Goal: Information Seeking & Learning: Learn about a topic

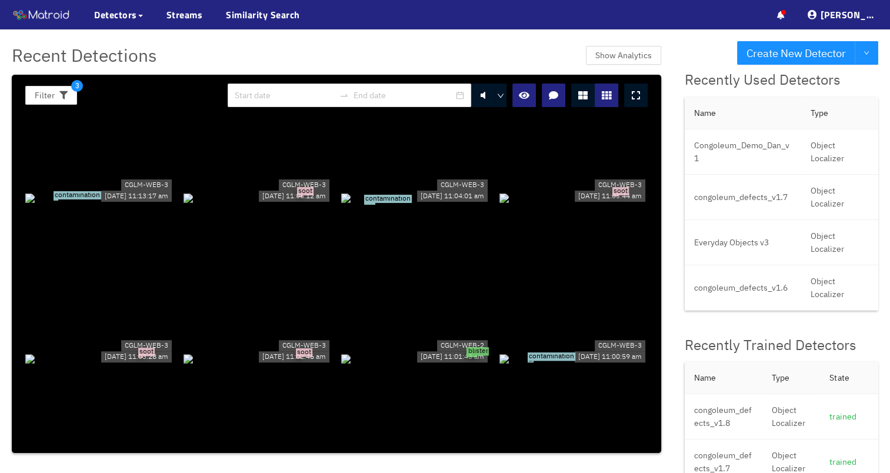
click at [129, 191] on div "contamination" at bounding box center [99, 197] width 149 height 13
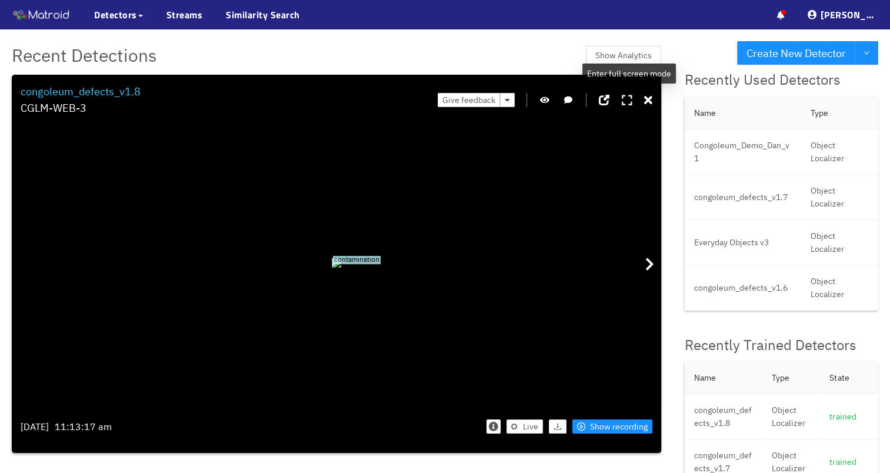
click at [631, 99] on icon at bounding box center [627, 101] width 11 height 12
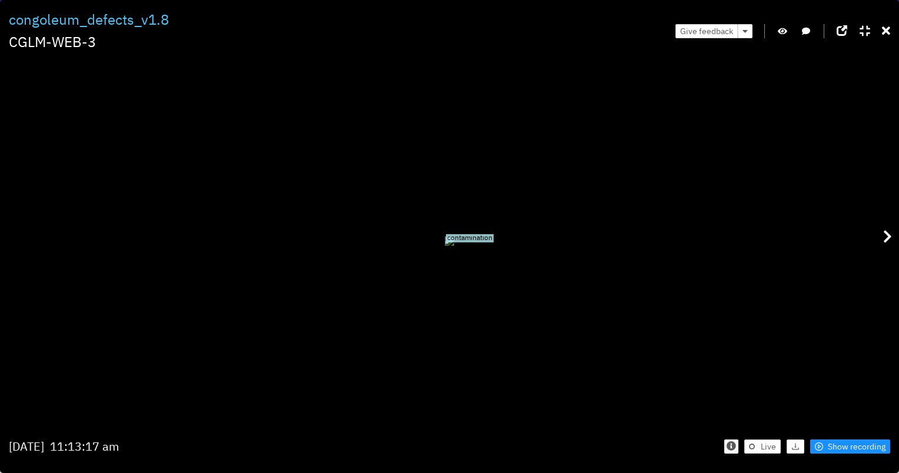
click at [446, 242] on span "contamination" at bounding box center [470, 238] width 48 height 8
click at [739, 31] on icon "button" at bounding box center [782, 31] width 9 height 8
click at [739, 31] on icon "button" at bounding box center [782, 31] width 11 height 8
click at [739, 31] on icon "button" at bounding box center [782, 31] width 9 height 8
click at [739, 31] on icon "button" at bounding box center [782, 31] width 11 height 8
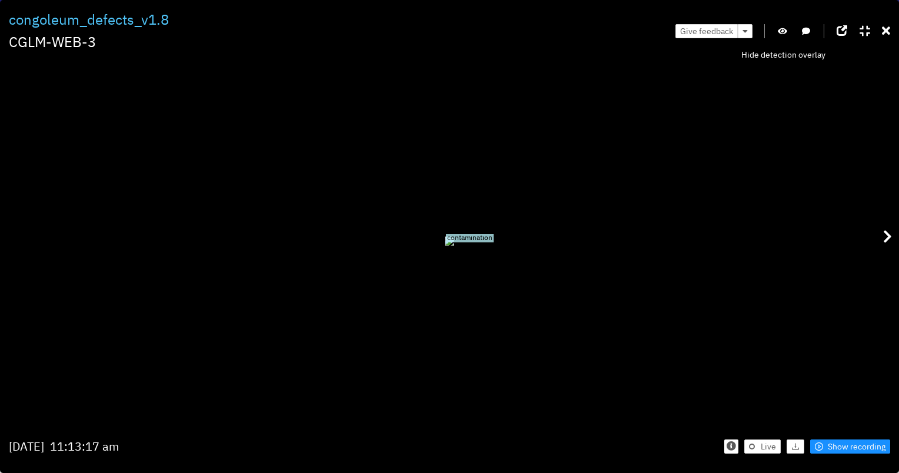
click at [739, 31] on icon "button" at bounding box center [782, 31] width 9 height 8
click at [739, 331] on span "Show recording" at bounding box center [857, 446] width 58 height 13
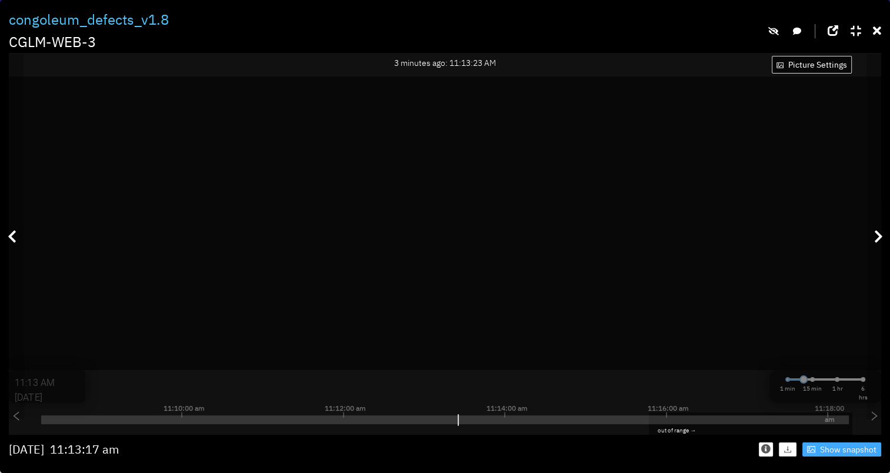
click at [739, 331] on span "Show snapshot" at bounding box center [848, 449] width 56 height 13
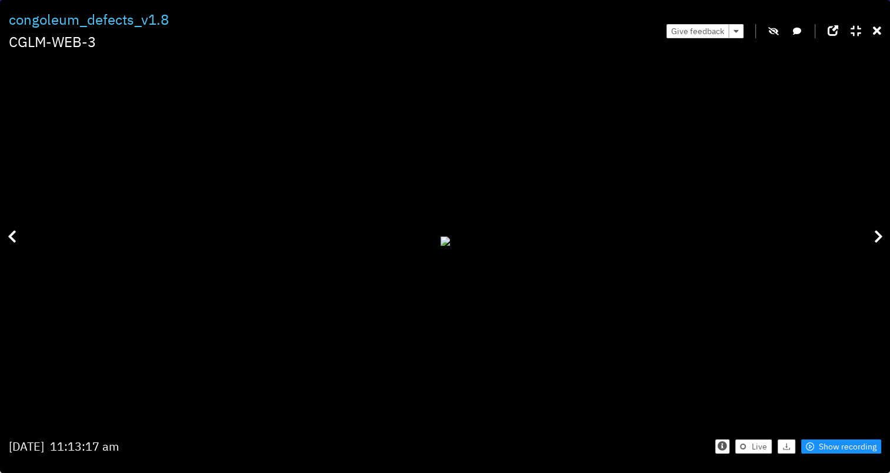
click at [739, 26] on button "button" at bounding box center [774, 31] width 12 height 14
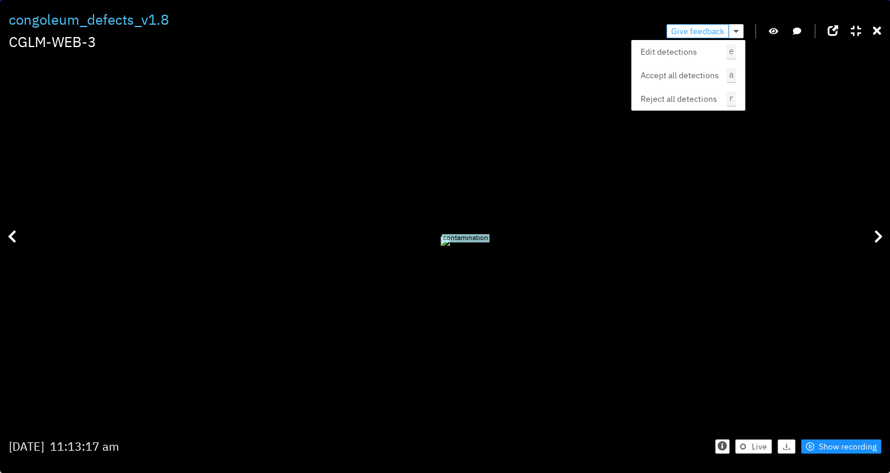
click at [723, 33] on span "Give feedback" at bounding box center [697, 31] width 53 height 13
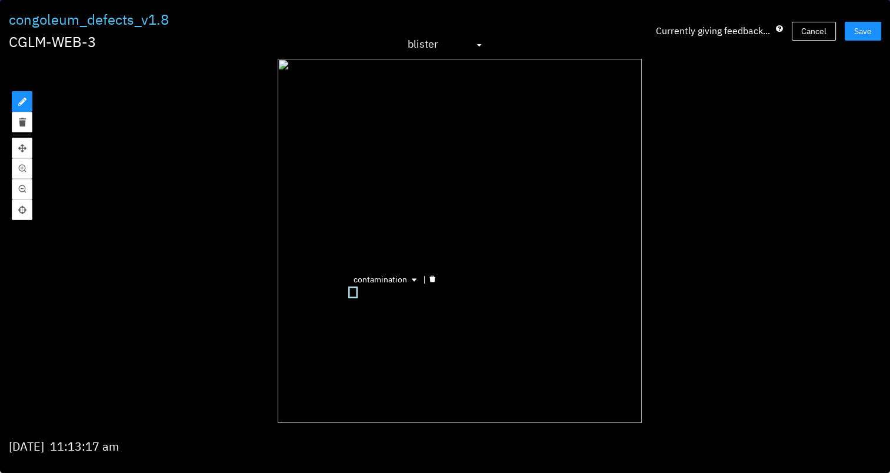
click at [432, 278] on icon "delete" at bounding box center [433, 279] width 6 height 6
click at [739, 29] on span "Save" at bounding box center [863, 31] width 18 height 13
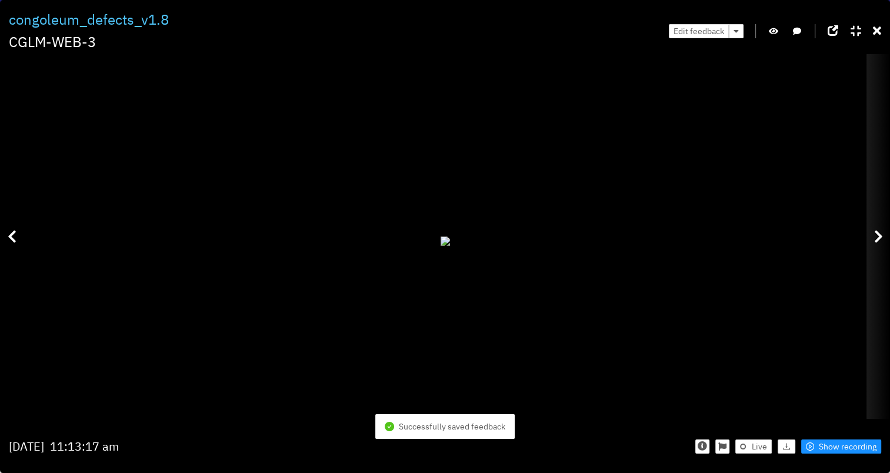
click at [739, 229] on icon at bounding box center [878, 236] width 9 height 14
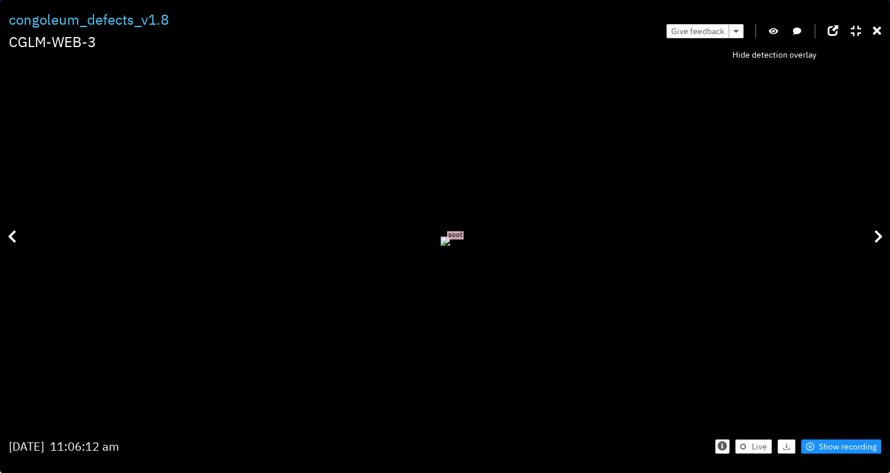
click at [739, 31] on icon "button" at bounding box center [773, 31] width 9 height 8
click at [739, 331] on span "Show recording" at bounding box center [848, 446] width 58 height 13
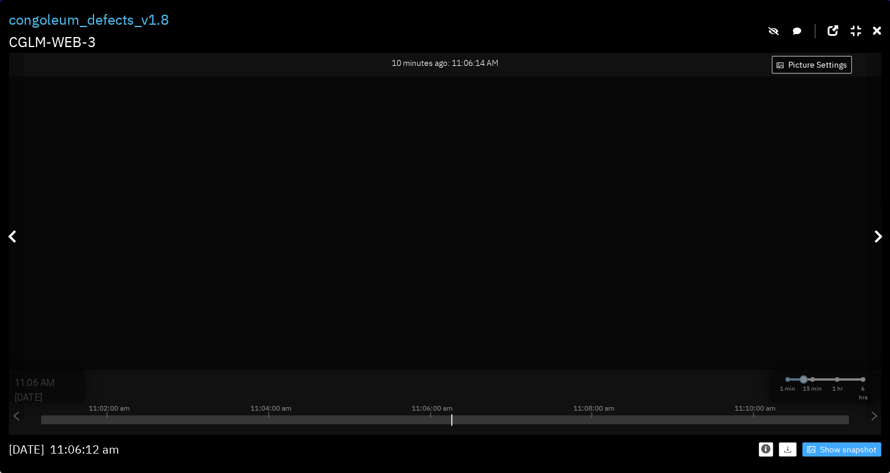
click at [739, 331] on span "Show snapshot" at bounding box center [848, 449] width 56 height 13
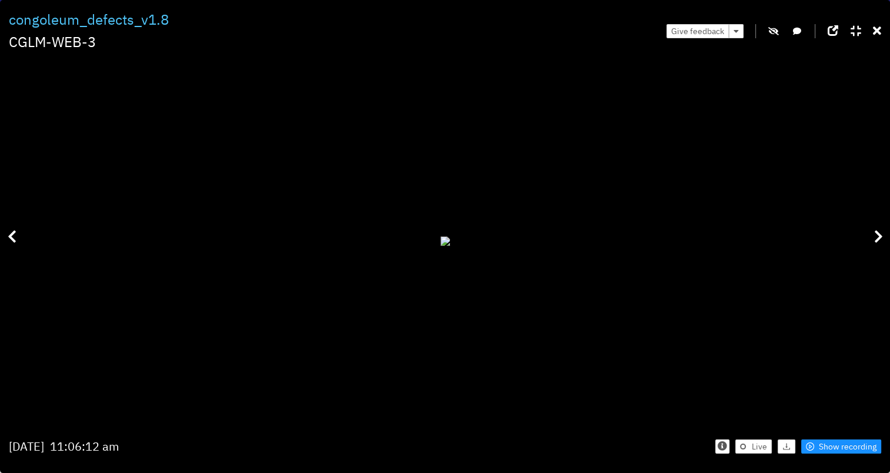
click at [739, 28] on icon "button" at bounding box center [774, 31] width 11 height 8
click at [739, 34] on icon "button" at bounding box center [773, 31] width 9 height 8
click at [739, 26] on button "button" at bounding box center [774, 31] width 12 height 14
click at [739, 31] on div "Give feedback" at bounding box center [774, 31] width 215 height 44
click at [739, 331] on span "Show recording" at bounding box center [848, 446] width 58 height 13
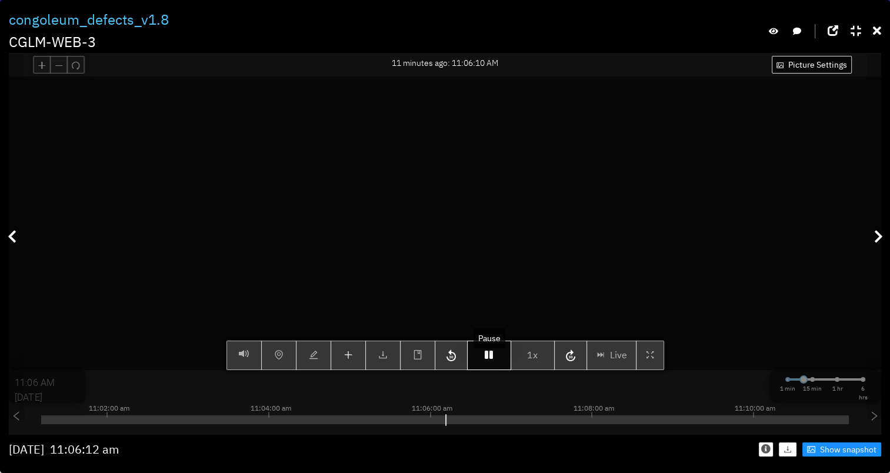
click at [487, 331] on button "button" at bounding box center [489, 355] width 44 height 29
click at [488, 331] on icon "button" at bounding box center [489, 354] width 8 height 9
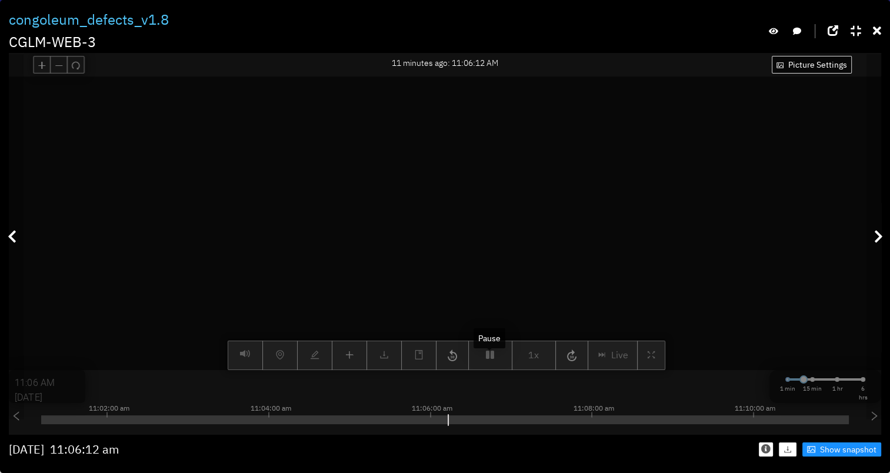
click at [490, 331] on div "Picture Settings 1x Live 11:06 AM 08/28/2025 1 min 15 min 1 hr 6 hrs 10:52:00 a…" at bounding box center [445, 222] width 873 height 293
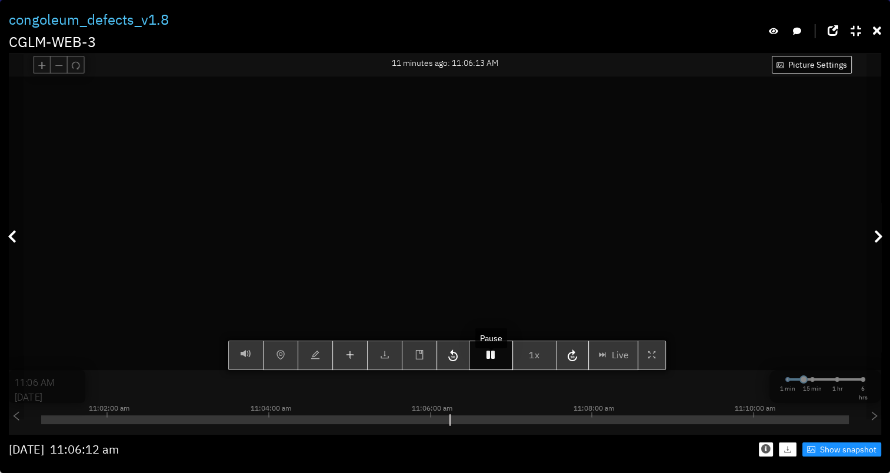
click at [500, 331] on button "button" at bounding box center [491, 355] width 44 height 29
click at [493, 331] on button "button" at bounding box center [491, 355] width 44 height 29
click at [494, 331] on button "button" at bounding box center [491, 355] width 44 height 29
click at [493, 331] on icon "button" at bounding box center [491, 354] width 8 height 9
click at [504, 331] on button "button" at bounding box center [491, 355] width 44 height 29
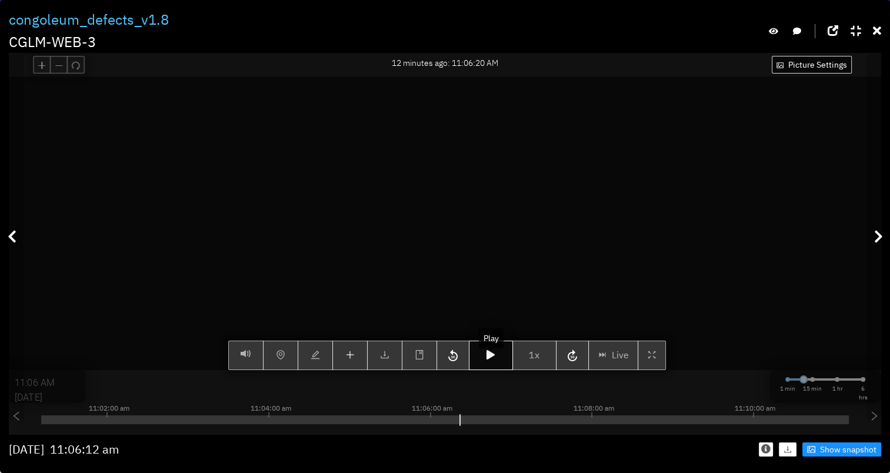
click at [504, 331] on button "button" at bounding box center [491, 355] width 44 height 29
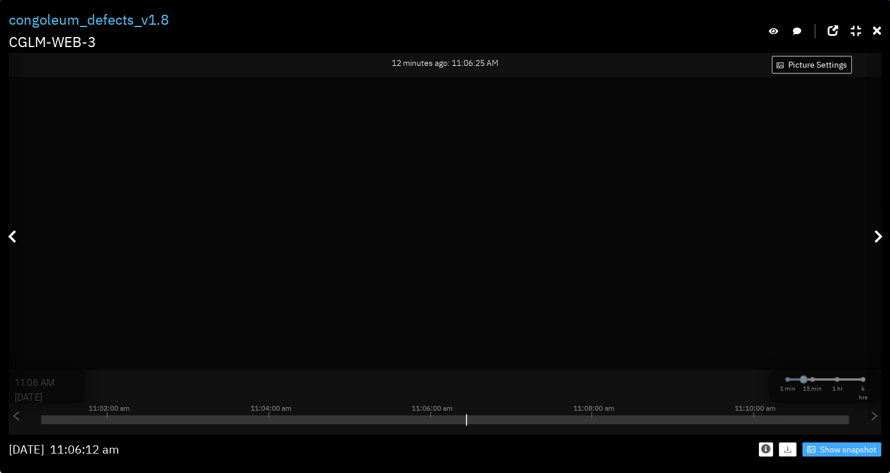
click at [739, 331] on span "Show snapshot" at bounding box center [848, 449] width 56 height 13
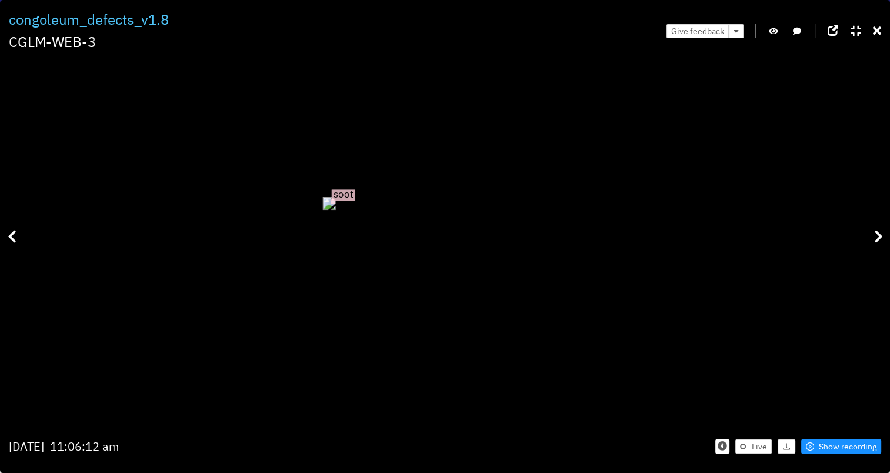
click at [739, 331] on div "Live Show recording" at bounding box center [664, 446] width 435 height 35
click at [739, 331] on span "Show recording" at bounding box center [848, 446] width 58 height 13
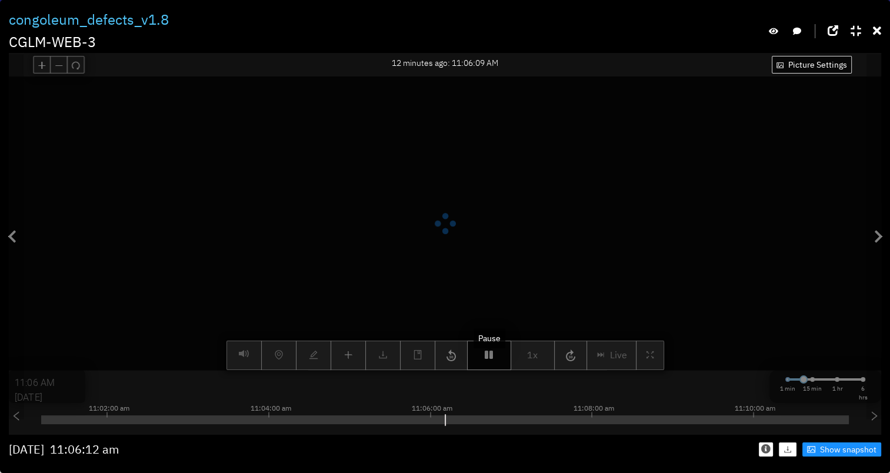
click at [493, 331] on icon "button" at bounding box center [489, 354] width 8 height 9
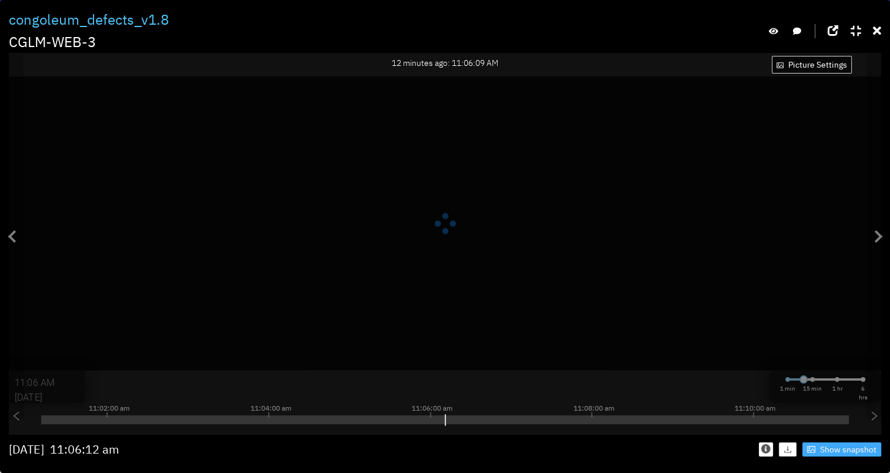
click at [739, 331] on span "Show snapshot" at bounding box center [848, 449] width 56 height 13
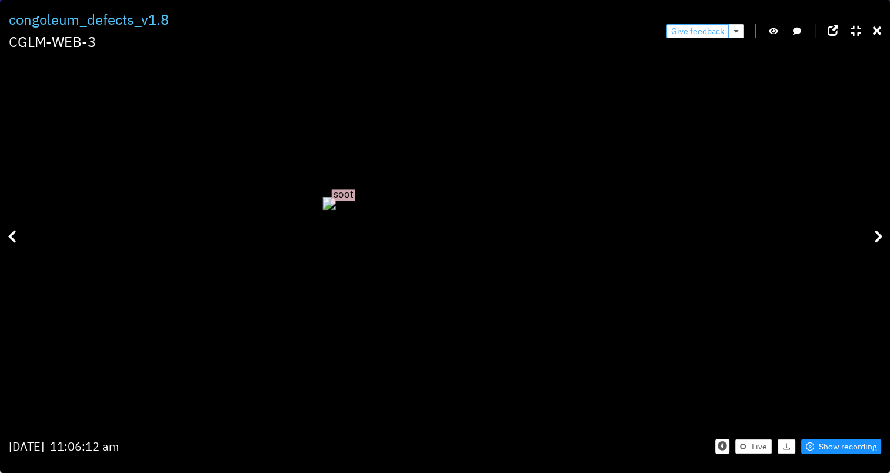
click at [708, 29] on span "Give feedback" at bounding box center [697, 31] width 53 height 13
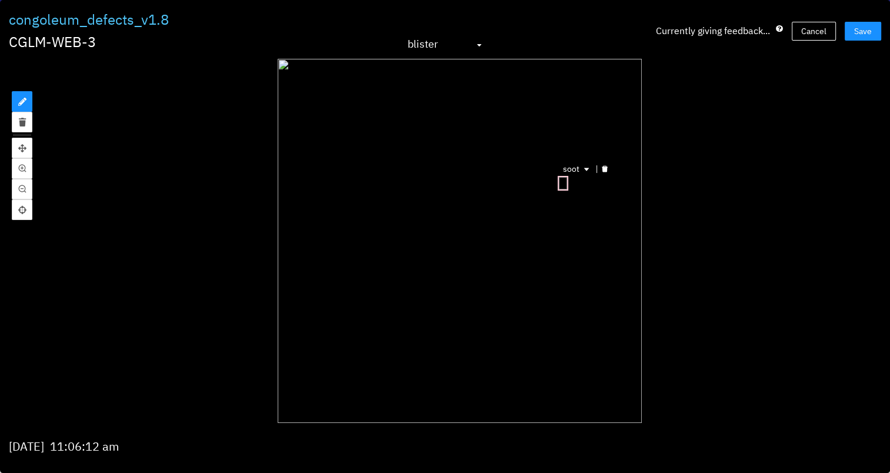
click at [604, 168] on icon "delete" at bounding box center [605, 168] width 6 height 6
click at [739, 31] on span "Save" at bounding box center [863, 31] width 18 height 13
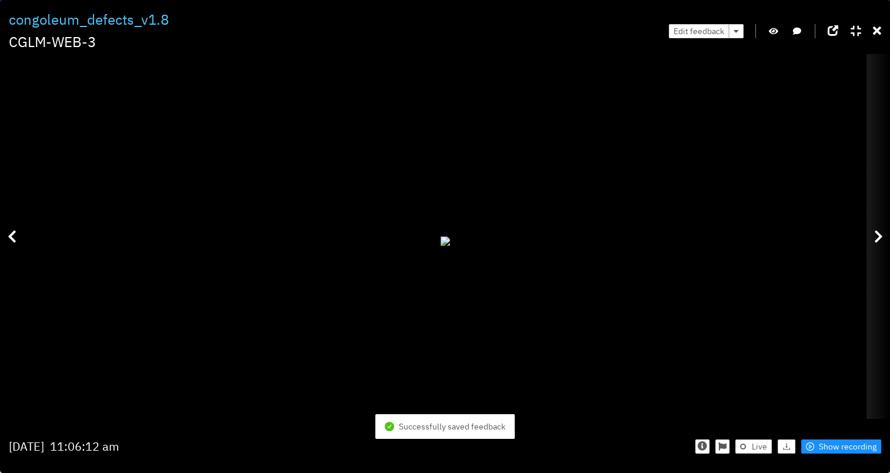
click at [739, 240] on icon at bounding box center [878, 236] width 9 height 14
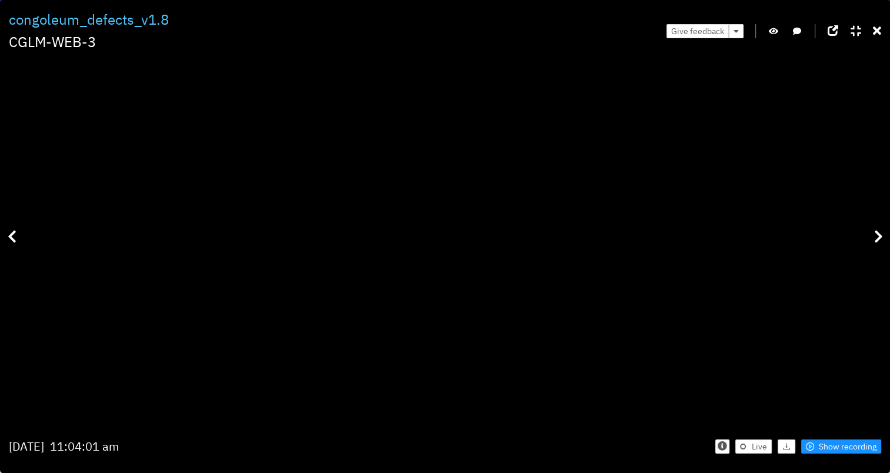
click at [739, 33] on icon "button" at bounding box center [773, 31] width 9 height 8
click at [711, 34] on span "Give feedback" at bounding box center [697, 31] width 53 height 13
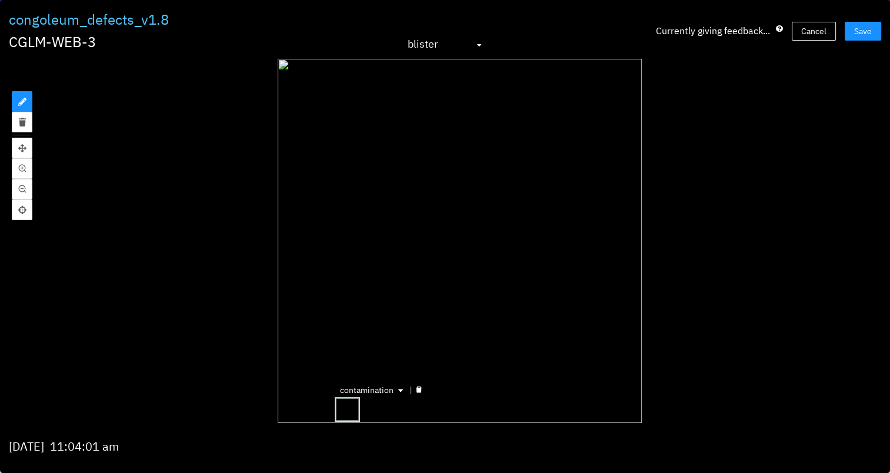
click at [416, 331] on icon "delete" at bounding box center [419, 390] width 6 height 6
click at [739, 24] on button "Save" at bounding box center [863, 31] width 36 height 19
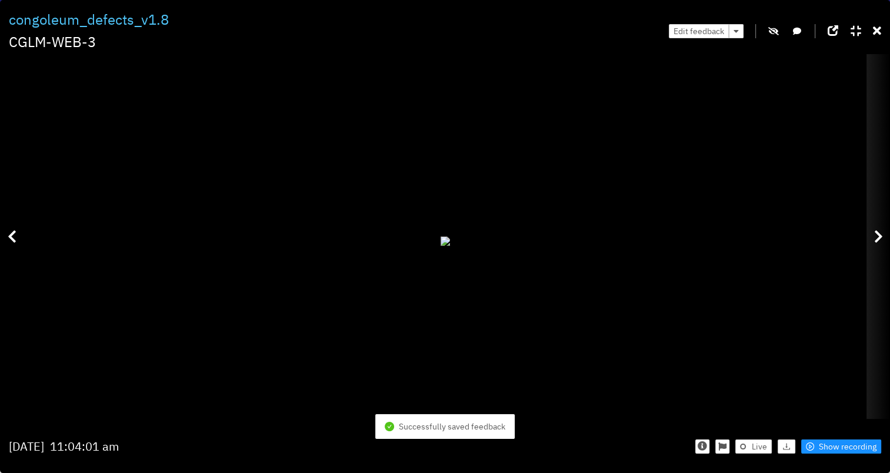
click at [739, 234] on icon at bounding box center [878, 236] width 9 height 14
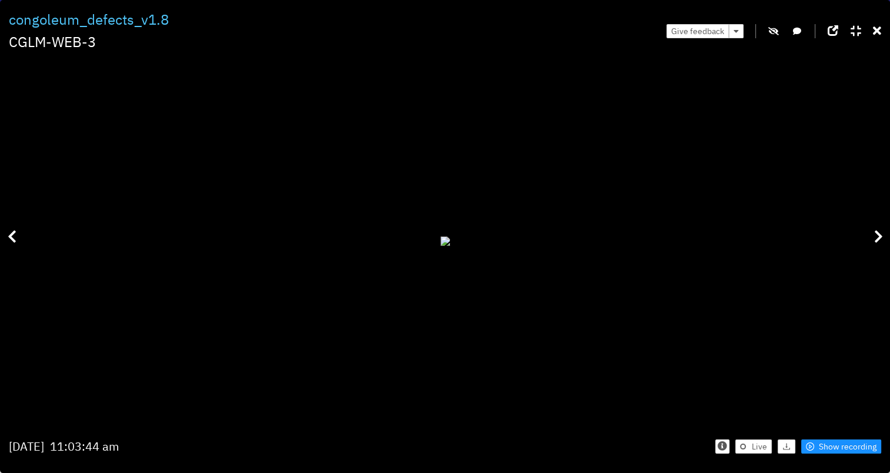
click at [739, 32] on icon "button" at bounding box center [774, 31] width 11 height 8
click at [707, 34] on span "Give feedback" at bounding box center [697, 31] width 53 height 13
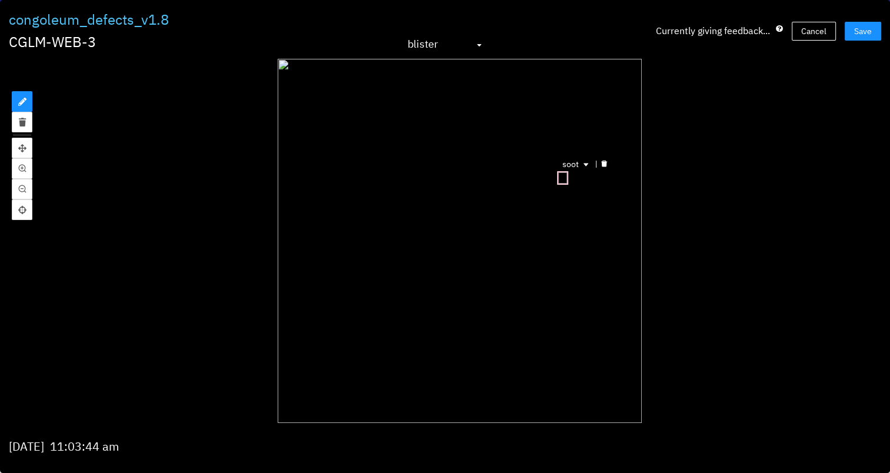
click at [598, 161] on div at bounding box center [604, 164] width 15 height 11
click at [739, 26] on button "Save" at bounding box center [863, 31] width 36 height 19
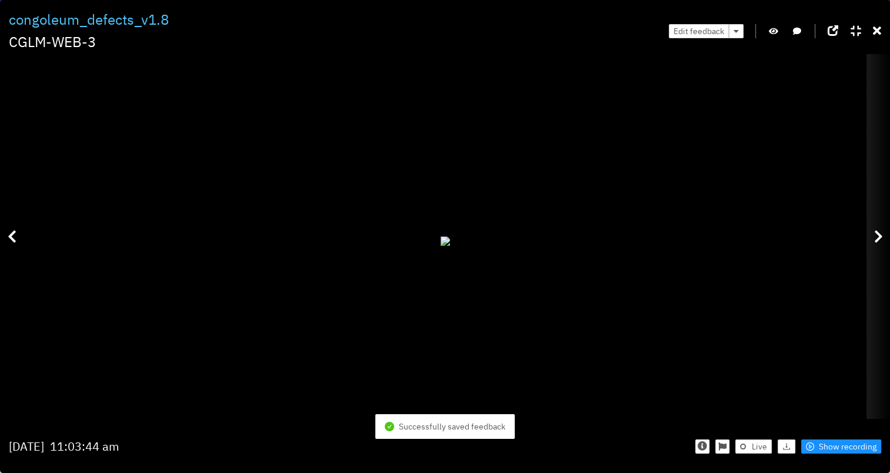
click at [739, 235] on icon at bounding box center [878, 236] width 9 height 14
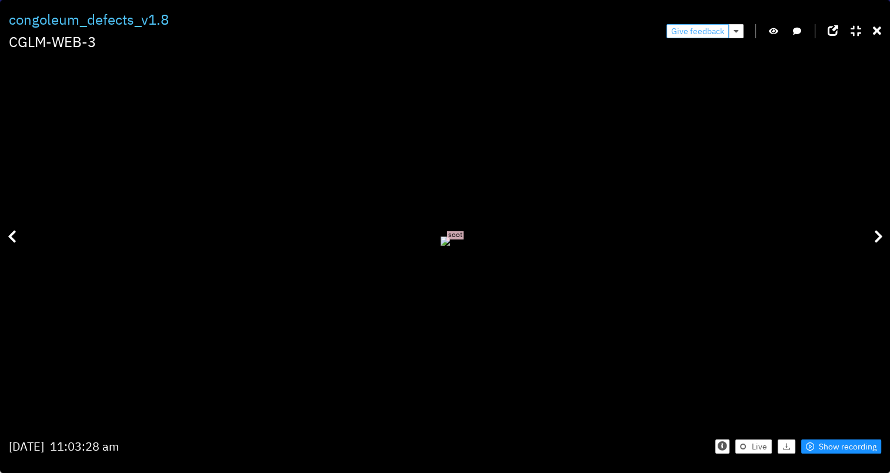
click at [704, 24] on button "Give feedback" at bounding box center [698, 31] width 62 height 14
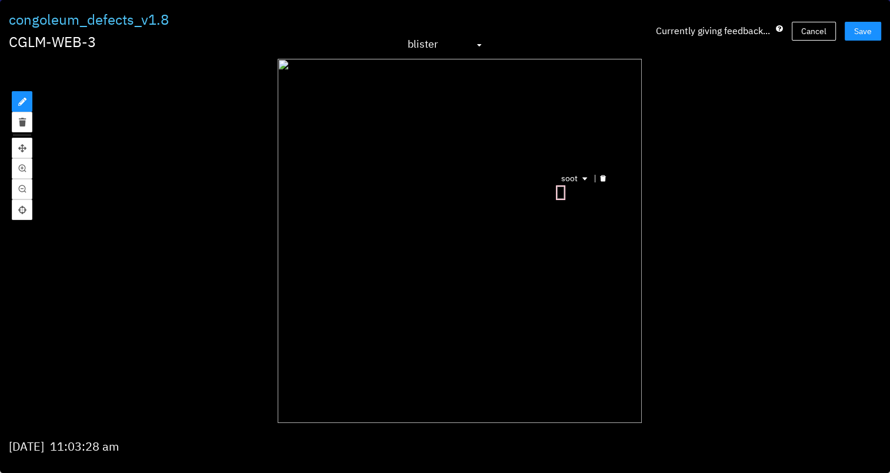
click at [601, 175] on icon "delete" at bounding box center [603, 178] width 6 height 6
click at [739, 26] on button "Save" at bounding box center [863, 31] width 36 height 19
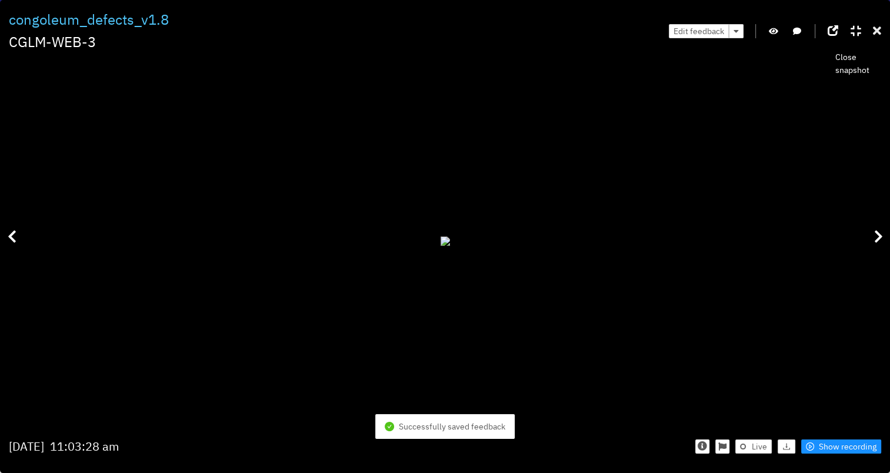
click at [739, 35] on icon at bounding box center [877, 31] width 8 height 12
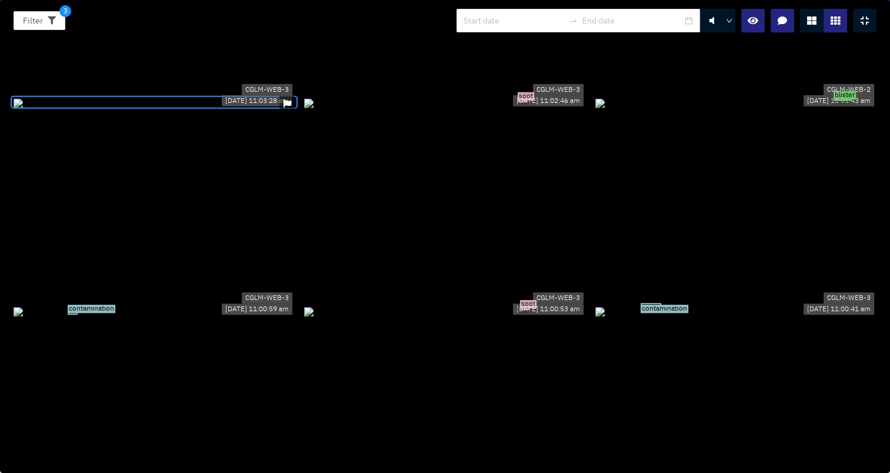
scroll to position [471, 0]
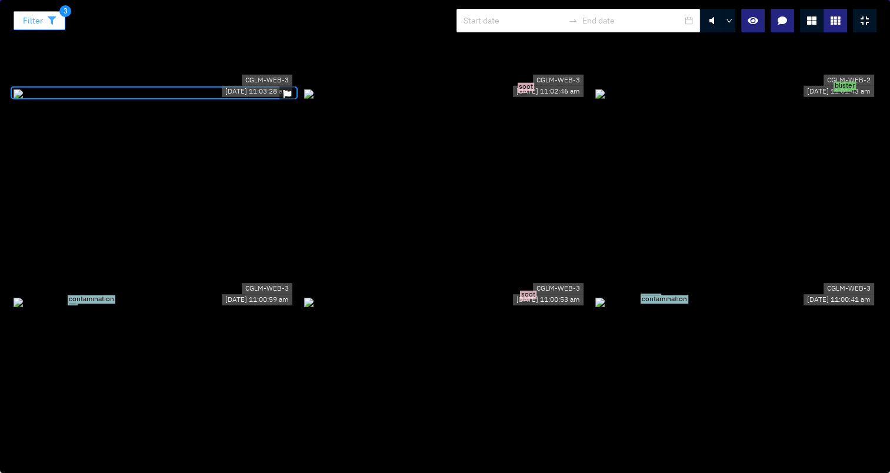
click at [59, 27] on button "Filter" at bounding box center [40, 20] width 52 height 19
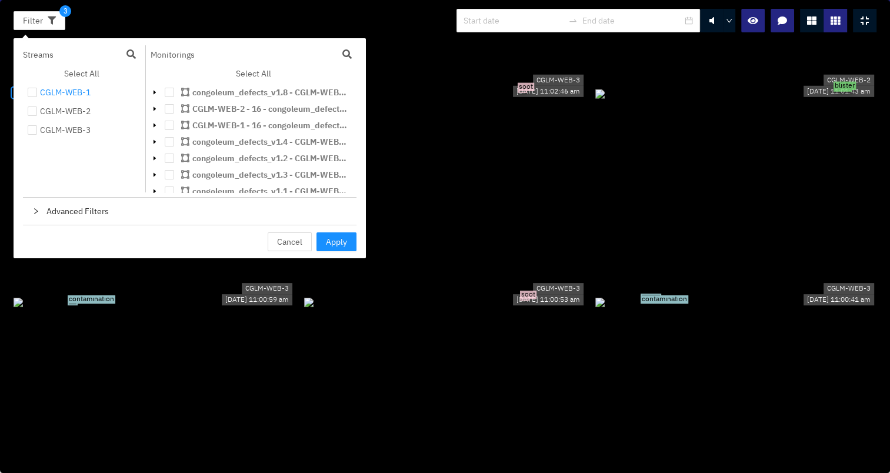
click at [52, 97] on div "CGLM-WEB-1" at bounding box center [65, 92] width 51 height 14
checkbox input "true"
click at [60, 113] on div "CGLM-WEB-2" at bounding box center [65, 111] width 51 height 14
checkbox input "true"
click at [64, 131] on div "CGLM-WEB-3" at bounding box center [65, 130] width 51 height 14
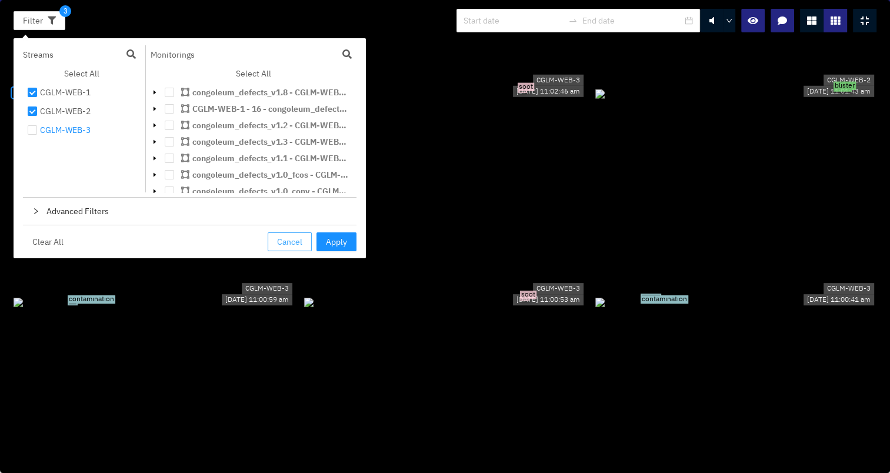
checkbox input "true"
click at [327, 232] on button "Apply" at bounding box center [337, 241] width 40 height 19
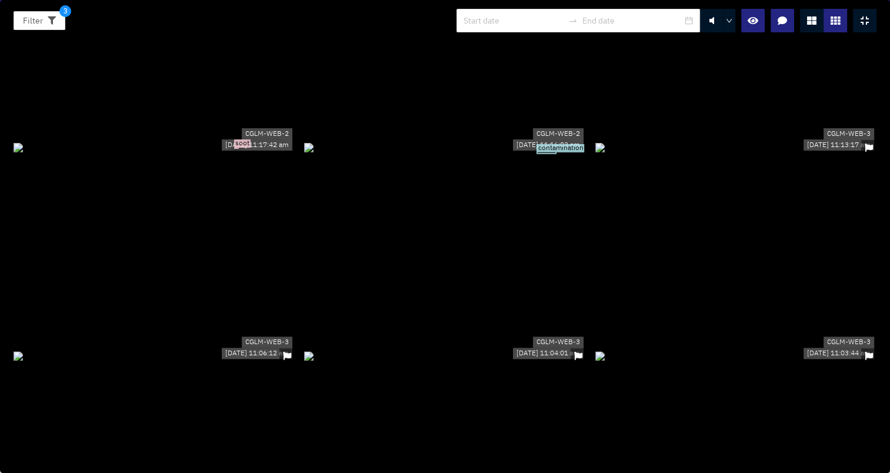
click at [739, 19] on icon at bounding box center [865, 20] width 8 height 9
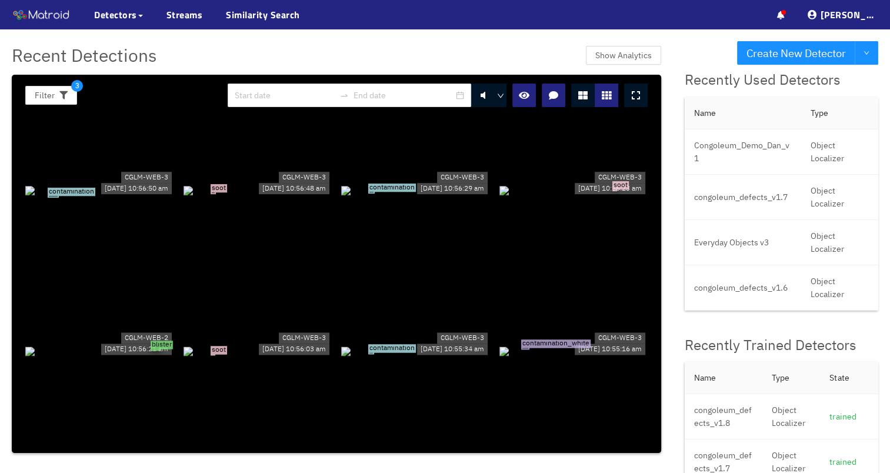
scroll to position [706, 0]
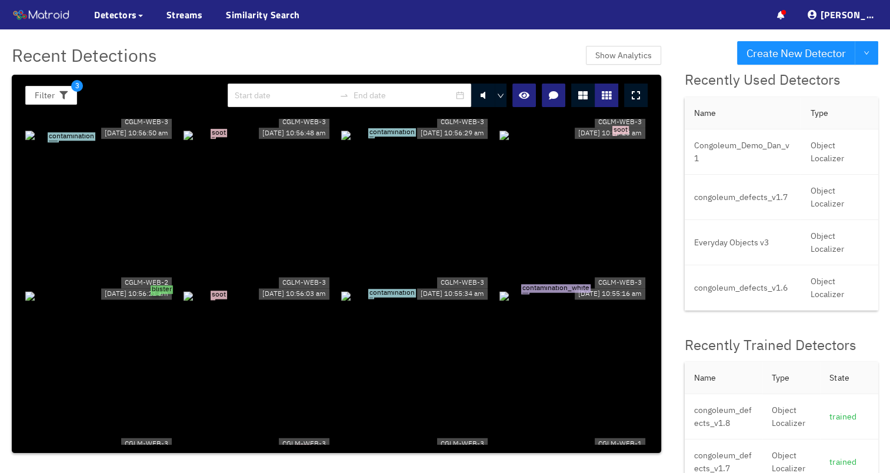
click at [538, 289] on div "contamination_white" at bounding box center [574, 295] width 149 height 13
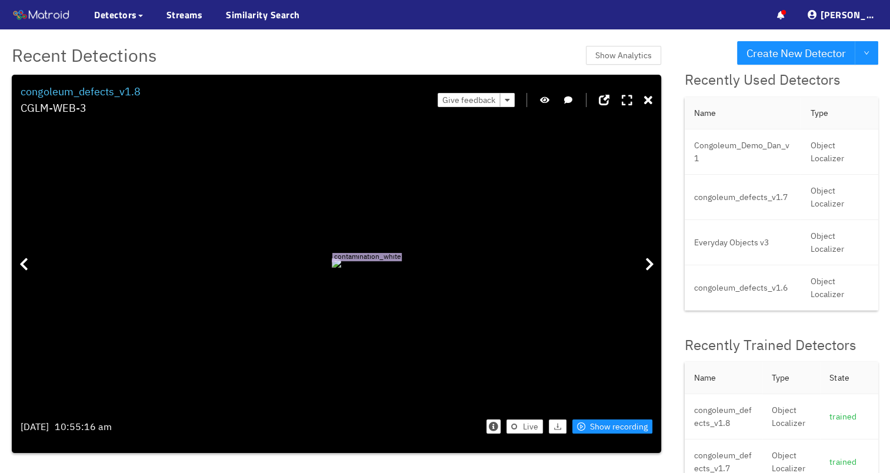
click at [543, 99] on icon "button" at bounding box center [544, 100] width 9 height 8
click at [592, 331] on span "Show recording" at bounding box center [619, 426] width 58 height 13
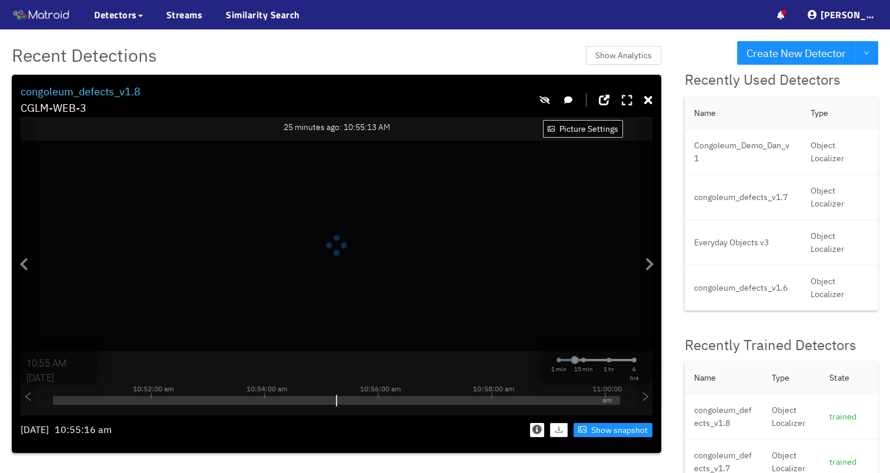
click at [630, 107] on div at bounding box center [627, 100] width 11 height 18
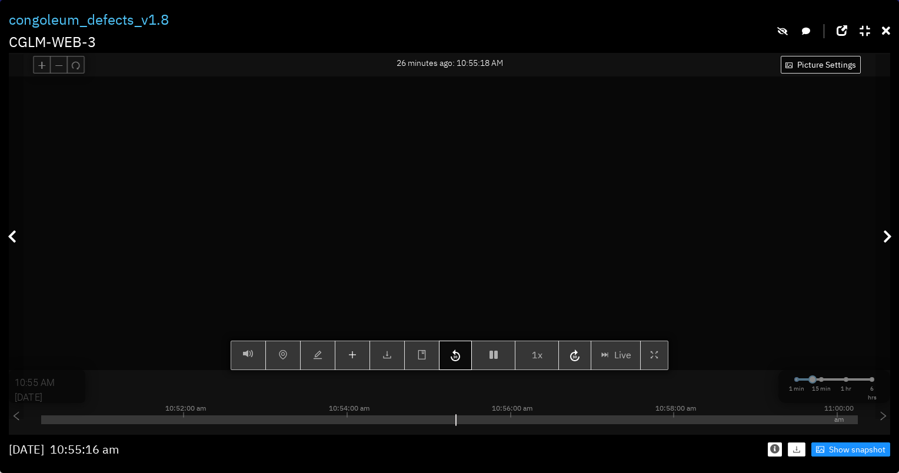
click at [457, 331] on icon "button" at bounding box center [455, 356] width 14 height 18
type input "10:54 AM"
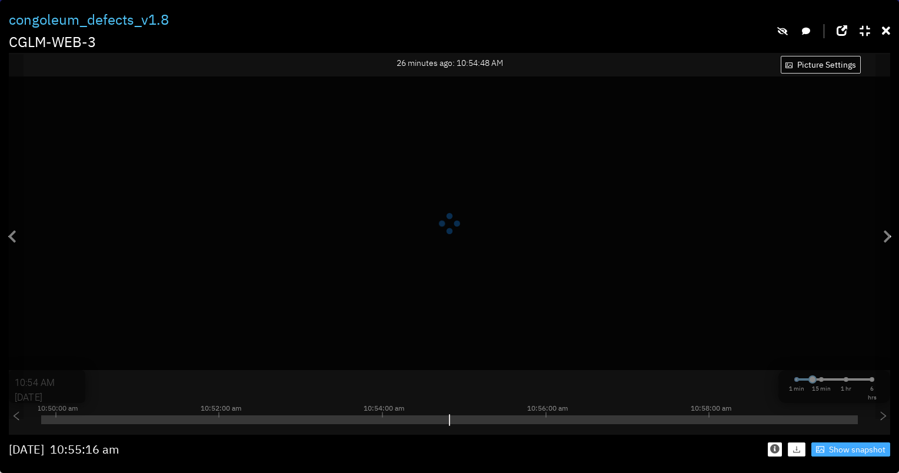
click at [739, 331] on span "Show snapshot" at bounding box center [857, 449] width 56 height 13
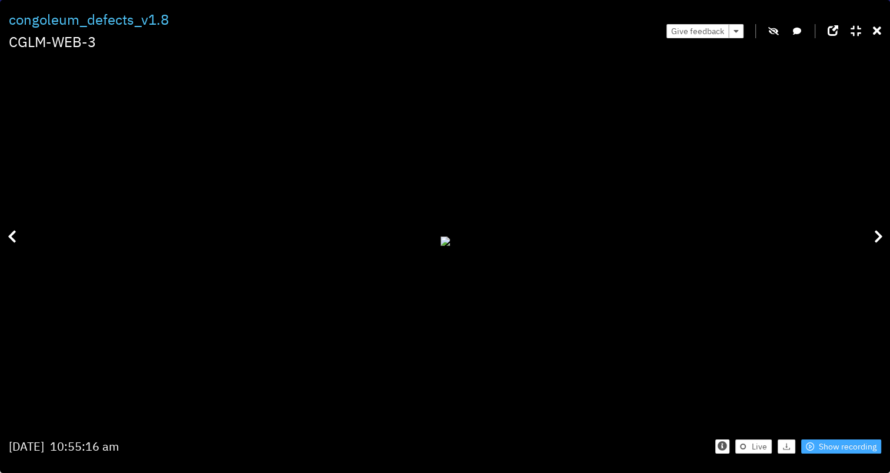
click at [739, 331] on span "Show recording" at bounding box center [848, 446] width 58 height 13
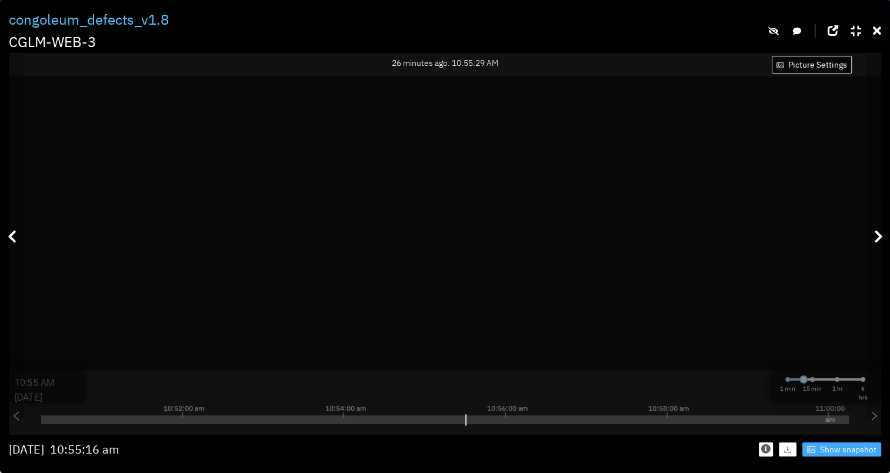
click at [739, 331] on span "Show snapshot" at bounding box center [848, 449] width 56 height 13
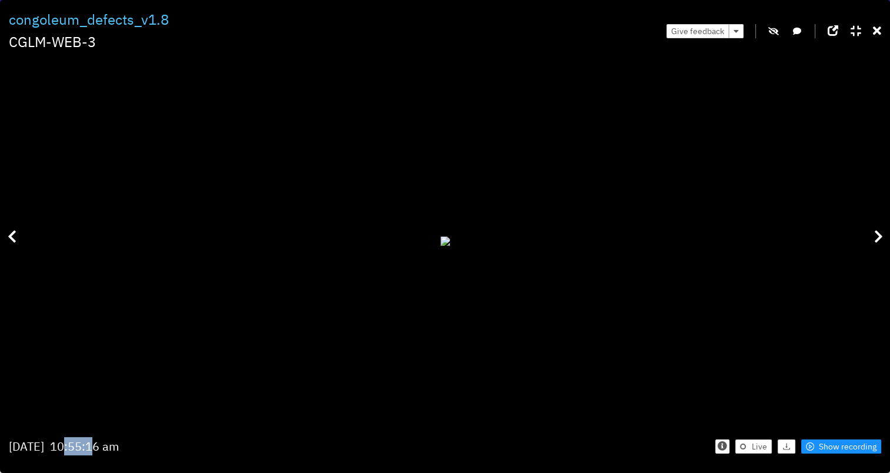
drag, startPoint x: 127, startPoint y: 445, endPoint x: 158, endPoint y: 446, distance: 31.2
click at [119, 331] on div "10:55:16 am" at bounding box center [84, 446] width 69 height 18
click at [739, 331] on span "Show recording" at bounding box center [848, 446] width 58 height 13
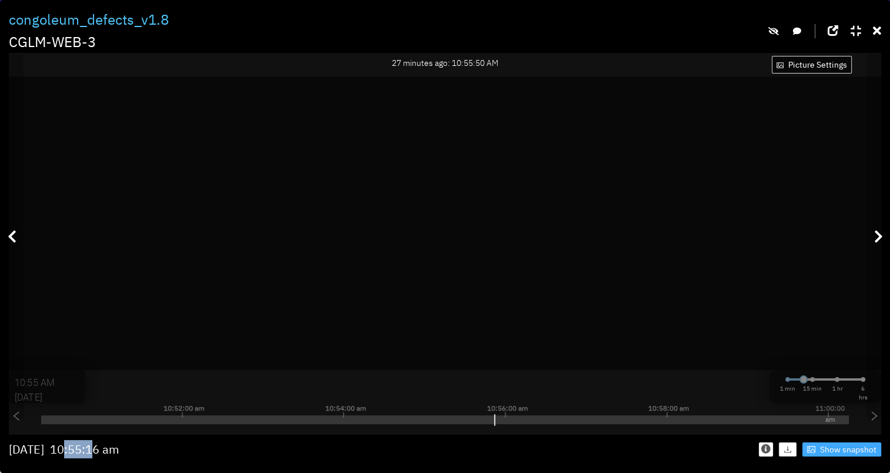
click at [739, 331] on span "Show snapshot" at bounding box center [848, 449] width 56 height 13
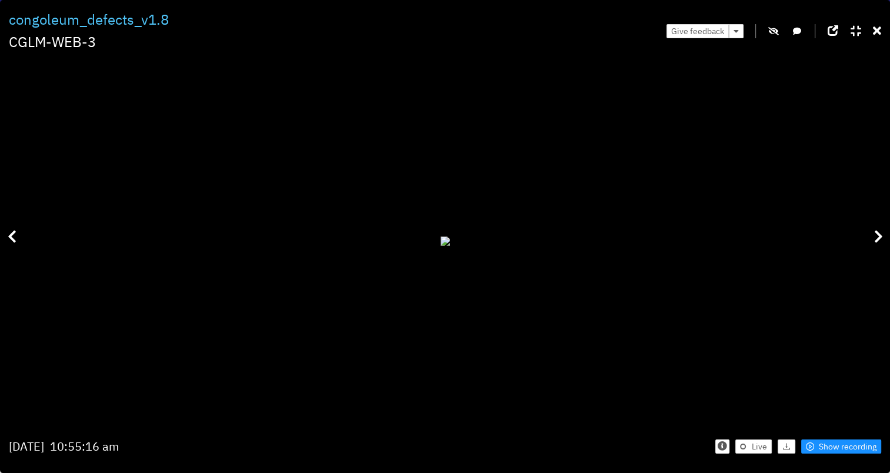
click at [739, 331] on div "Live Show recording" at bounding box center [664, 446] width 435 height 35
click at [739, 331] on span "Show recording" at bounding box center [848, 446] width 58 height 13
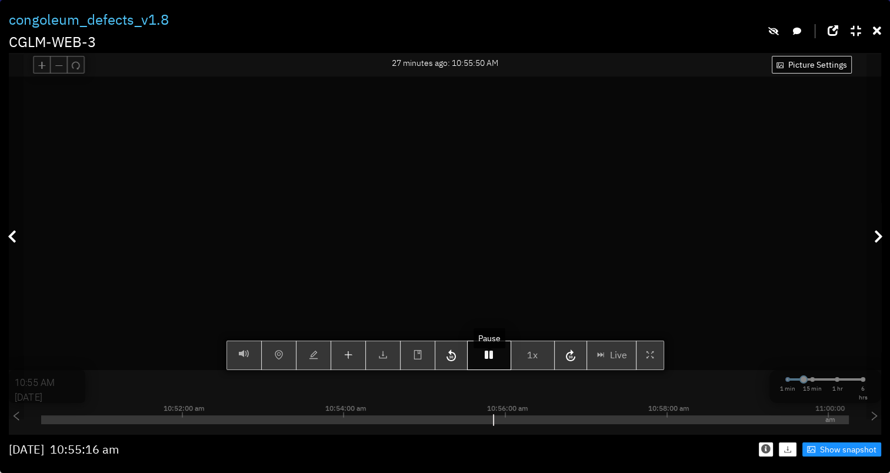
click at [489, 331] on icon "button" at bounding box center [489, 354] width 8 height 9
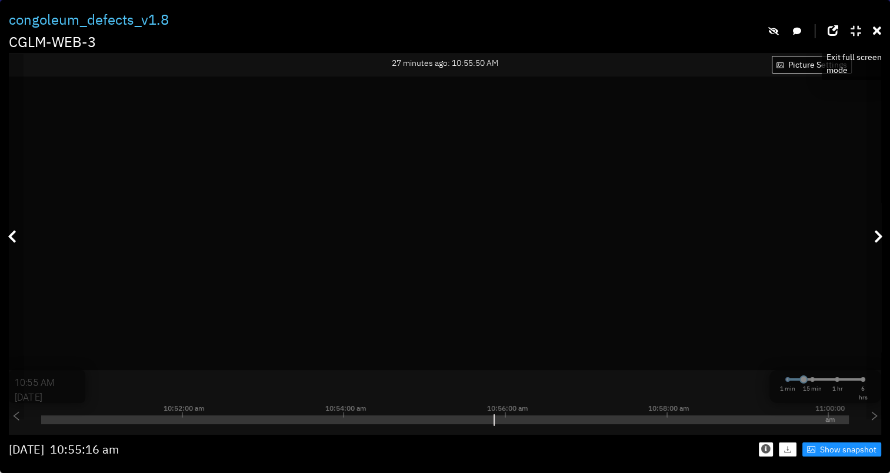
click at [739, 32] on icon at bounding box center [856, 31] width 11 height 12
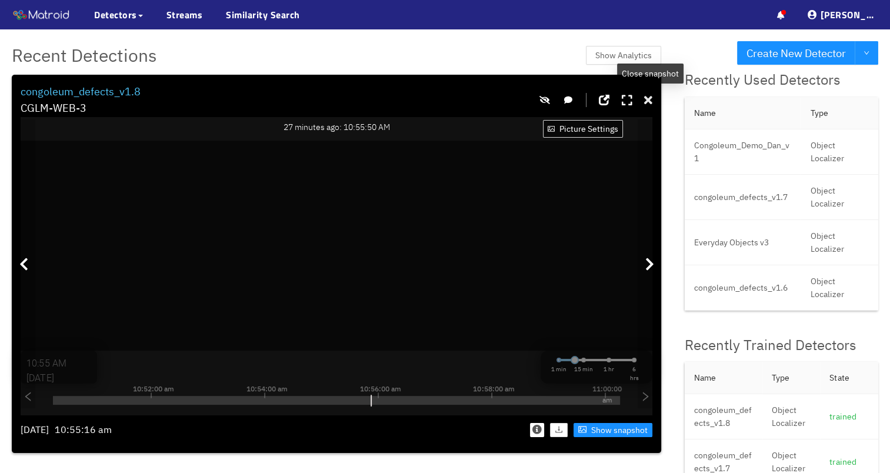
click at [646, 102] on icon at bounding box center [648, 101] width 8 height 12
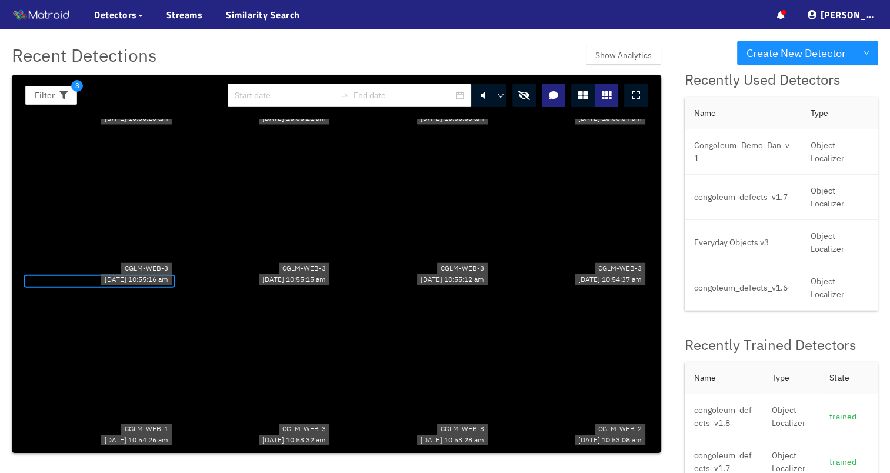
scroll to position [883, 0]
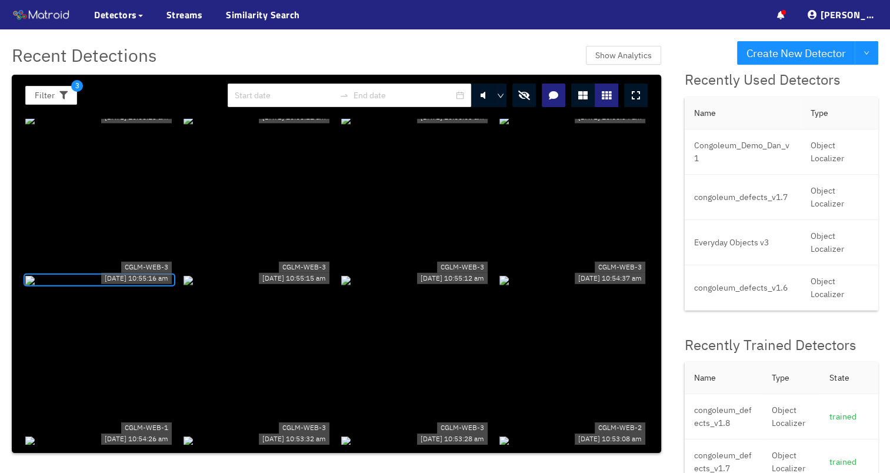
click at [270, 286] on div at bounding box center [258, 279] width 149 height 13
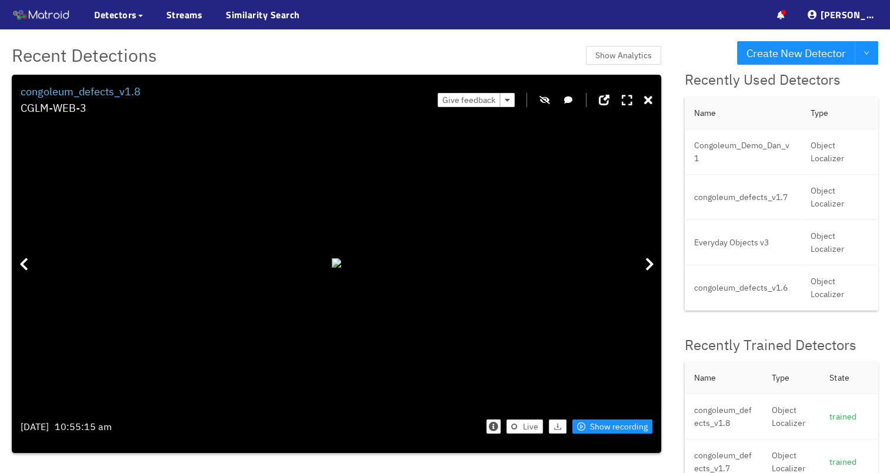
click at [550, 104] on icon "button" at bounding box center [545, 100] width 11 height 8
click at [652, 101] on icon at bounding box center [648, 101] width 8 height 12
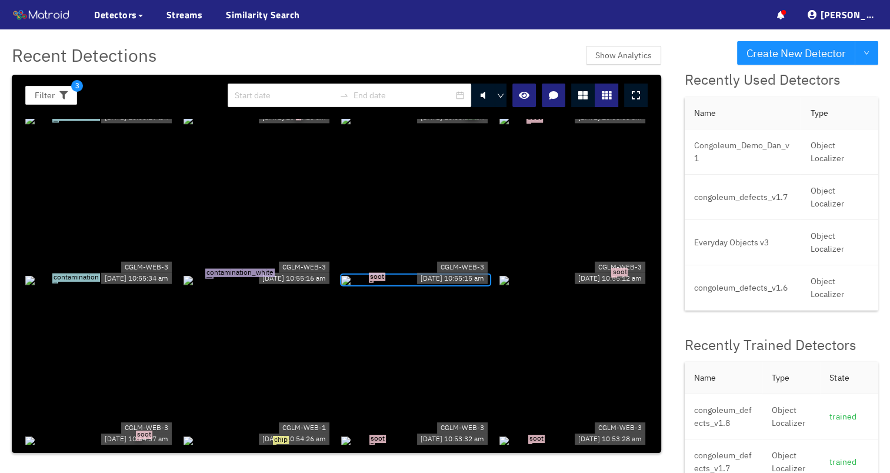
click at [640, 97] on icon at bounding box center [636, 95] width 8 height 9
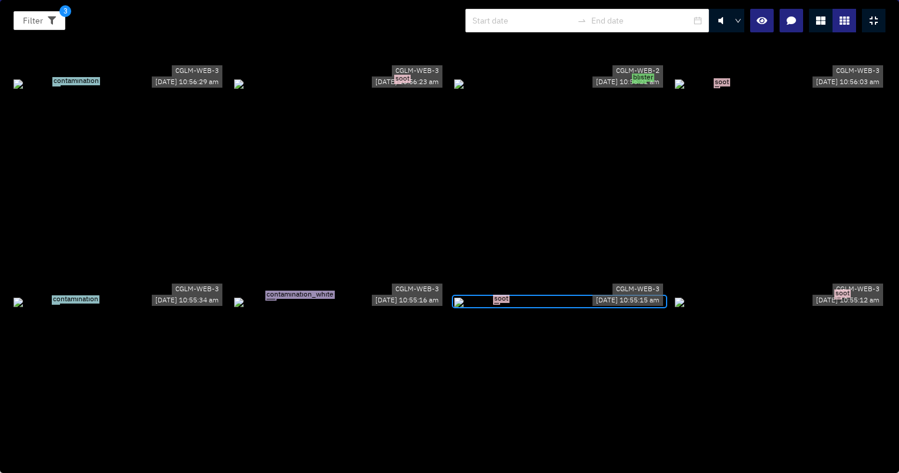
scroll to position [1177, 0]
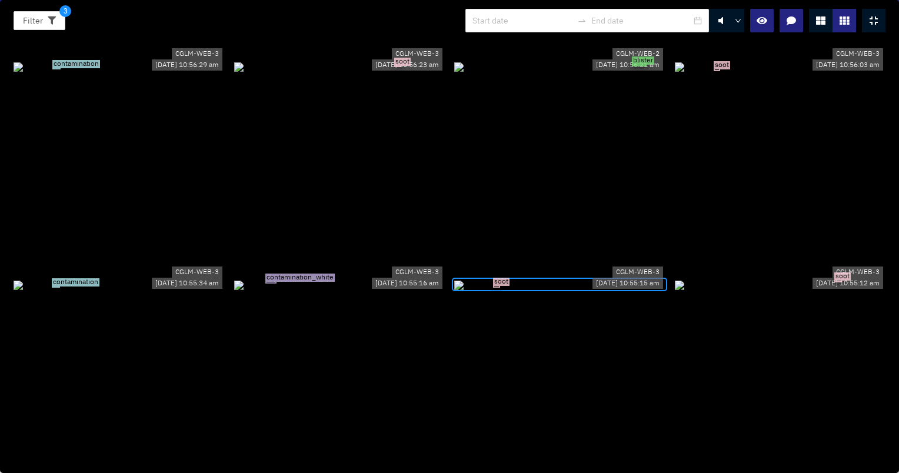
click at [364, 278] on div "contamination_white" at bounding box center [339, 284] width 211 height 13
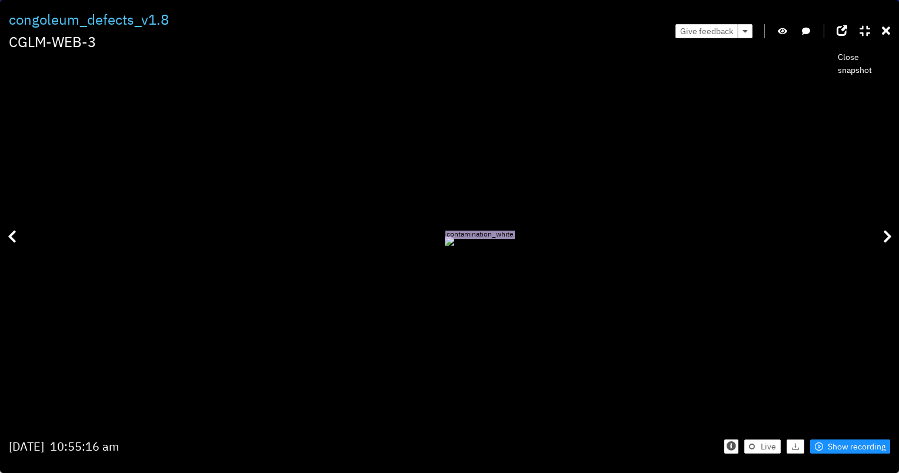
click at [739, 26] on icon at bounding box center [886, 31] width 8 height 12
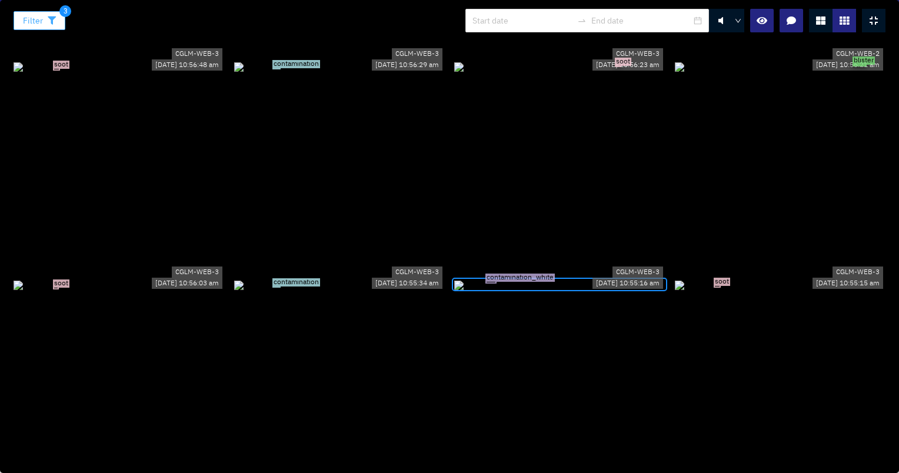
click at [54, 24] on icon "button" at bounding box center [52, 20] width 8 height 8
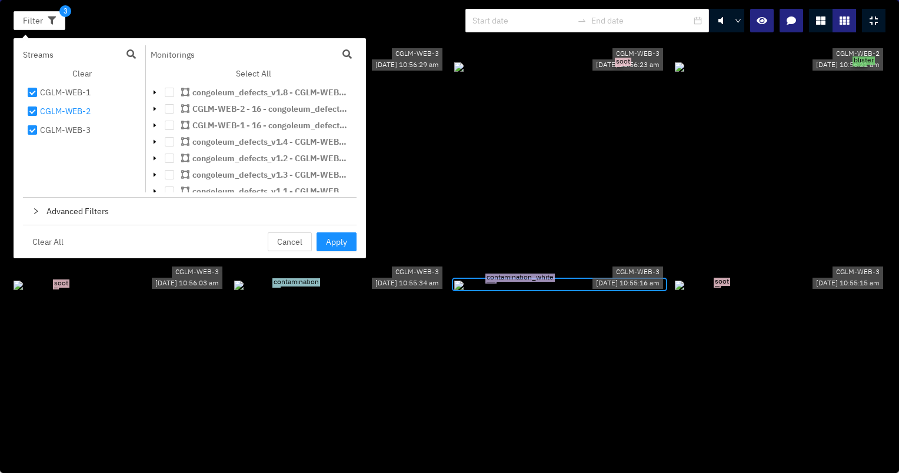
click at [46, 112] on div "CGLM-WEB-2" at bounding box center [65, 111] width 51 height 14
checkbox input "false"
click at [49, 126] on div "CGLM-WEB-3" at bounding box center [65, 130] width 51 height 14
checkbox input "false"
click at [341, 240] on span "Apply" at bounding box center [336, 241] width 21 height 13
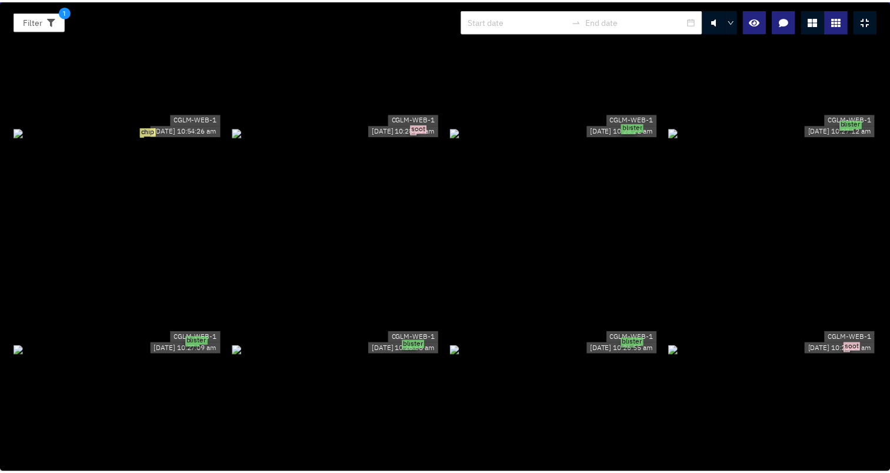
scroll to position [0, 0]
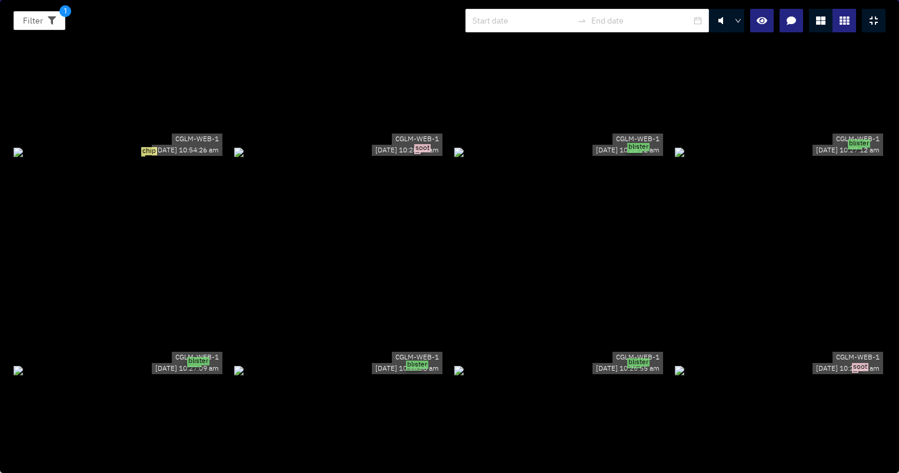
click at [629, 158] on div "blister" at bounding box center [559, 151] width 211 height 13
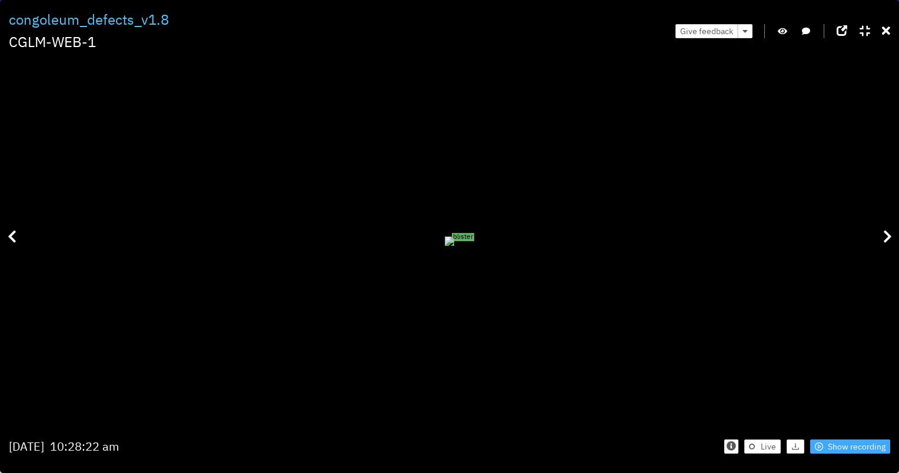
click at [739, 331] on span "Show recording" at bounding box center [857, 446] width 58 height 13
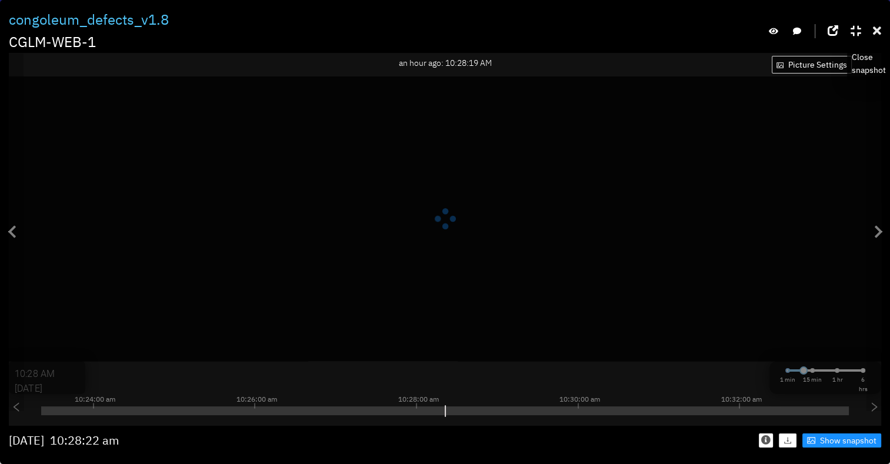
click at [739, 35] on icon at bounding box center [877, 31] width 8 height 12
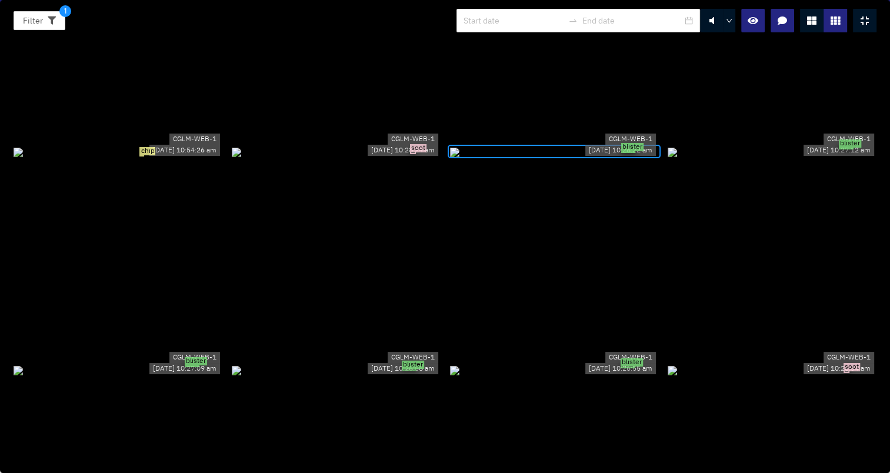
click at [130, 158] on div "chip" at bounding box center [118, 151] width 209 height 13
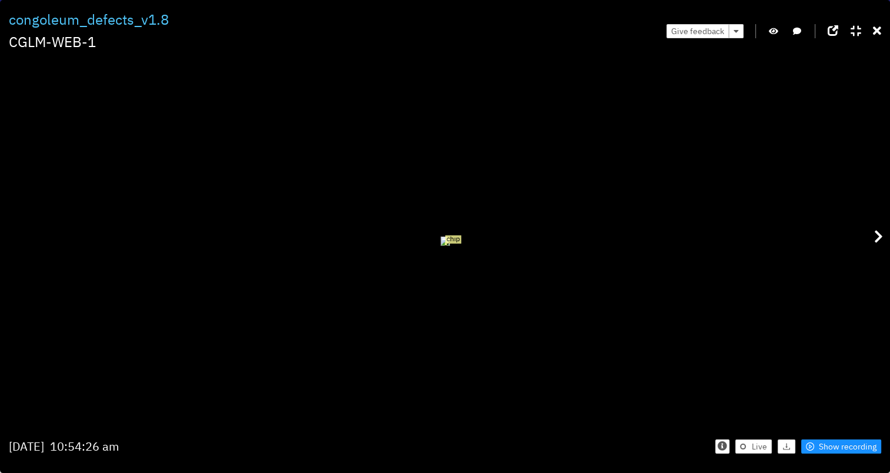
click at [739, 32] on button "button" at bounding box center [774, 31] width 12 height 14
click at [739, 33] on icon at bounding box center [877, 31] width 8 height 12
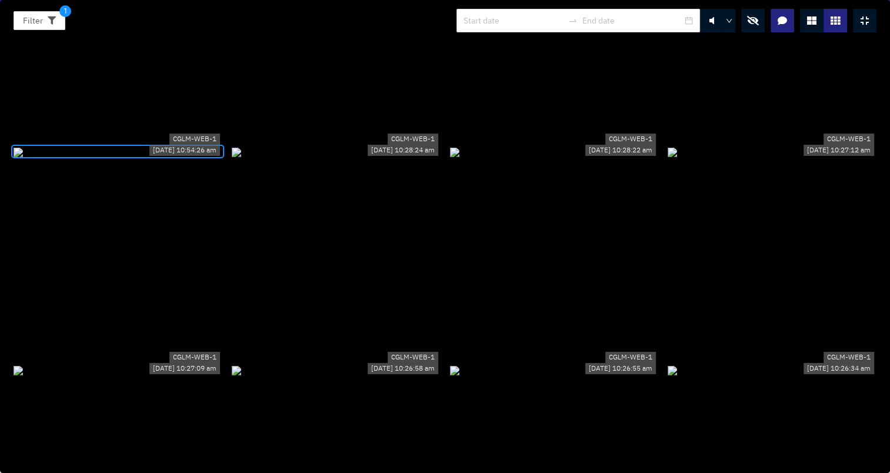
click at [739, 24] on icon "button" at bounding box center [753, 20] width 12 height 9
click at [179, 158] on div "chip" at bounding box center [118, 151] width 209 height 13
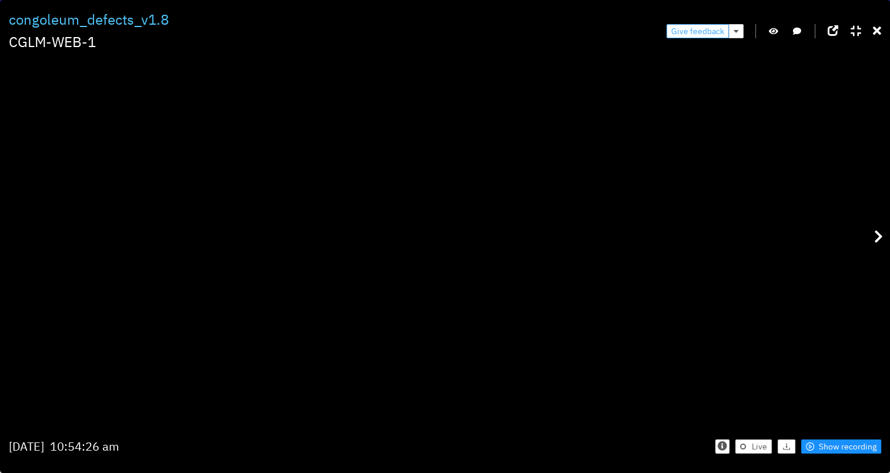
click at [711, 29] on span "Give feedback" at bounding box center [697, 31] width 53 height 13
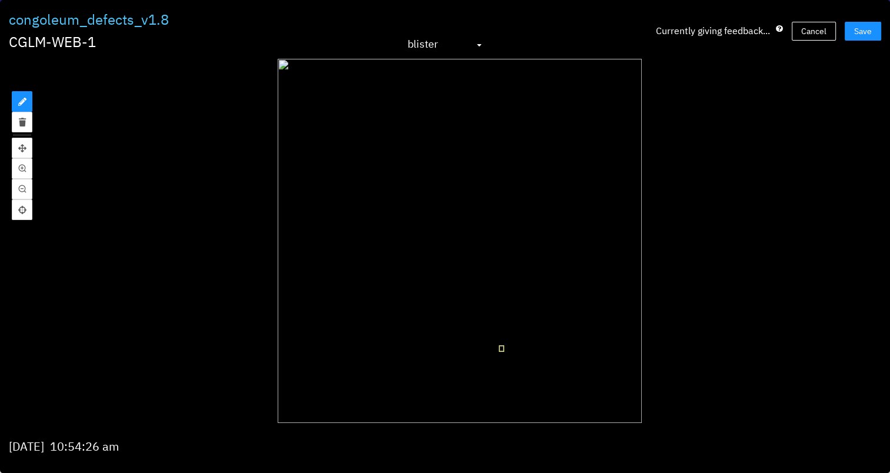
click at [483, 50] on div "blister" at bounding box center [445, 44] width 88 height 19
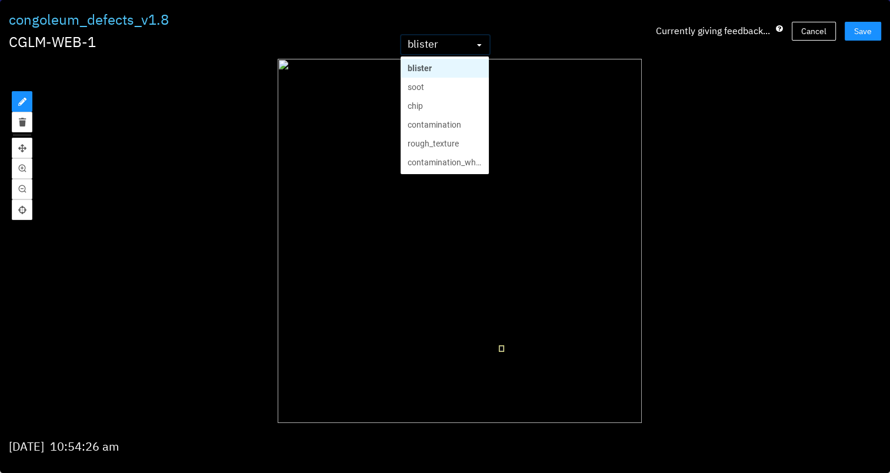
click at [483, 50] on div "blister" at bounding box center [445, 44] width 88 height 19
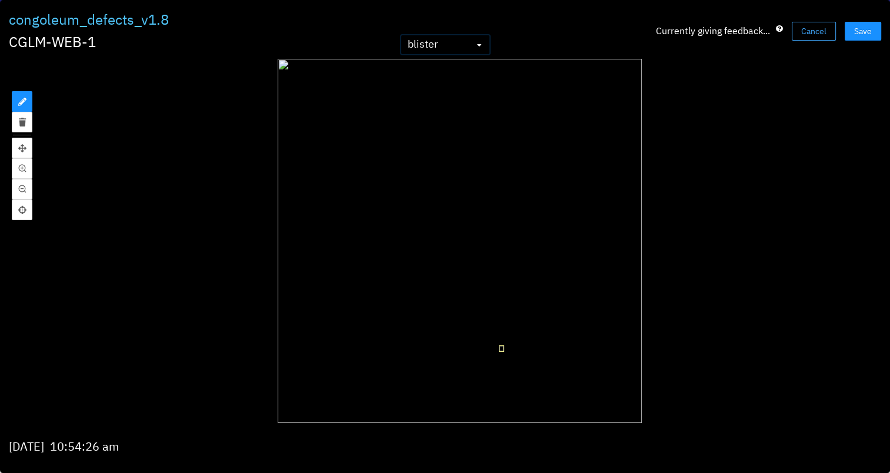
click at [739, 35] on span "Cancel" at bounding box center [813, 31] width 25 height 13
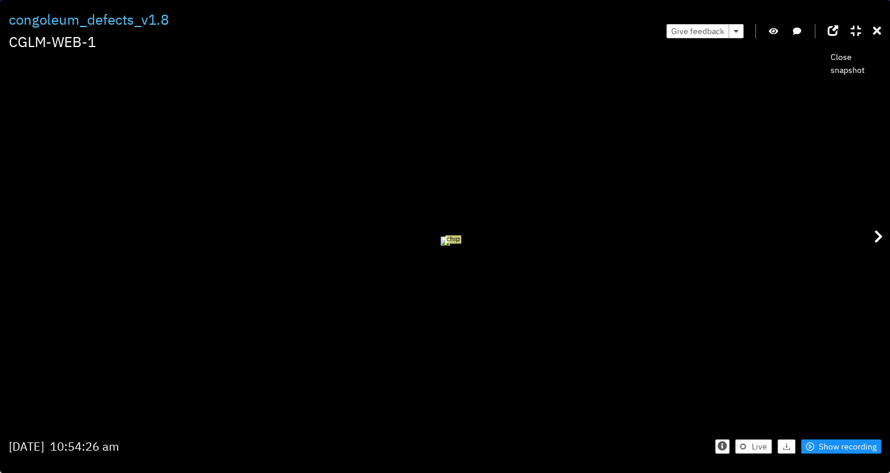
click at [739, 31] on icon at bounding box center [877, 31] width 8 height 12
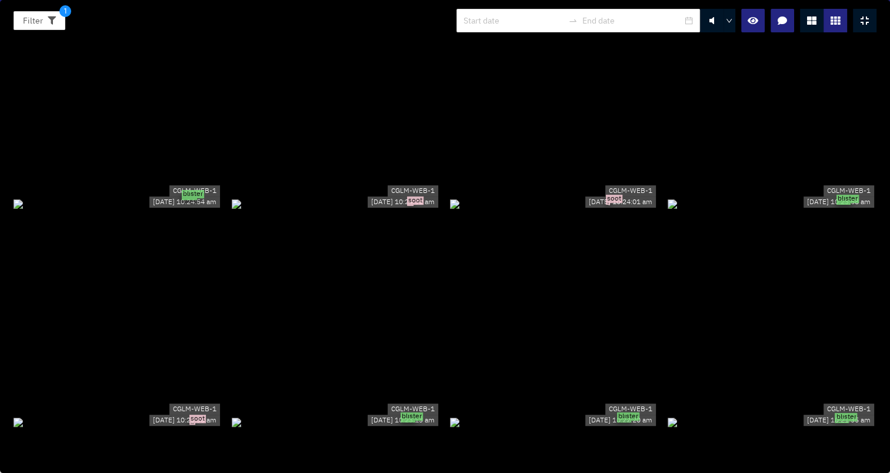
scroll to position [412, 0]
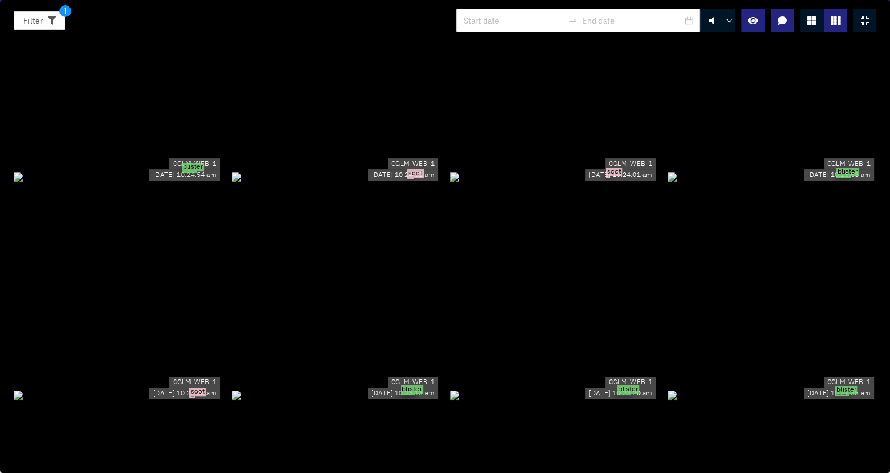
click at [627, 170] on div "soot" at bounding box center [554, 176] width 209 height 13
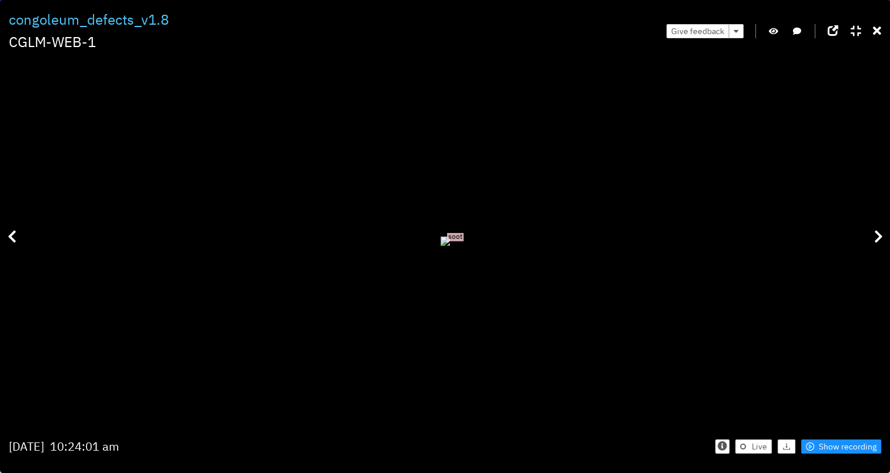
click at [739, 31] on icon "button" at bounding box center [773, 31] width 9 height 8
click at [739, 33] on icon "button" at bounding box center [774, 31] width 11 height 8
click at [739, 33] on icon "button" at bounding box center [773, 31] width 9 height 8
click at [739, 32] on div "Give feedback" at bounding box center [774, 31] width 215 height 44
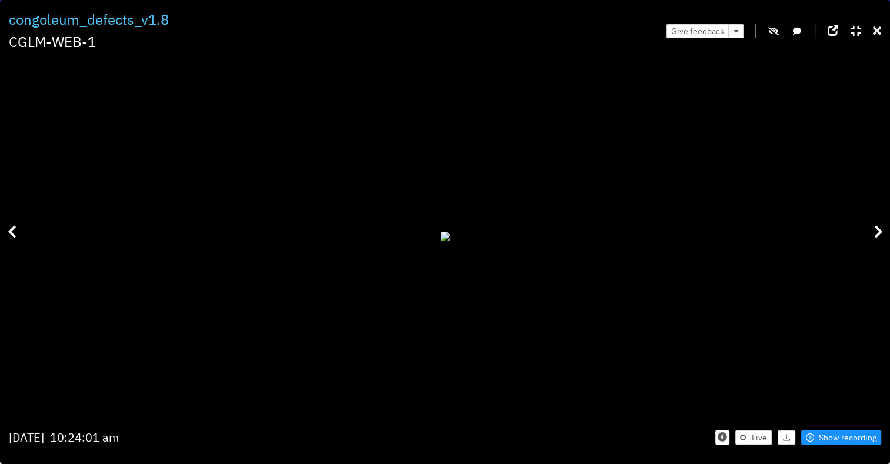
click at [739, 32] on icon at bounding box center [877, 31] width 8 height 12
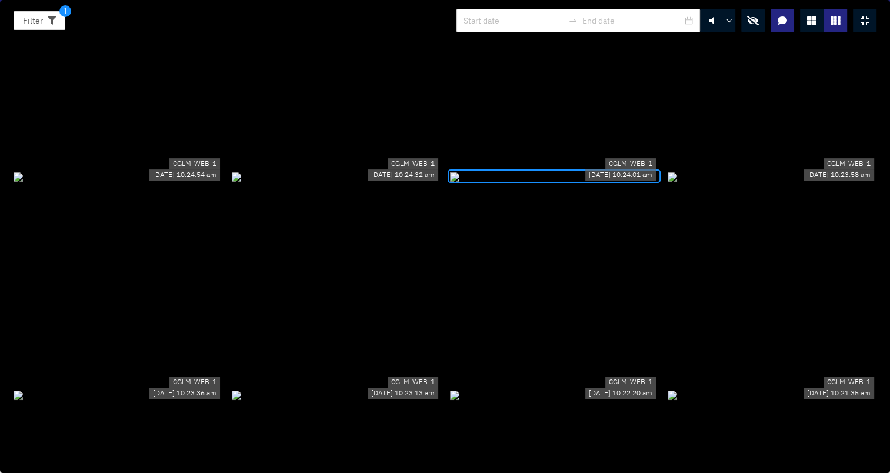
click at [739, 21] on icon "button" at bounding box center [753, 20] width 12 height 9
click at [739, 18] on icon "button" at bounding box center [753, 20] width 11 height 9
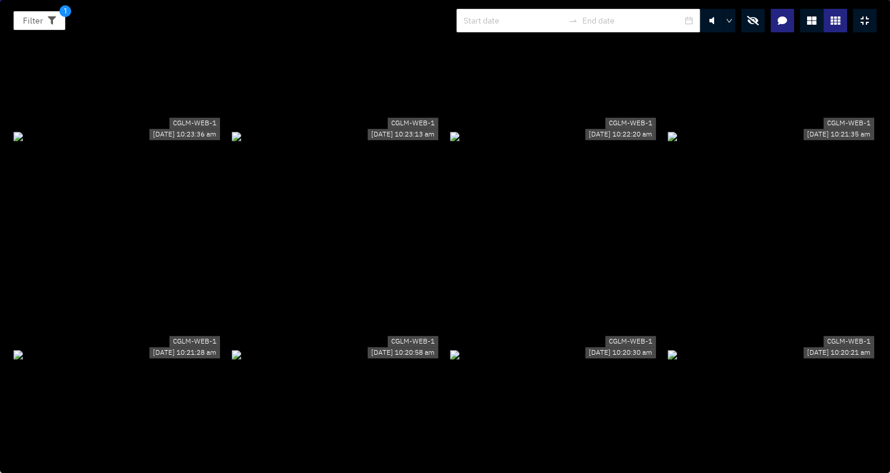
scroll to position [706, 0]
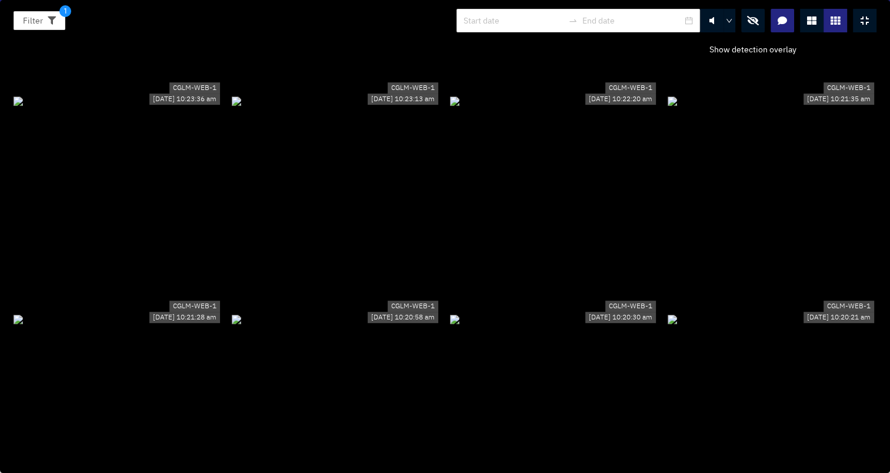
click at [739, 25] on button "button" at bounding box center [753, 21] width 24 height 24
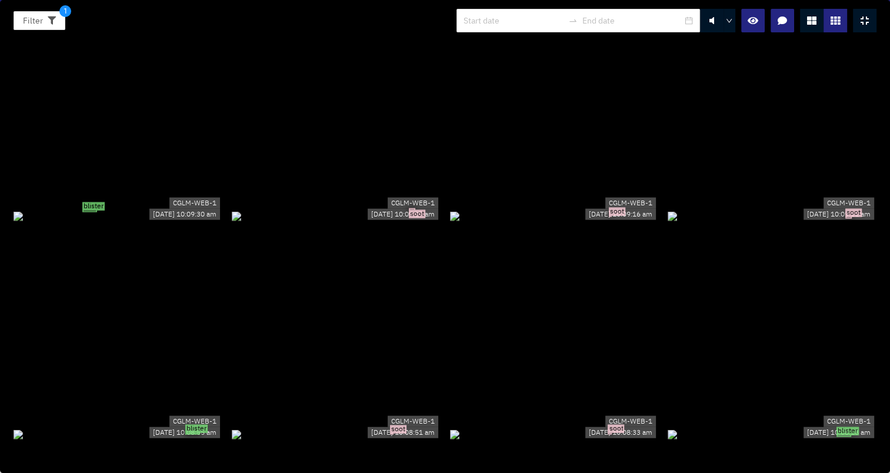
scroll to position [2766, 0]
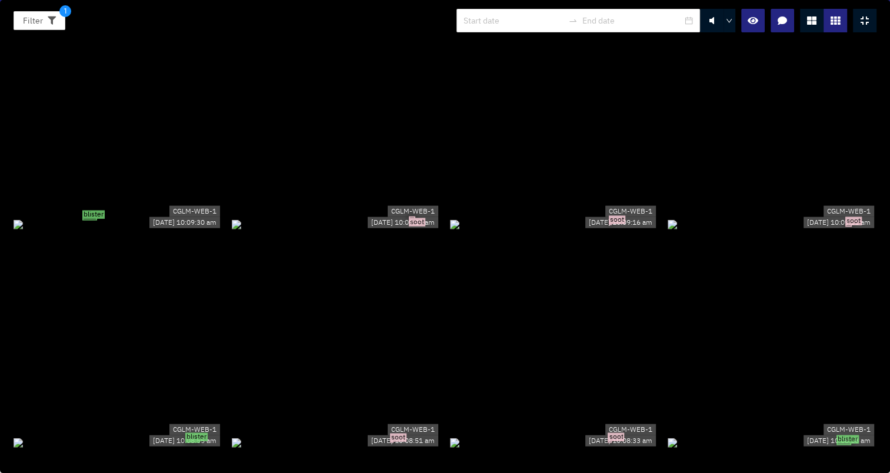
click at [78, 218] on div "blister" at bounding box center [118, 224] width 209 height 13
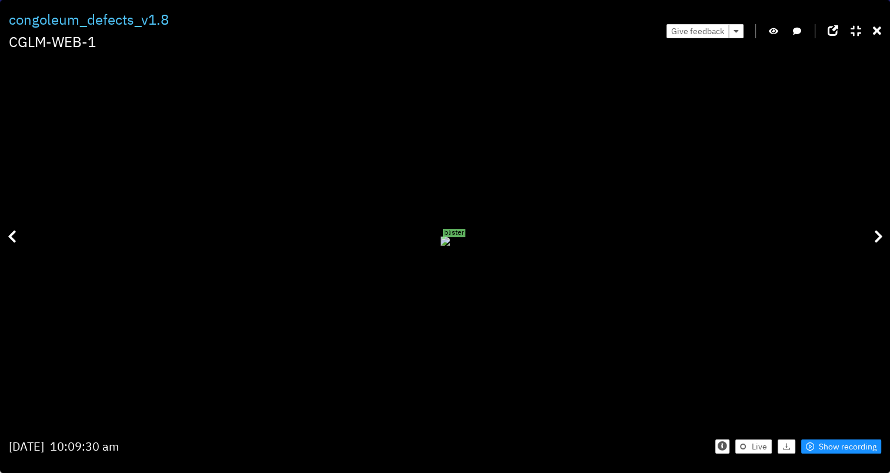
click at [739, 28] on div "Give feedback" at bounding box center [774, 31] width 215 height 44
click at [739, 31] on icon "button" at bounding box center [773, 31] width 9 height 8
drag, startPoint x: 407, startPoint y: 133, endPoint x: 417, endPoint y: 248, distance: 115.8
click at [231, 261] on div at bounding box center [217, 274] width 27 height 27
click at [739, 331] on div "Live Show recording" at bounding box center [664, 446] width 435 height 35
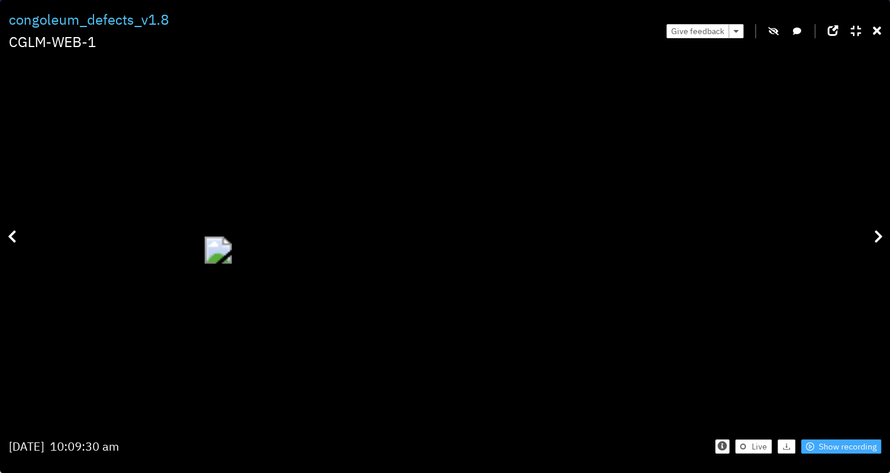
click at [739, 331] on span "Show recording" at bounding box center [848, 446] width 58 height 13
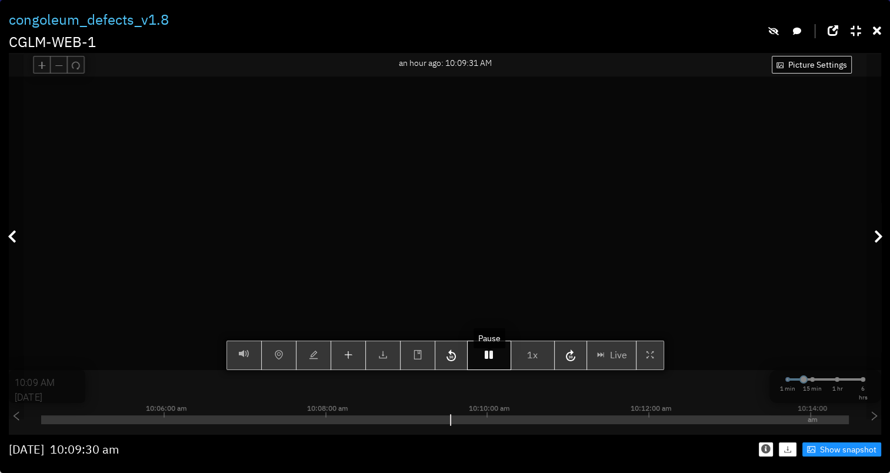
click at [484, 331] on button "button" at bounding box center [489, 355] width 44 height 29
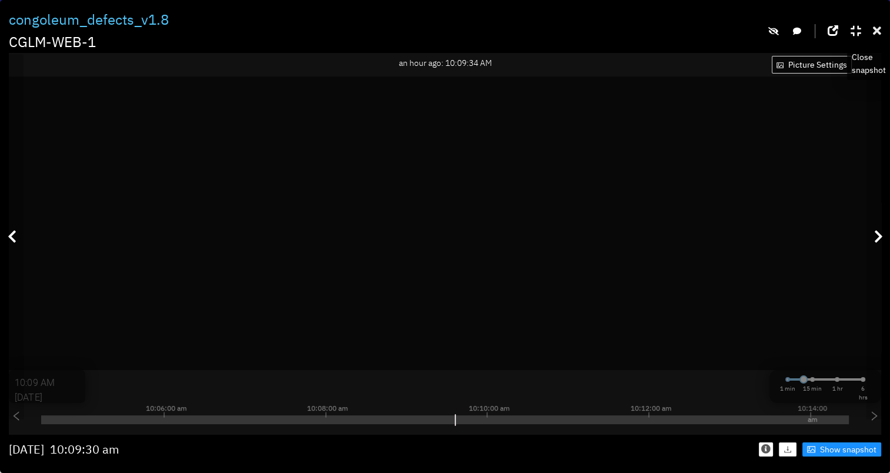
click at [739, 27] on icon at bounding box center [877, 31] width 8 height 12
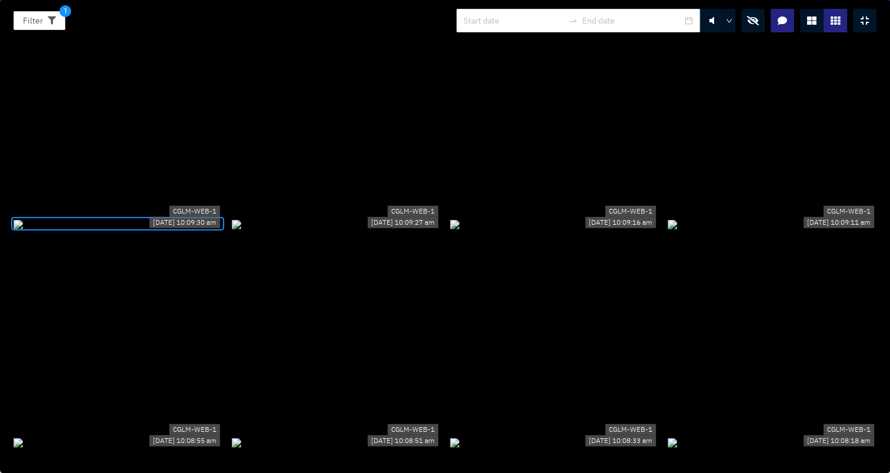
click at [739, 25] on button "button" at bounding box center [753, 21] width 24 height 24
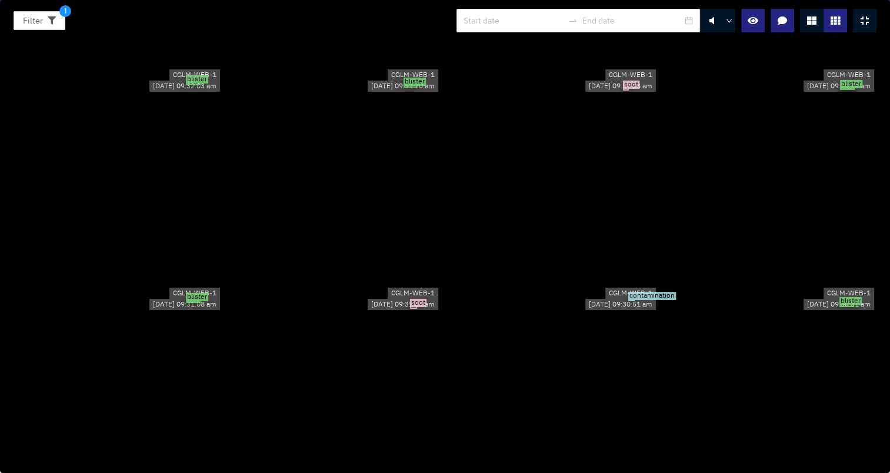
scroll to position [8592, 0]
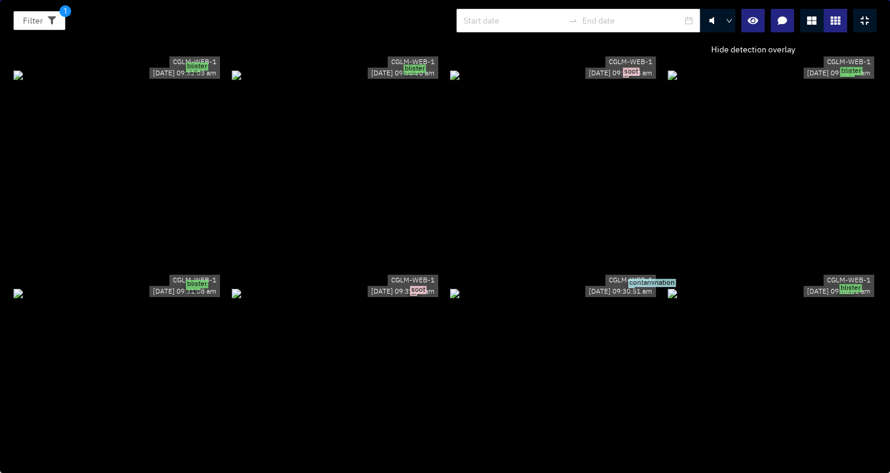
click at [739, 22] on icon "button" at bounding box center [753, 20] width 11 height 9
click at [739, 22] on icon "button" at bounding box center [753, 20] width 12 height 9
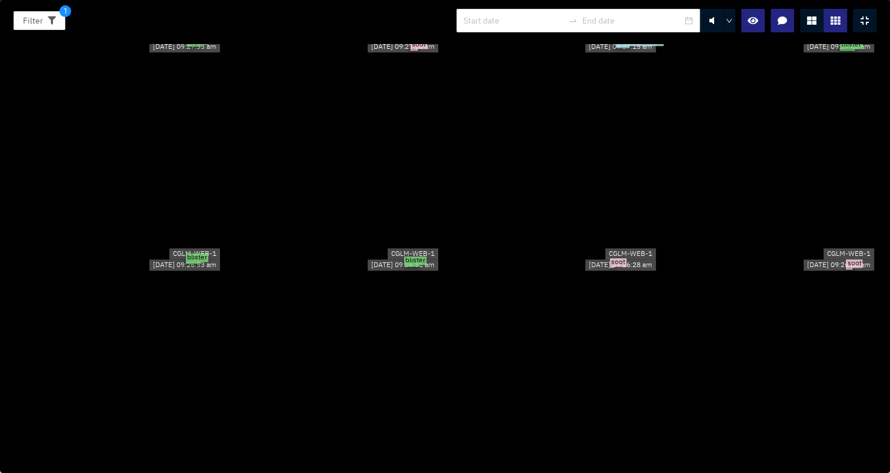
scroll to position [9768, 0]
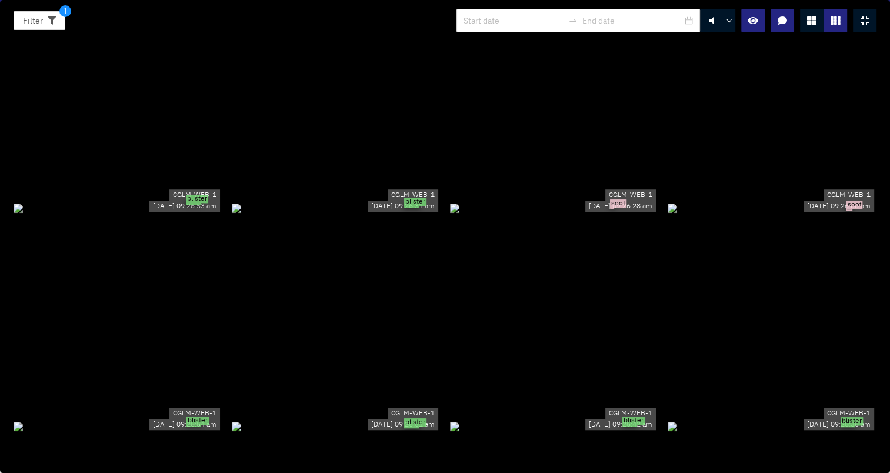
drag, startPoint x: 869, startPoint y: 16, endPoint x: 827, endPoint y: 24, distance: 41.9
click at [739, 12] on div at bounding box center [865, 21] width 24 height 24
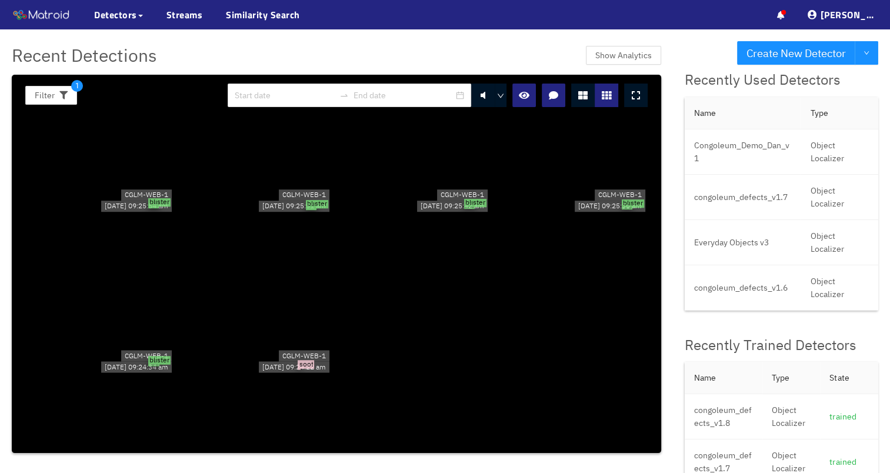
scroll to position [6574, 0]
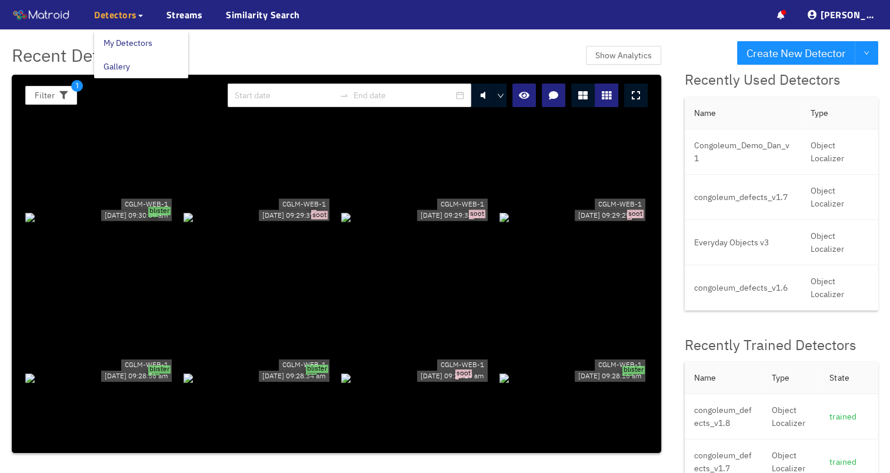
click at [104, 21] on span "Detectors" at bounding box center [115, 15] width 43 height 14
click at [127, 40] on link "My Detectors" at bounding box center [128, 43] width 49 height 24
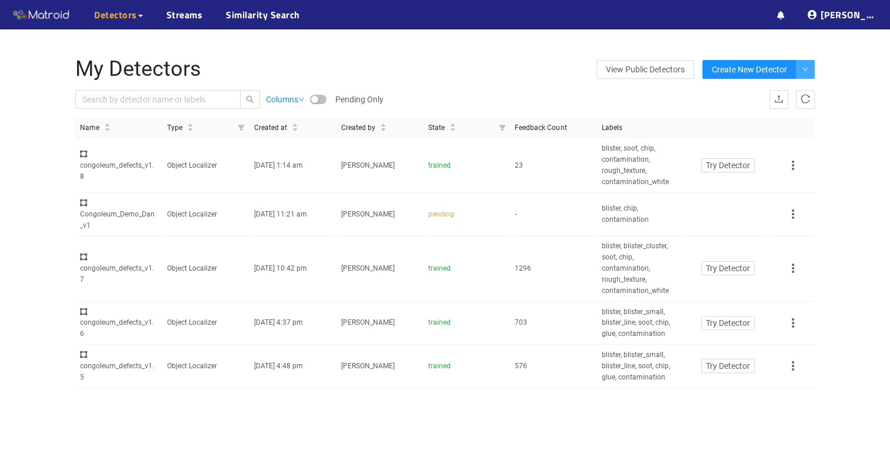
click at [803, 66] on button "button" at bounding box center [805, 69] width 19 height 19
click at [794, 167] on icon at bounding box center [793, 165] width 14 height 14
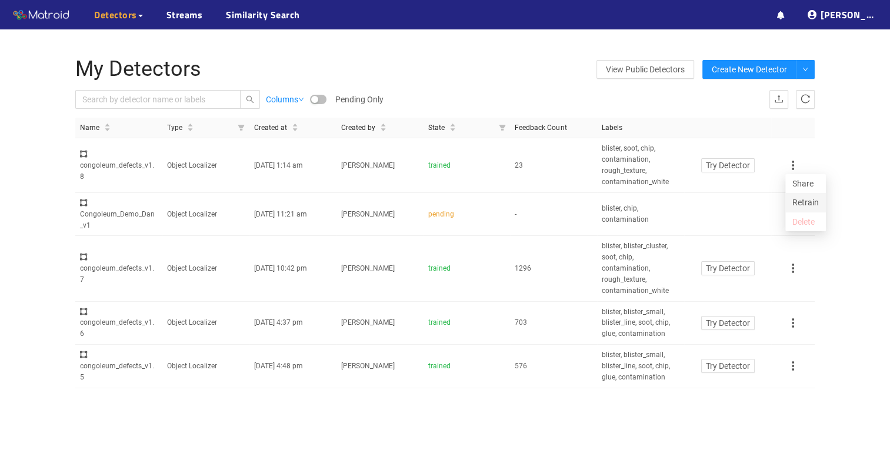
click at [815, 203] on li "Retrain" at bounding box center [806, 202] width 41 height 19
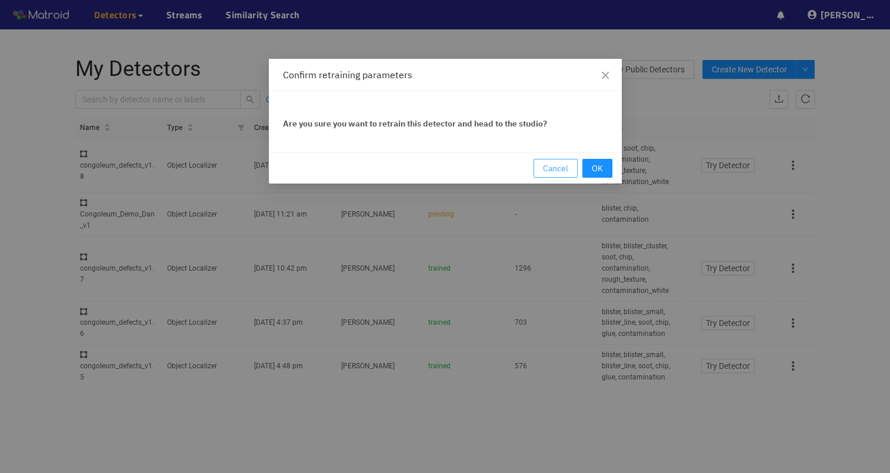
click at [556, 170] on span "Cancel" at bounding box center [555, 168] width 25 height 13
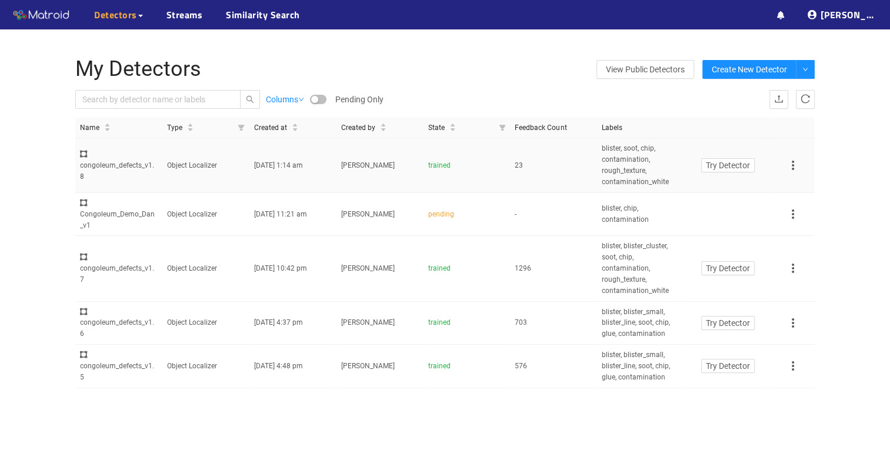
click at [793, 169] on icon at bounding box center [793, 165] width 14 height 14
click at [812, 205] on li "Retrain" at bounding box center [806, 202] width 41 height 19
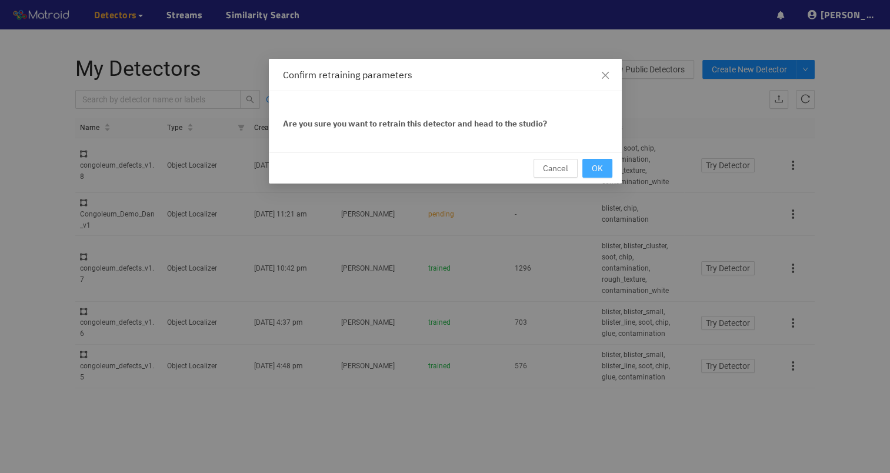
click at [604, 164] on button "OK" at bounding box center [598, 168] width 30 height 19
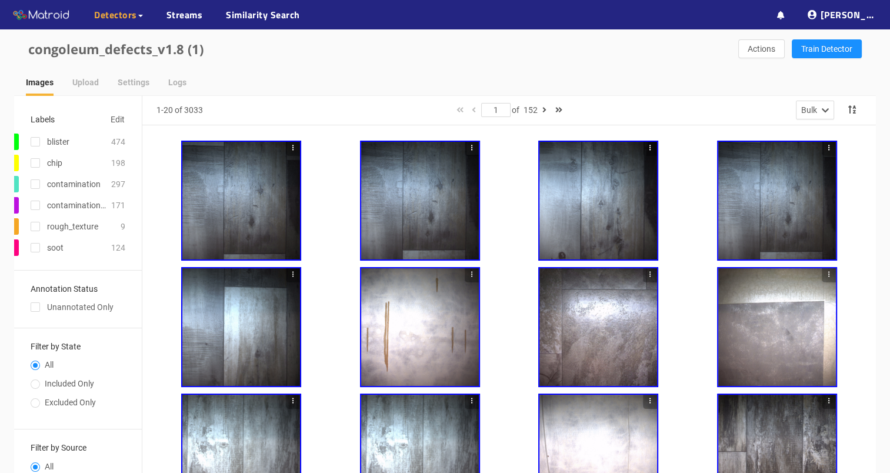
click at [280, 197] on div at bounding box center [241, 201] width 118 height 118
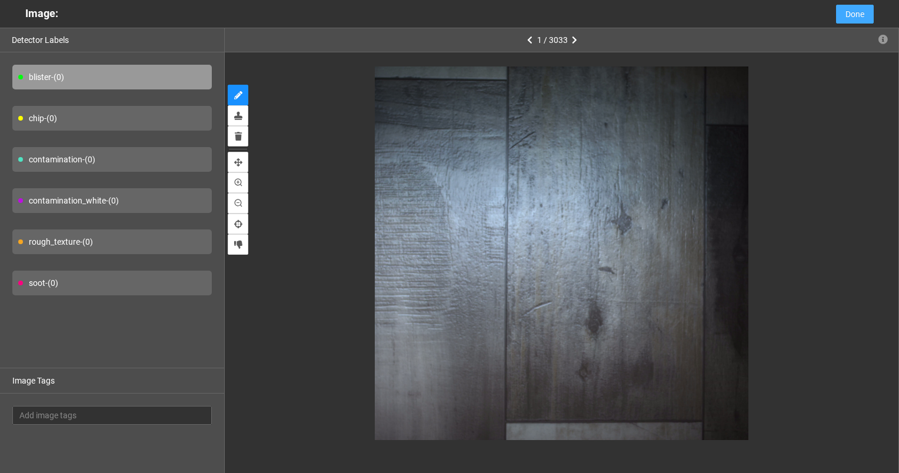
click at [862, 9] on span "Done" at bounding box center [855, 14] width 19 height 13
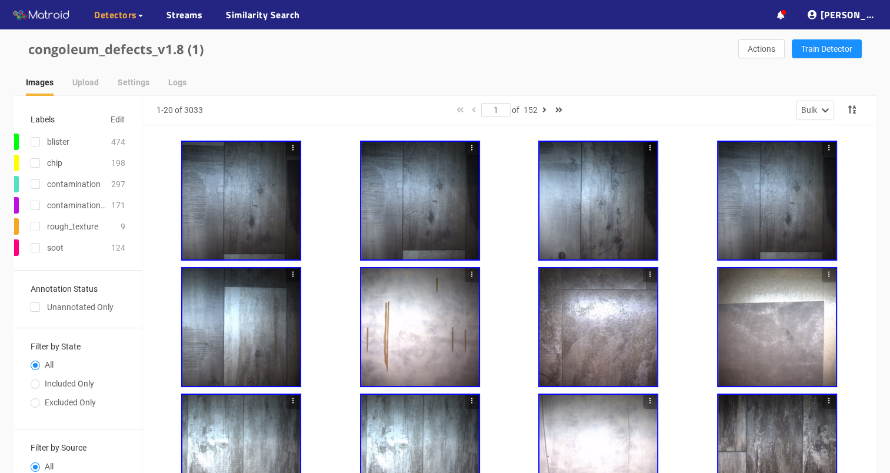
click at [420, 173] on div at bounding box center [420, 201] width 118 height 118
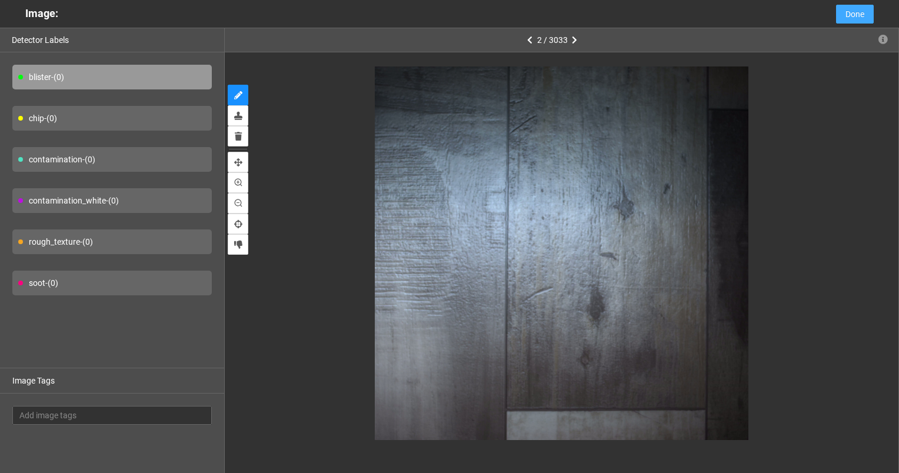
click at [861, 6] on button "Done" at bounding box center [855, 14] width 38 height 19
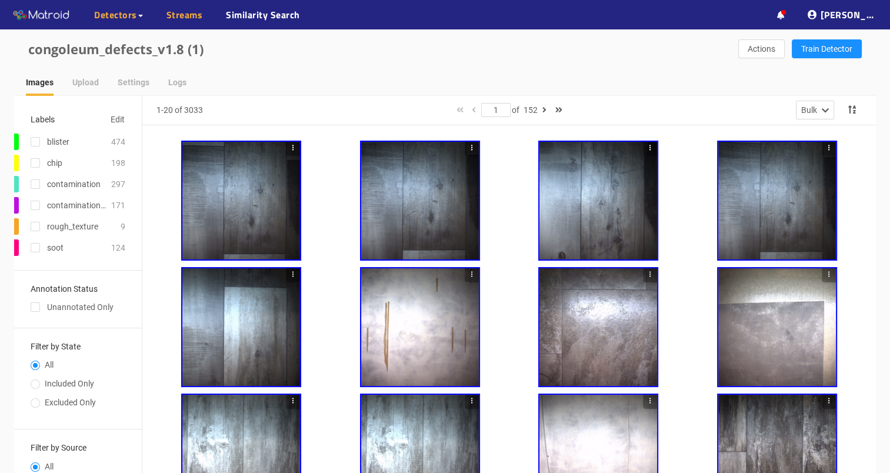
click at [186, 8] on link "Streams" at bounding box center [185, 15] width 36 height 14
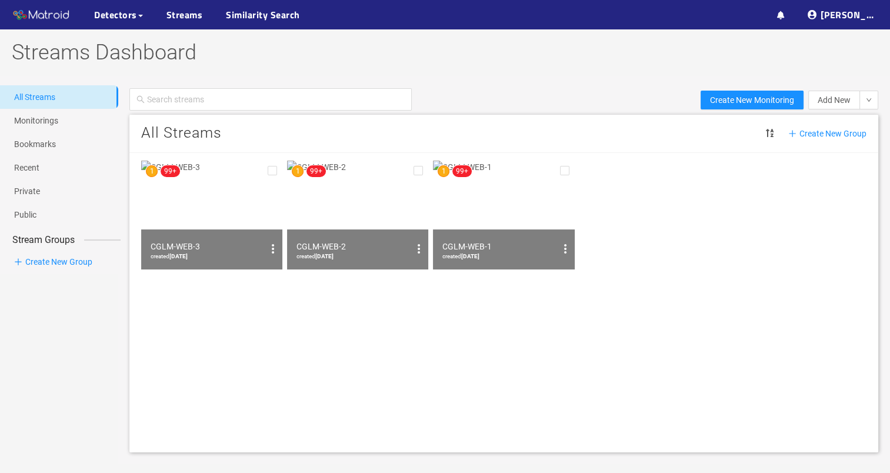
click at [200, 178] on img at bounding box center [211, 215] width 141 height 109
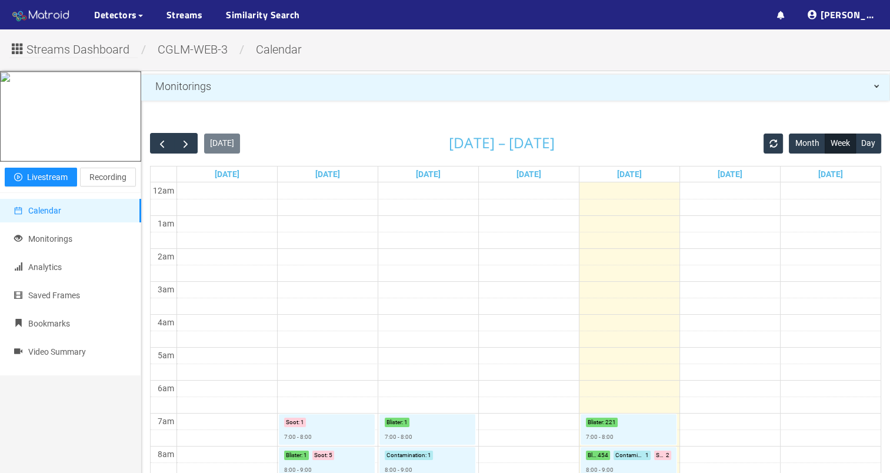
click at [36, 11] on img at bounding box center [41, 15] width 59 height 18
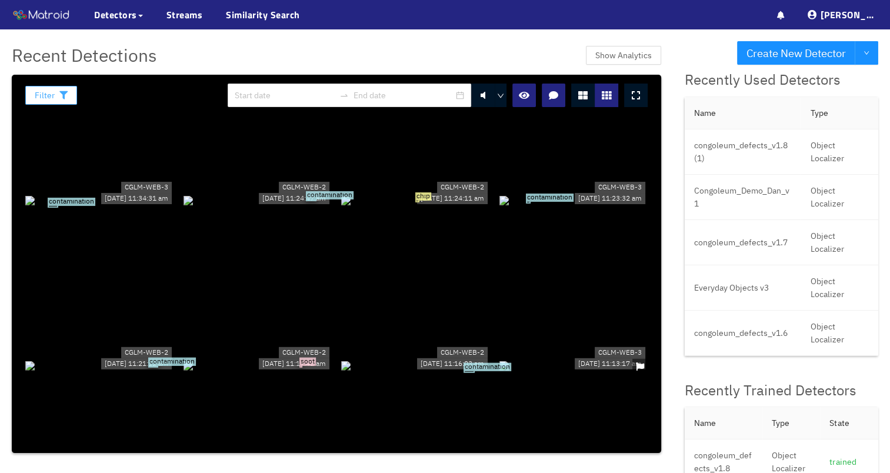
click at [30, 94] on button "Filter" at bounding box center [51, 95] width 52 height 19
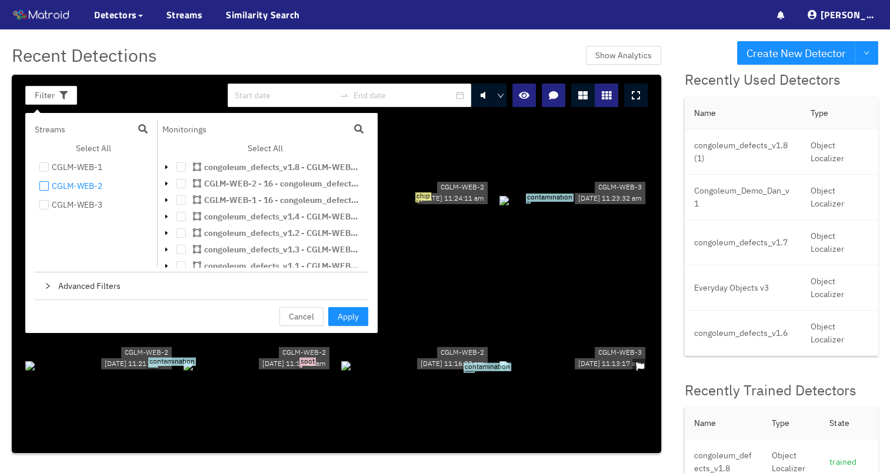
click at [47, 182] on span at bounding box center [43, 185] width 9 height 9
click at [47, 184] on input "checkbox" at bounding box center [43, 188] width 9 height 9
click at [43, 188] on input "checkbox" at bounding box center [43, 188] width 9 height 9
checkbox input "true"
click at [361, 321] on button "Apply" at bounding box center [348, 316] width 40 height 19
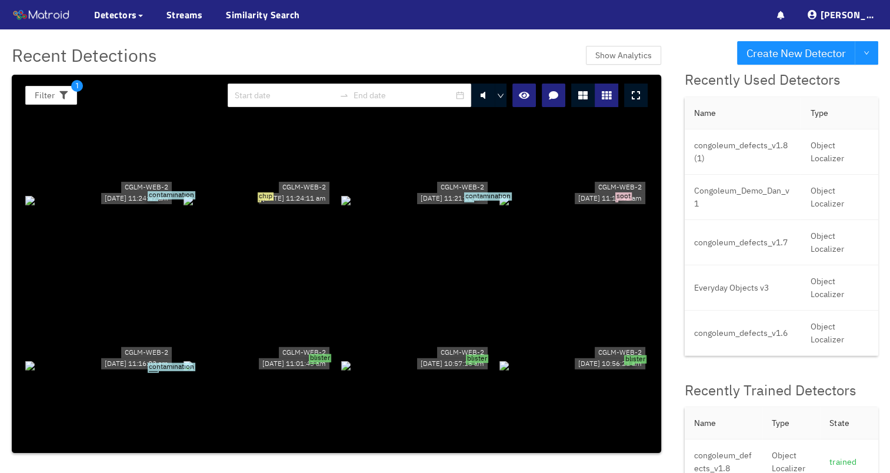
click at [642, 101] on div at bounding box center [636, 96] width 24 height 24
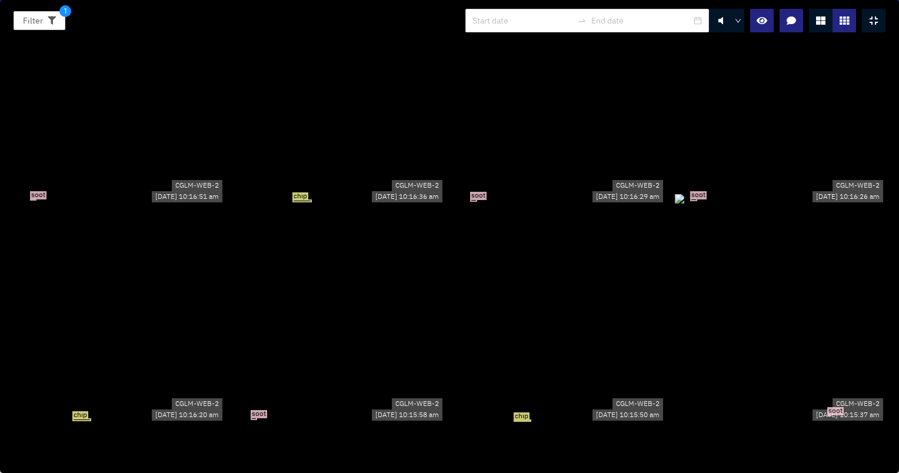
scroll to position [4767, 0]
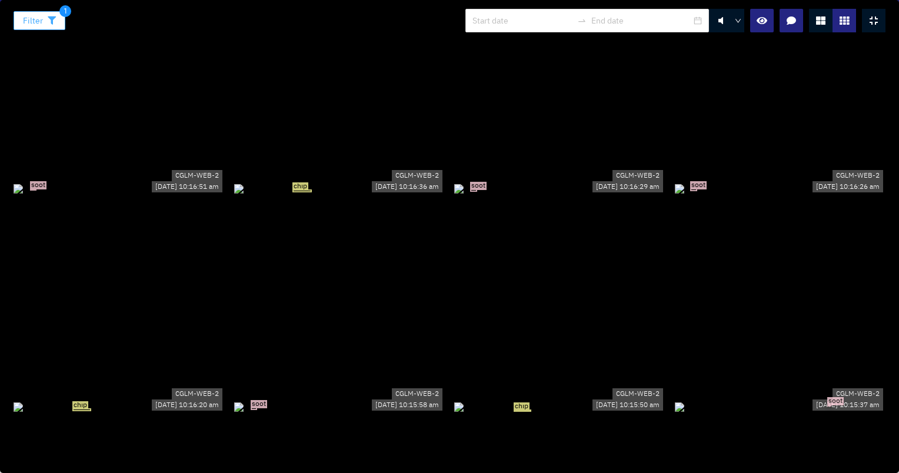
click at [44, 19] on button "Filter" at bounding box center [40, 20] width 52 height 19
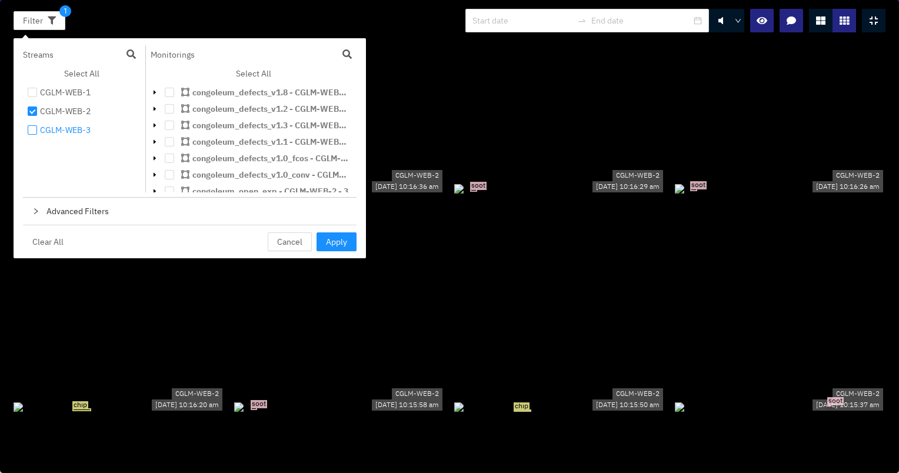
click at [31, 129] on input "checkbox" at bounding box center [32, 132] width 9 height 9
checkbox input "true"
click at [32, 113] on input "checkbox" at bounding box center [32, 113] width 9 height 9
checkbox input "false"
click at [350, 241] on button "Apply" at bounding box center [337, 241] width 40 height 19
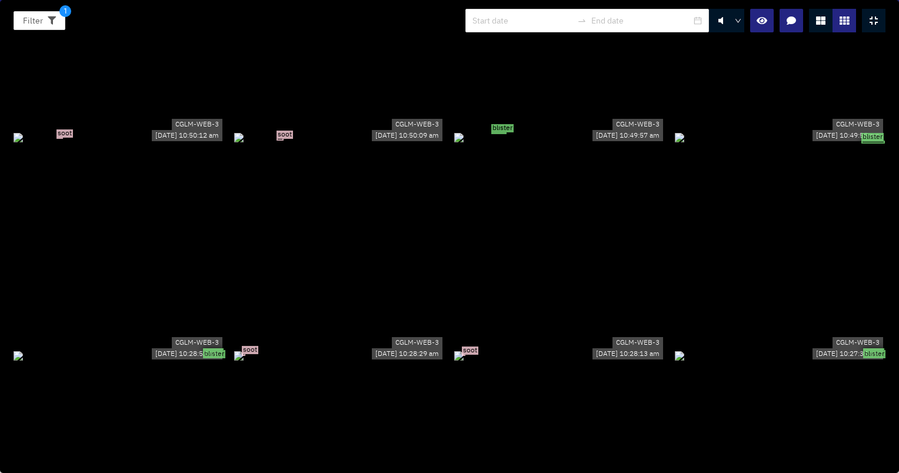
scroll to position [2236, 0]
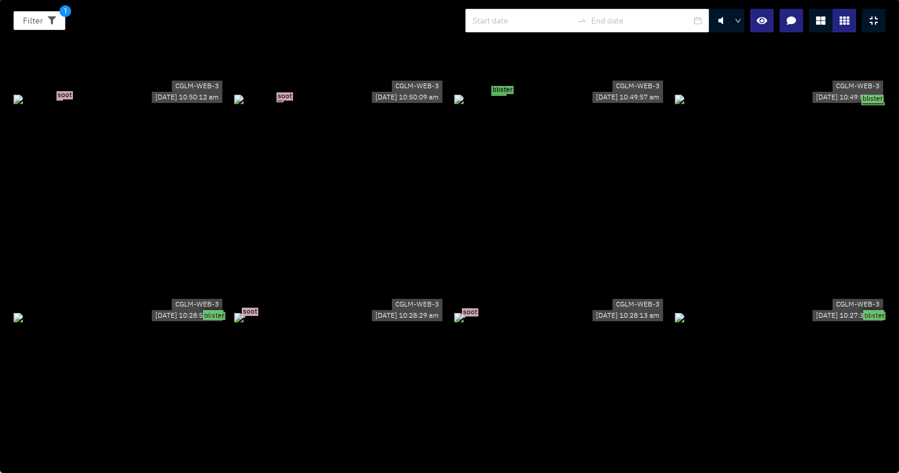
click at [171, 311] on div "blister" at bounding box center [119, 317] width 211 height 13
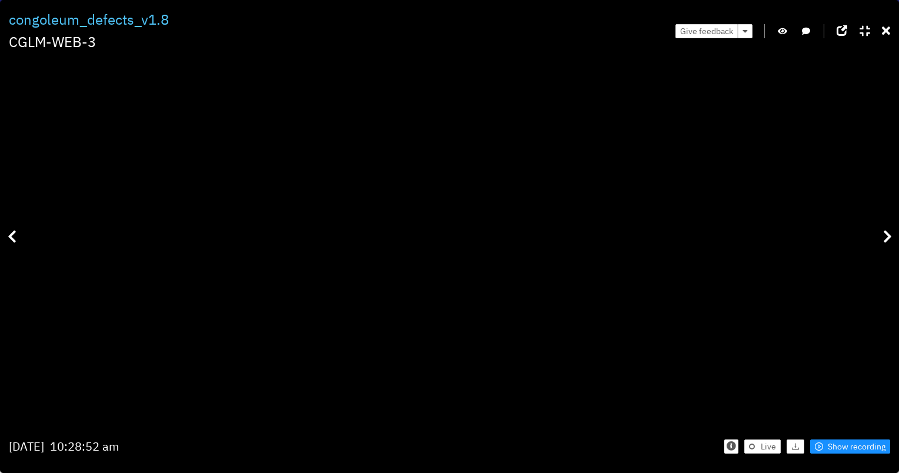
click at [789, 32] on button "button" at bounding box center [783, 31] width 12 height 14
click at [889, 33] on icon at bounding box center [886, 31] width 8 height 12
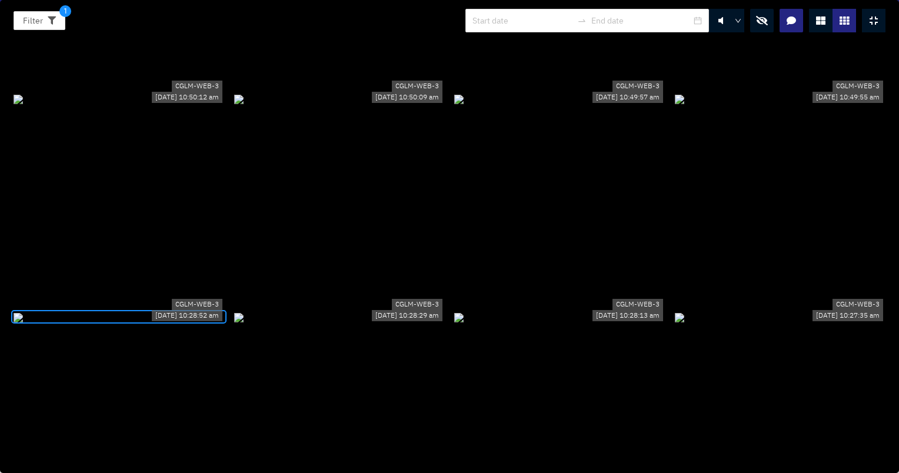
click at [765, 22] on icon "button" at bounding box center [762, 20] width 12 height 9
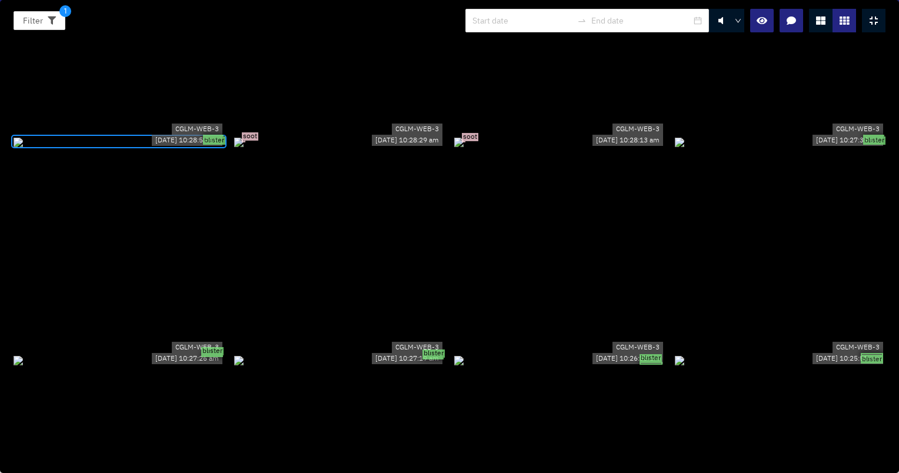
scroll to position [2413, 0]
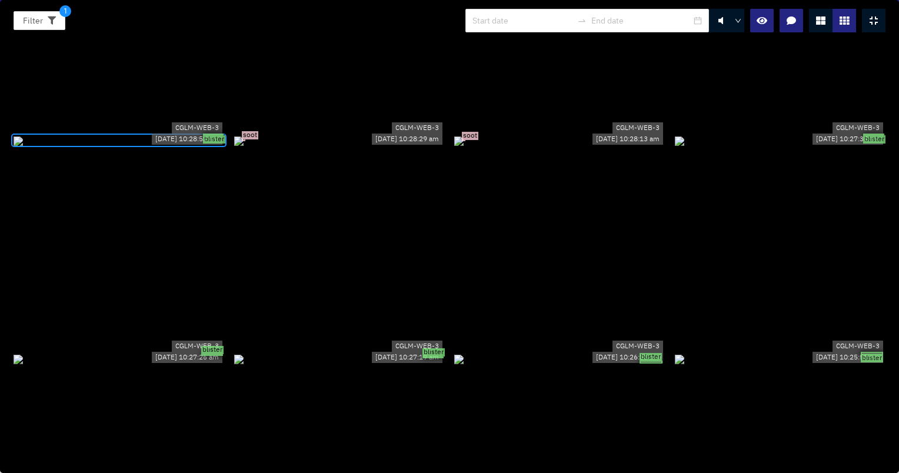
click at [198, 352] on div "blister" at bounding box center [119, 358] width 211 height 13
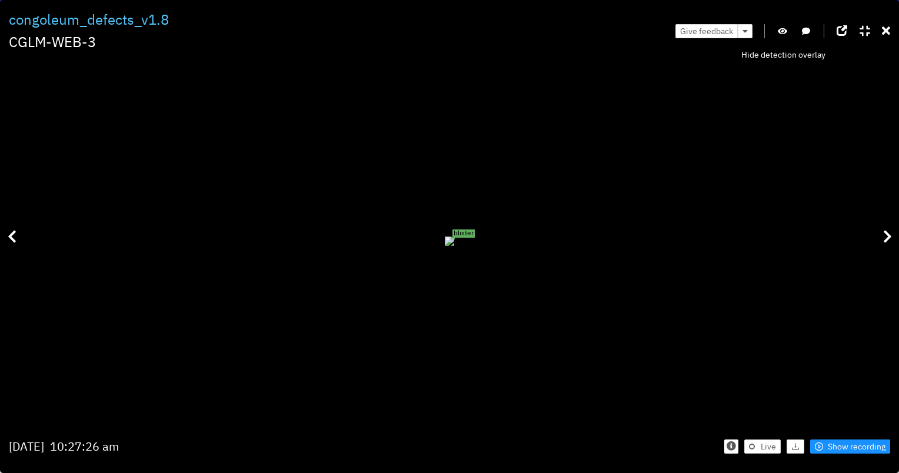
click at [783, 34] on icon "button" at bounding box center [782, 31] width 9 height 8
click at [887, 33] on icon at bounding box center [886, 31] width 8 height 12
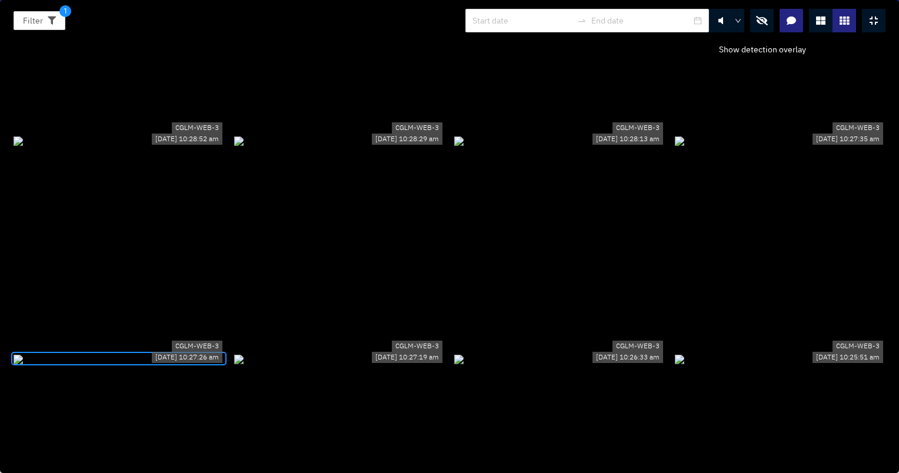
click at [762, 20] on icon "button" at bounding box center [762, 20] width 12 height 9
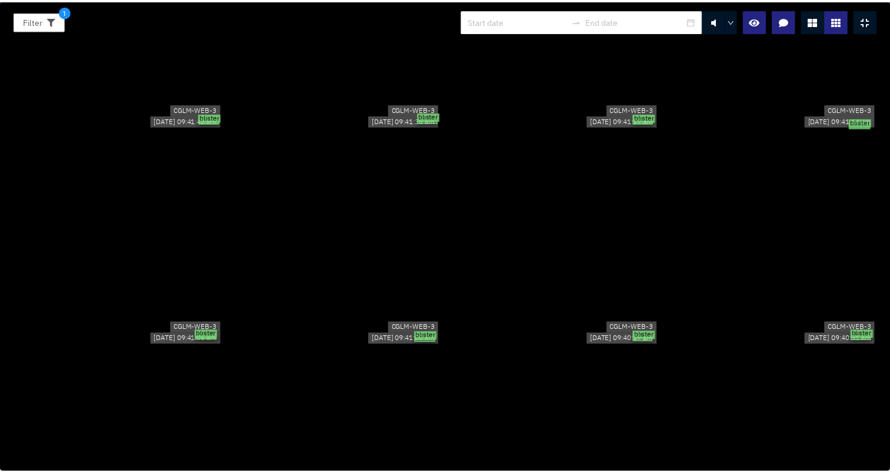
scroll to position [7972, 0]
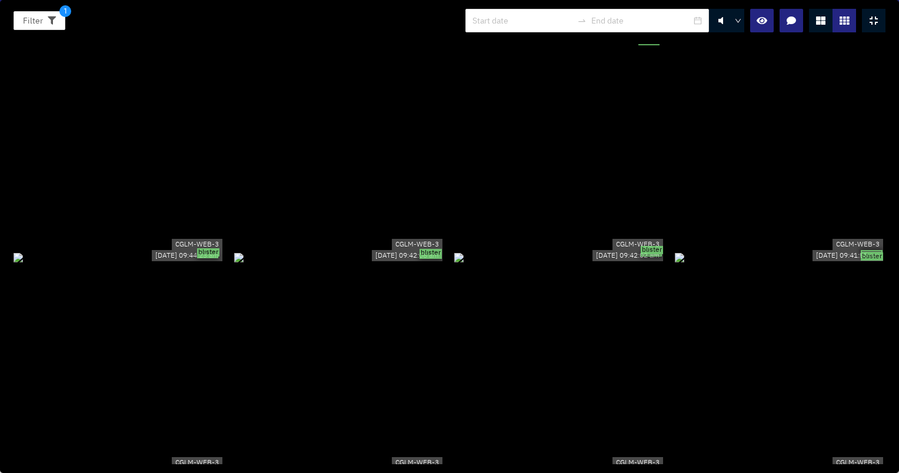
click at [874, 21] on icon at bounding box center [874, 20] width 8 height 9
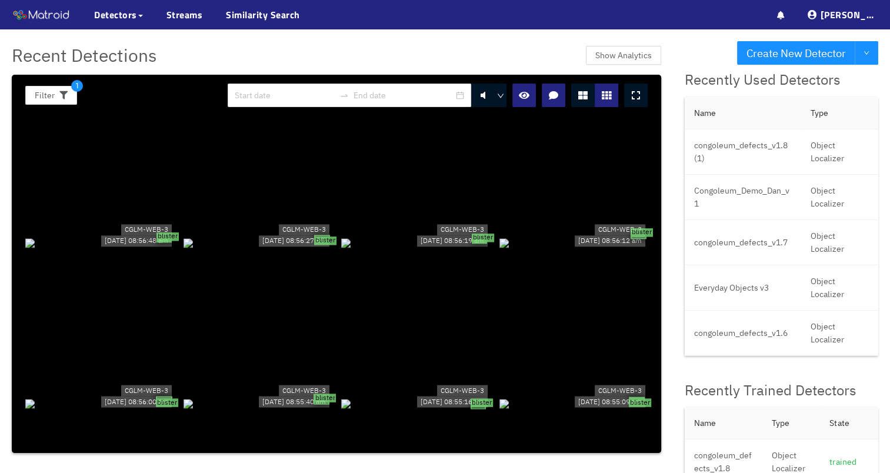
scroll to position [12371, 0]
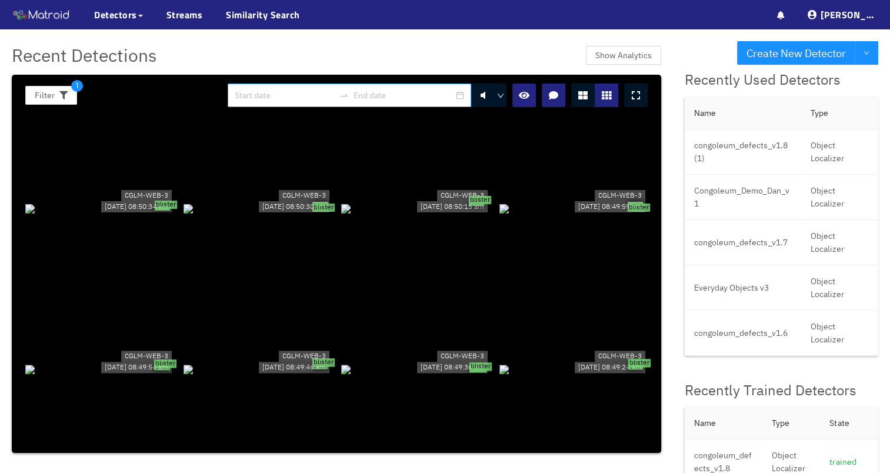
click at [281, 94] on input at bounding box center [285, 95] width 100 height 13
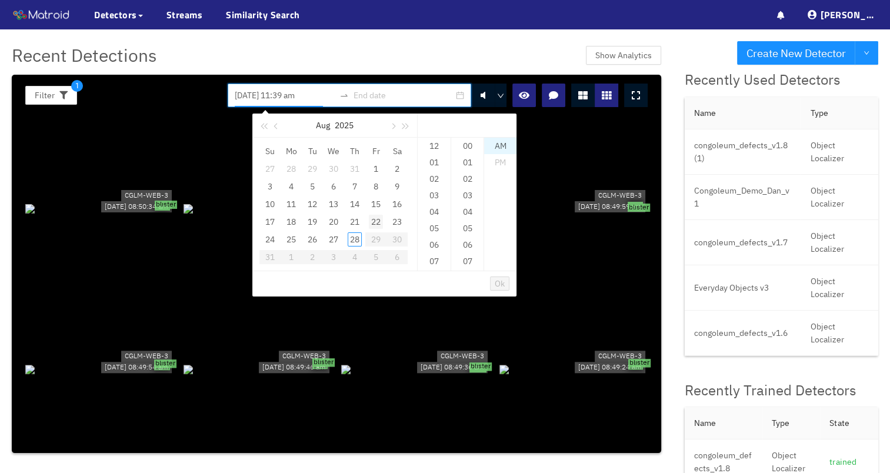
type input "Fri, Aug 22 11:39 am"
click at [290, 239] on div "25" at bounding box center [291, 239] width 14 height 14
type input "Mon, Aug 25 11:39 am"
click at [393, 92] on input at bounding box center [404, 95] width 100 height 13
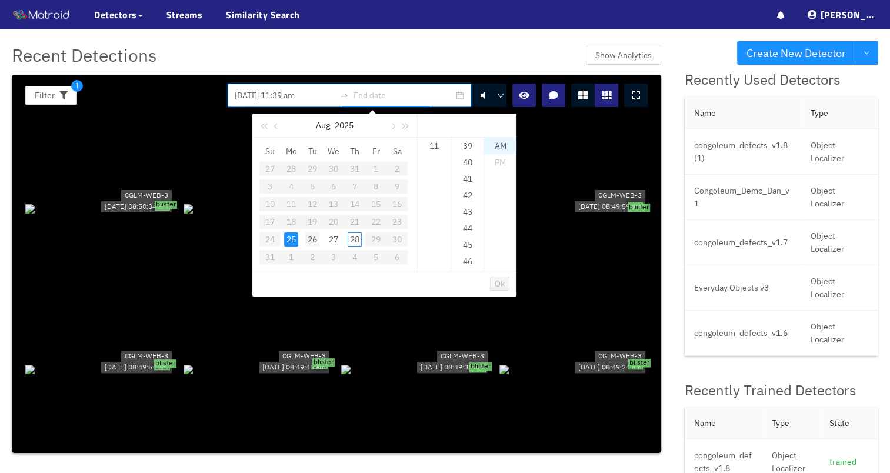
type input "Tue, Aug 26 11:39 am"
click at [310, 243] on div "26" at bounding box center [312, 239] width 14 height 14
type input "Tue, Aug 26 11:39 am"
click at [498, 282] on span "Ok" at bounding box center [500, 283] width 10 height 13
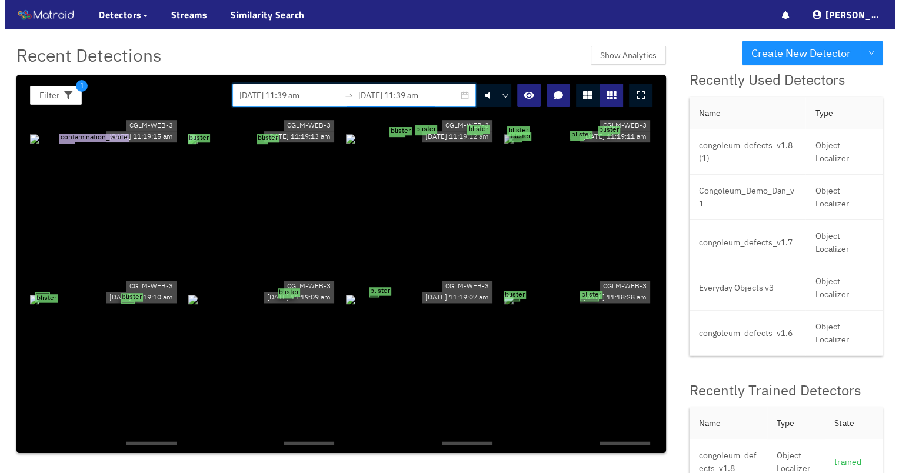
scroll to position [1416, 0]
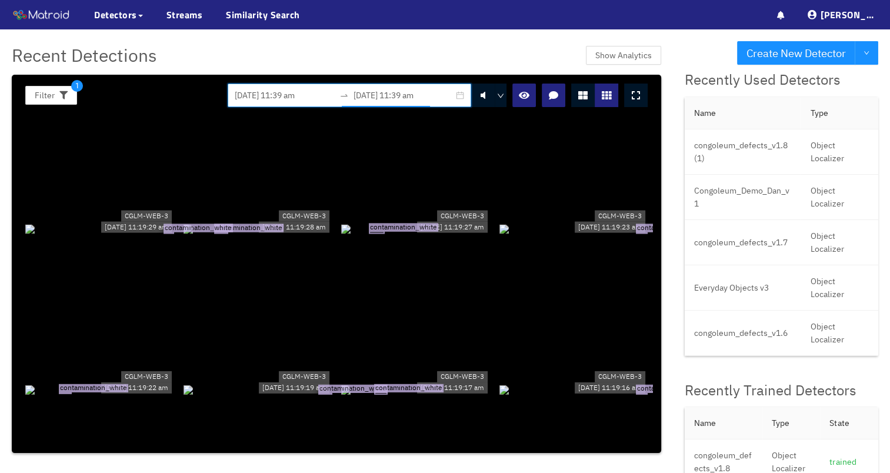
click at [377, 234] on div "contamination_white" at bounding box center [415, 228] width 149 height 13
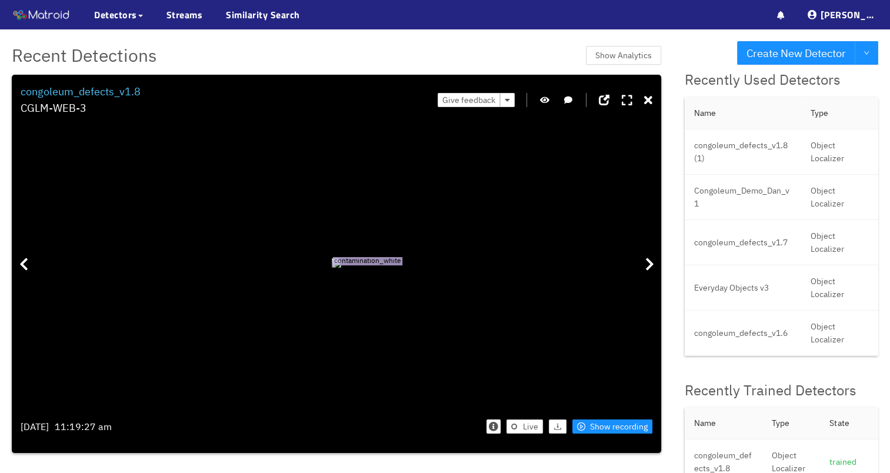
click at [548, 106] on button "button" at bounding box center [545, 100] width 12 height 14
click at [627, 424] on span "Show recording" at bounding box center [619, 426] width 58 height 13
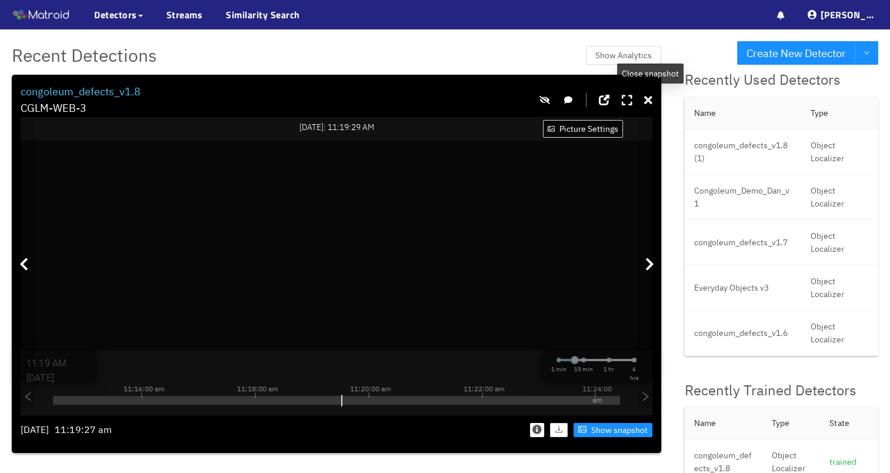
click at [647, 101] on icon at bounding box center [648, 101] width 8 height 12
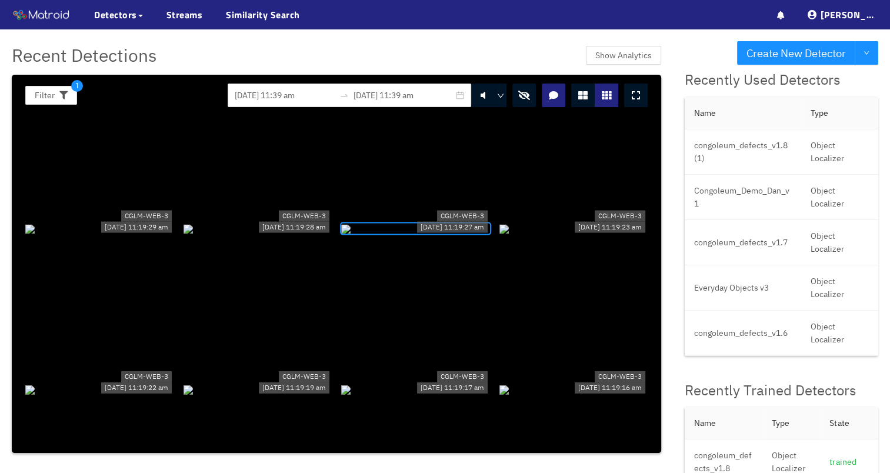
click at [637, 98] on icon at bounding box center [636, 95] width 8 height 9
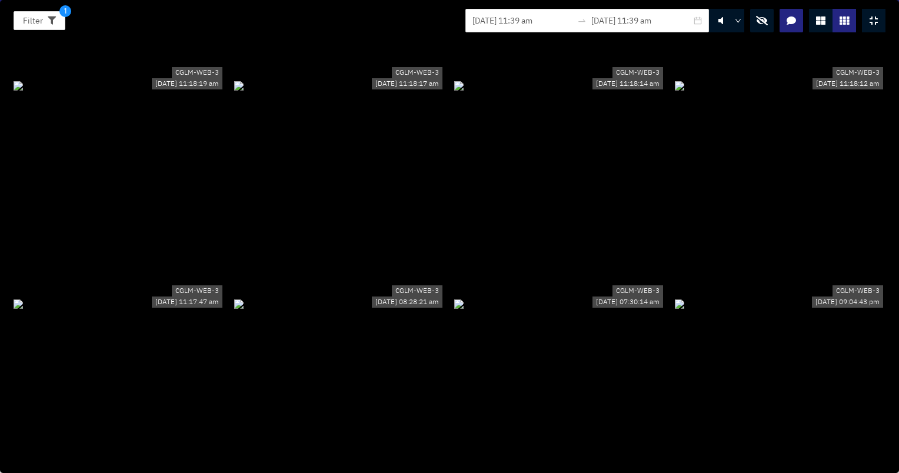
scroll to position [3064, 0]
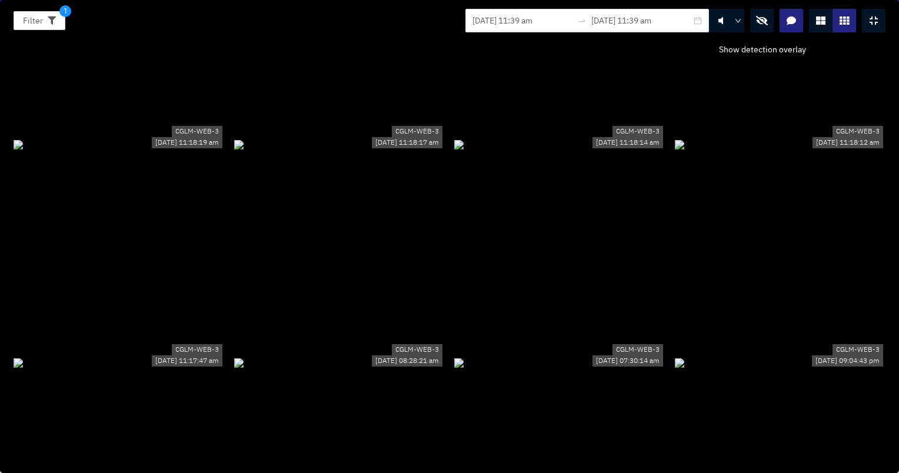
click at [760, 23] on icon "button" at bounding box center [762, 20] width 12 height 9
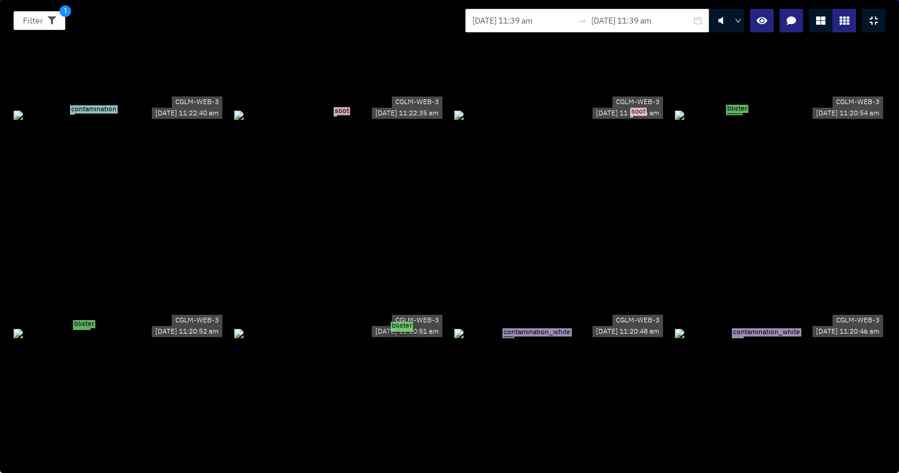
scroll to position [0, 0]
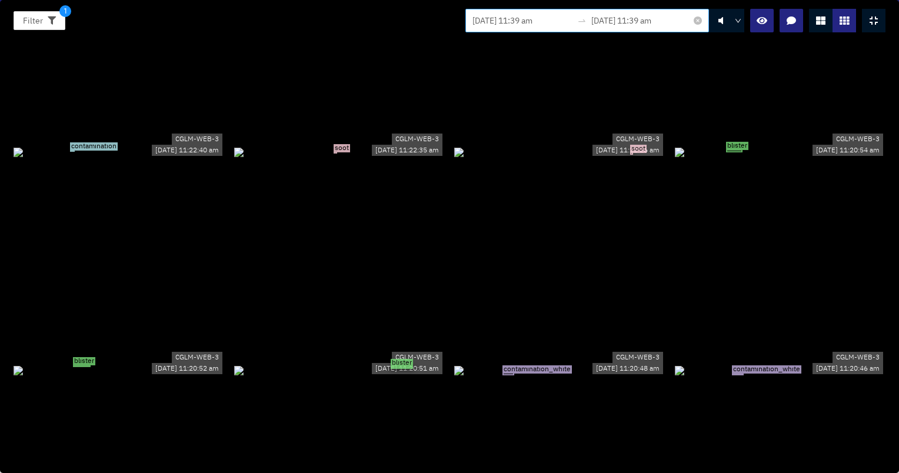
click at [558, 22] on input "Mon, Aug 25 11:39 am" at bounding box center [523, 20] width 100 height 13
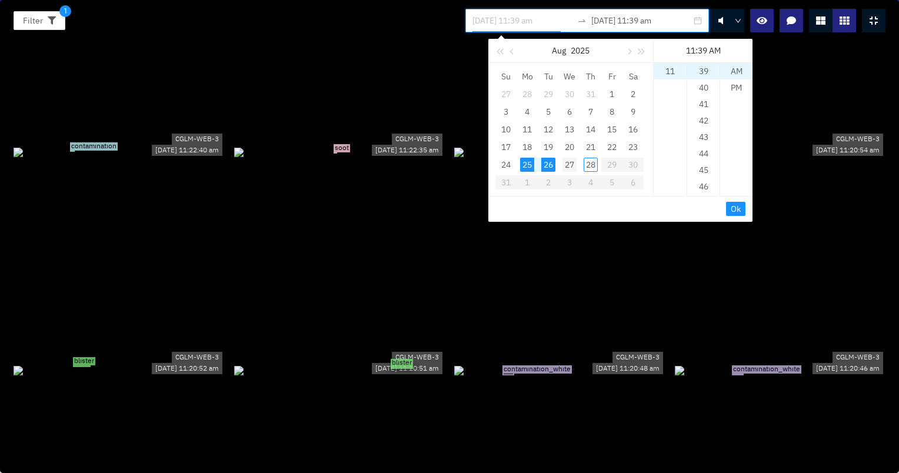
click at [570, 162] on div "27" at bounding box center [570, 165] width 14 height 14
click at [551, 166] on div "26" at bounding box center [548, 165] width 14 height 14
type input "Tue, Aug 26 11:39 am"
click at [632, 21] on input "Tue, Aug 26 11:39 am" at bounding box center [641, 20] width 100 height 13
click at [557, 165] on td "26" at bounding box center [548, 165] width 21 height 18
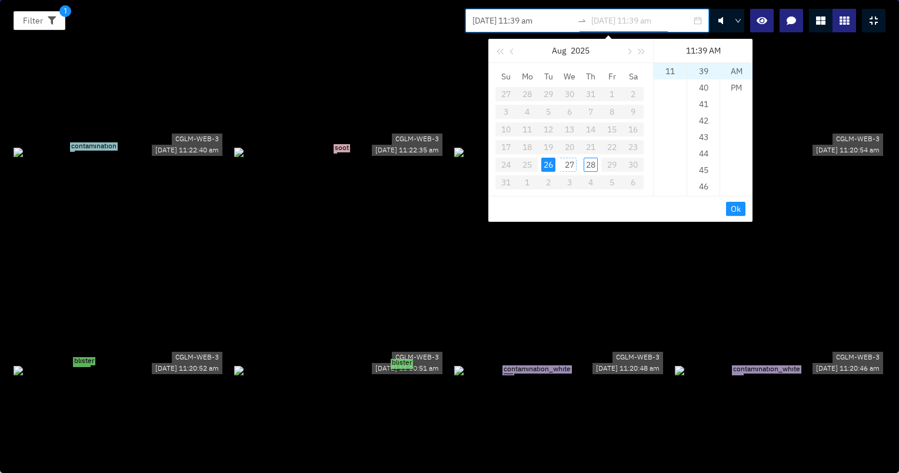
click at [566, 167] on div "27" at bounding box center [570, 165] width 14 height 14
click at [667, 107] on div "06" at bounding box center [670, 106] width 33 height 16
click at [573, 167] on div "27" at bounding box center [570, 165] width 14 height 14
click at [667, 150] on div "11" at bounding box center [670, 149] width 33 height 16
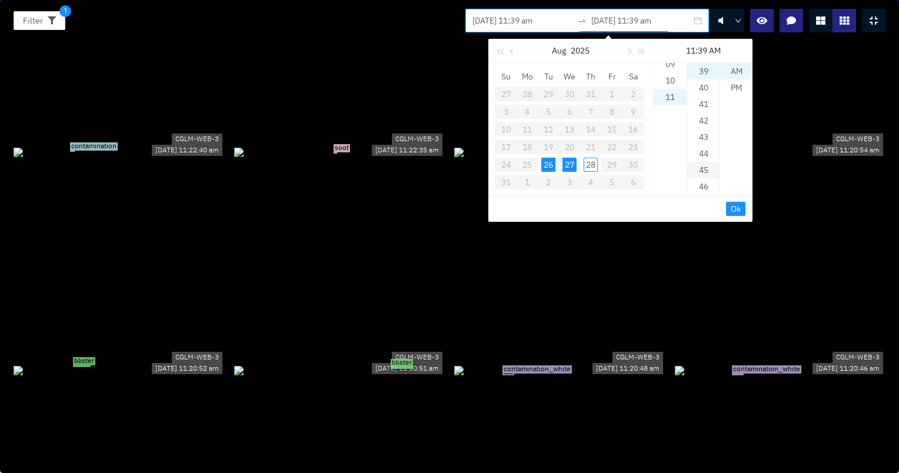
scroll to position [181, 0]
click at [702, 104] on div "47" at bounding box center [703, 109] width 32 height 16
click at [743, 85] on div "PM" at bounding box center [736, 87] width 32 height 16
type input "Wed, Aug 27 11:47 pm"
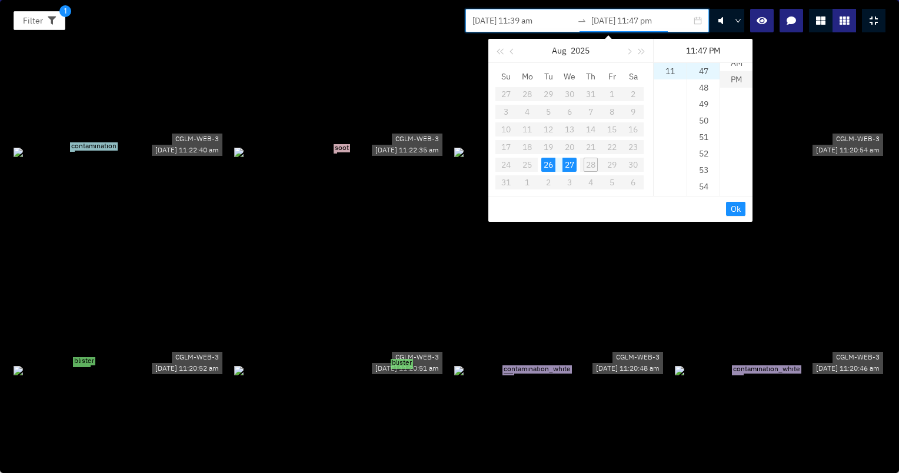
scroll to position [16, 0]
click at [734, 208] on span "Ok" at bounding box center [736, 208] width 10 height 13
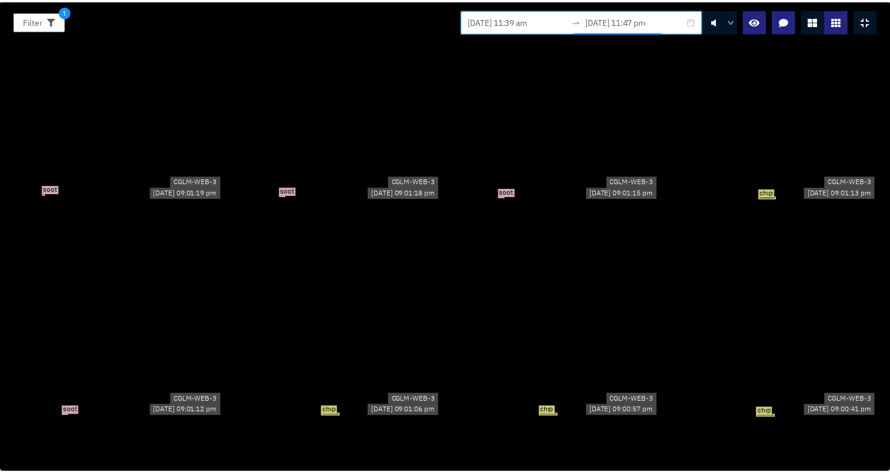
scroll to position [10267, 0]
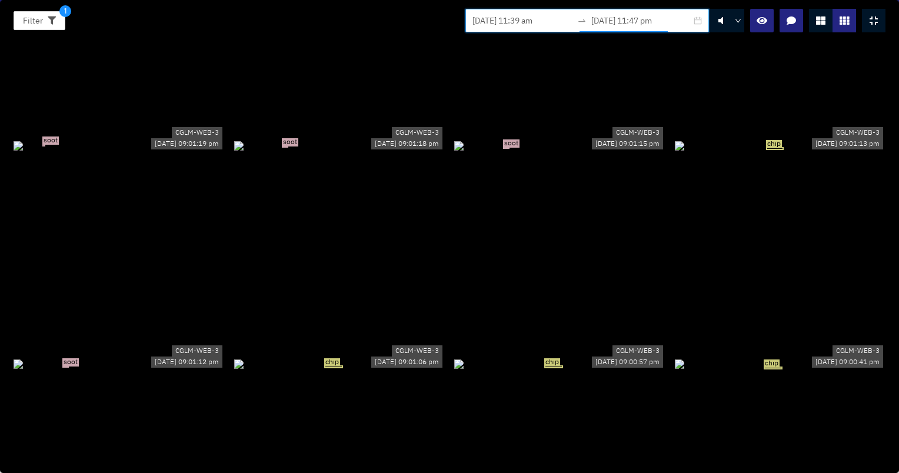
click at [878, 22] on div at bounding box center [874, 21] width 24 height 24
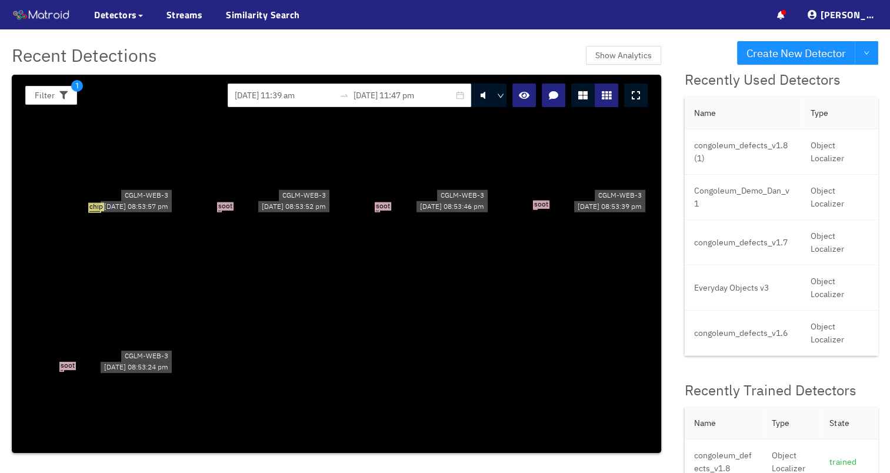
scroll to position [8755, 0]
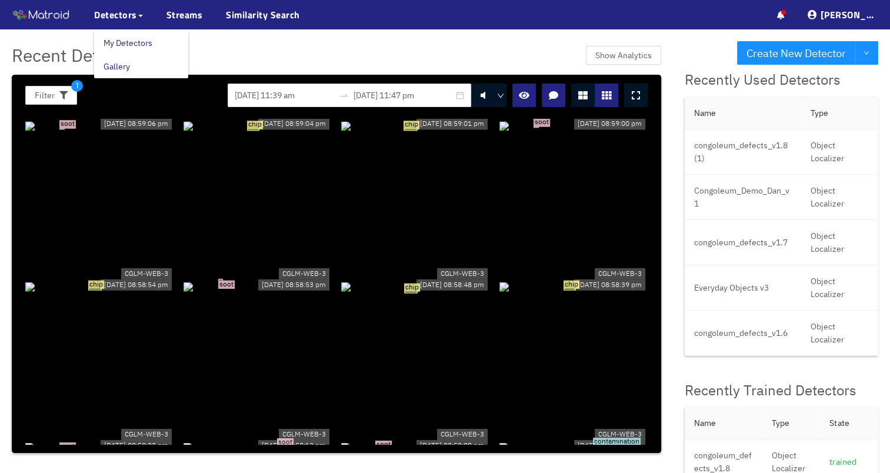
click at [127, 63] on link "Gallery" at bounding box center [117, 67] width 26 height 24
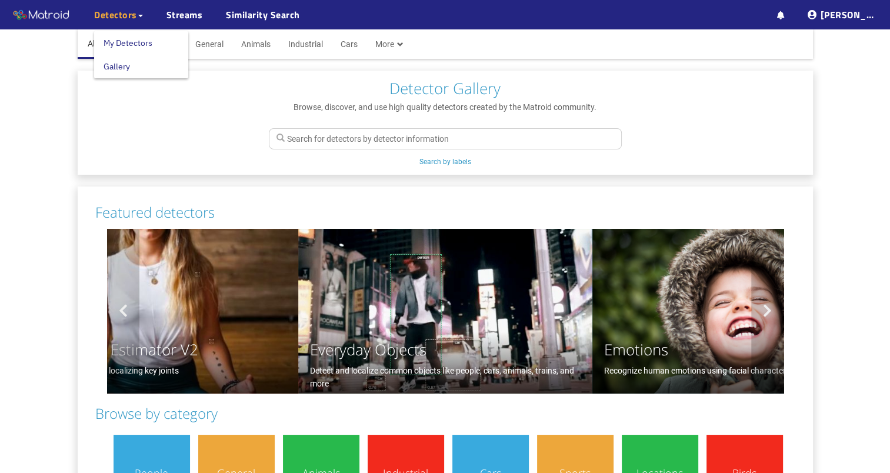
click at [122, 38] on link "My Detectors" at bounding box center [128, 43] width 49 height 24
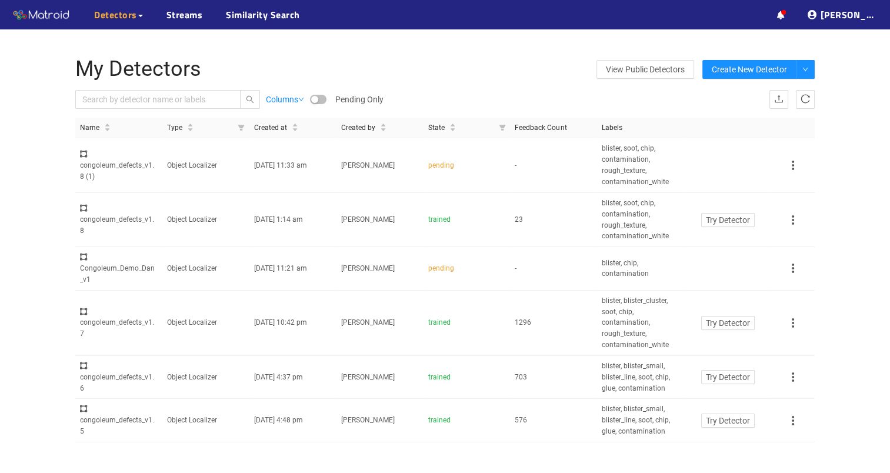
click at [325, 99] on button "button" at bounding box center [318, 99] width 16 height 9
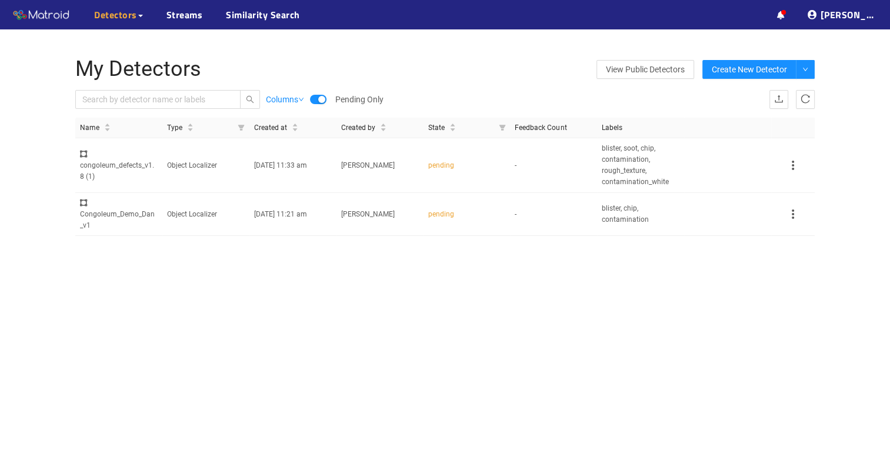
click at [325, 99] on div "button" at bounding box center [321, 99] width 7 height 7
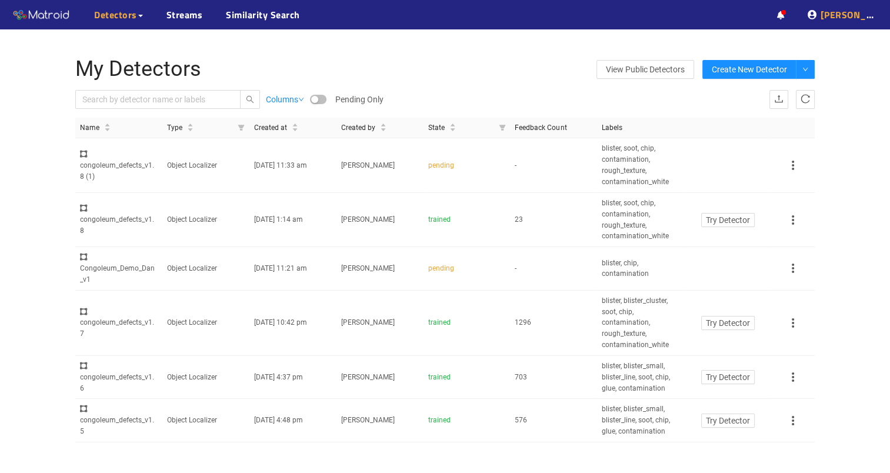
click at [890, 16] on icon at bounding box center [901, 16] width 5 height 2
click at [785, 14] on icon at bounding box center [781, 15] width 8 height 8
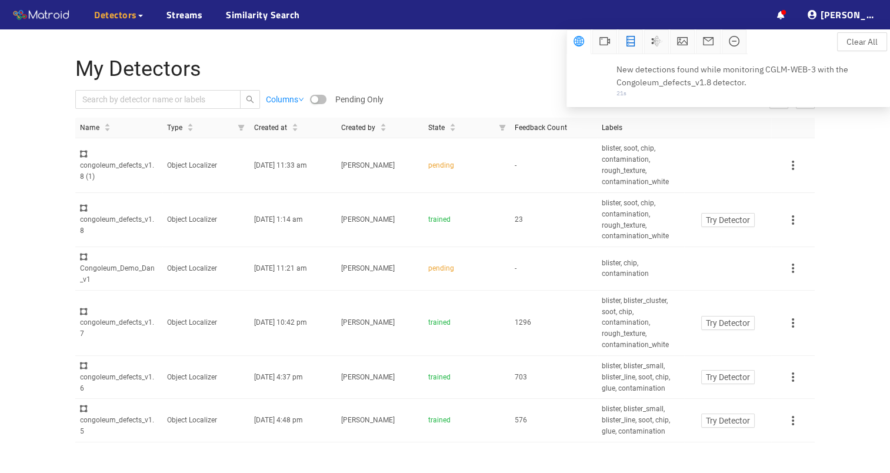
click at [627, 46] on icon "database" at bounding box center [631, 41] width 8 height 11
click at [710, 15] on div "··· Detectors ··· Streams ··· Similarity Search ··· ··· ··· Daniel D. ···" at bounding box center [445, 14] width 890 height 29
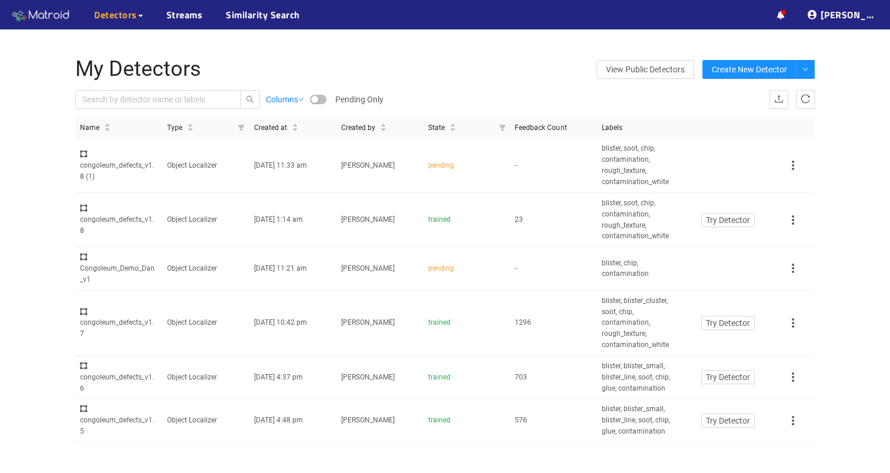
click at [64, 21] on img at bounding box center [41, 15] width 59 height 18
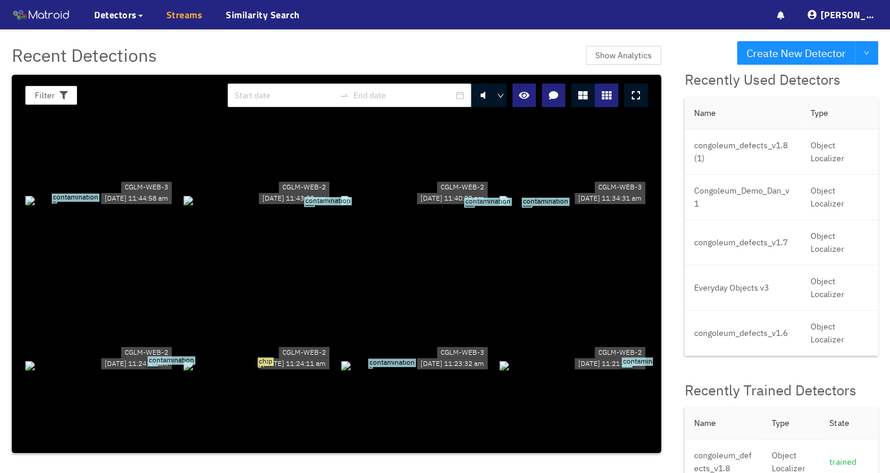
click at [185, 15] on link "Streams" at bounding box center [185, 15] width 36 height 14
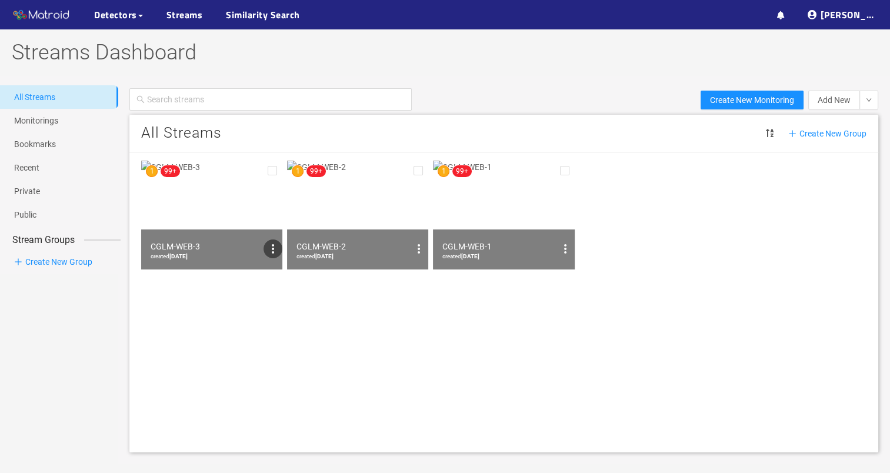
click at [275, 250] on icon "options" at bounding box center [273, 249] width 14 height 14
click at [275, 250] on div at bounding box center [445, 236] width 890 height 473
click at [58, 121] on link "Monitorings" at bounding box center [36, 120] width 44 height 9
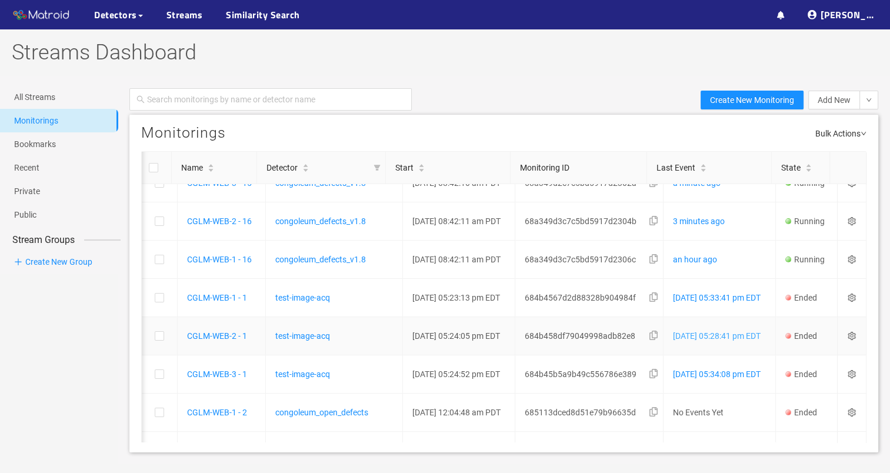
scroll to position [0, 6]
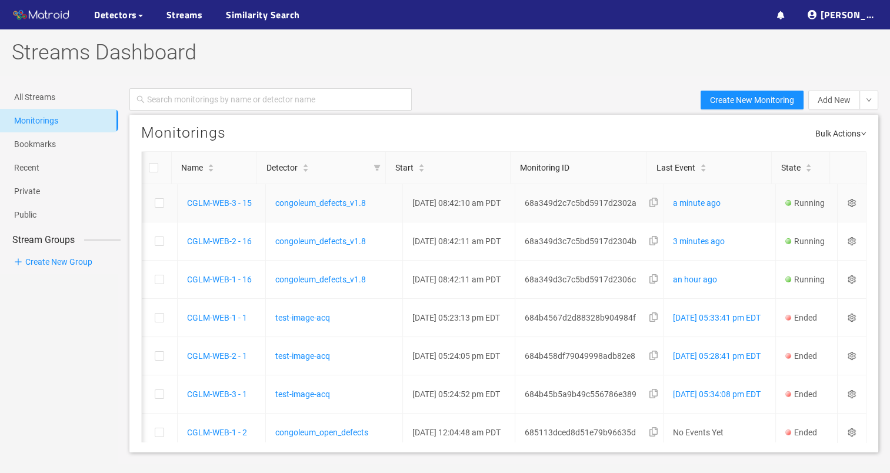
click at [848, 199] on icon "setting" at bounding box center [852, 203] width 8 height 8
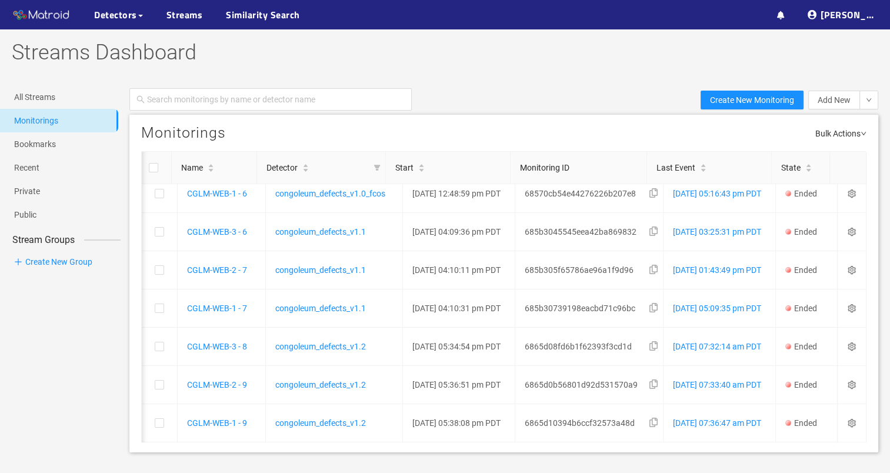
scroll to position [647, 6]
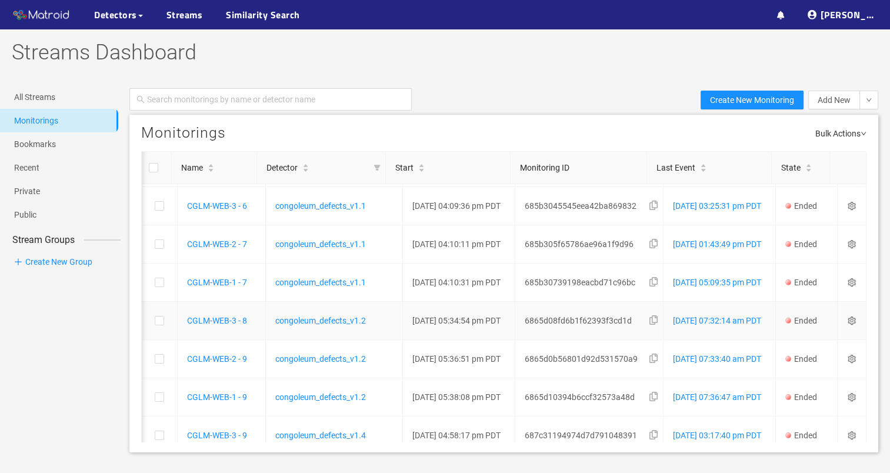
click at [848, 318] on icon "setting" at bounding box center [852, 321] width 8 height 8
click at [56, 149] on link "Bookmarks" at bounding box center [35, 143] width 42 height 9
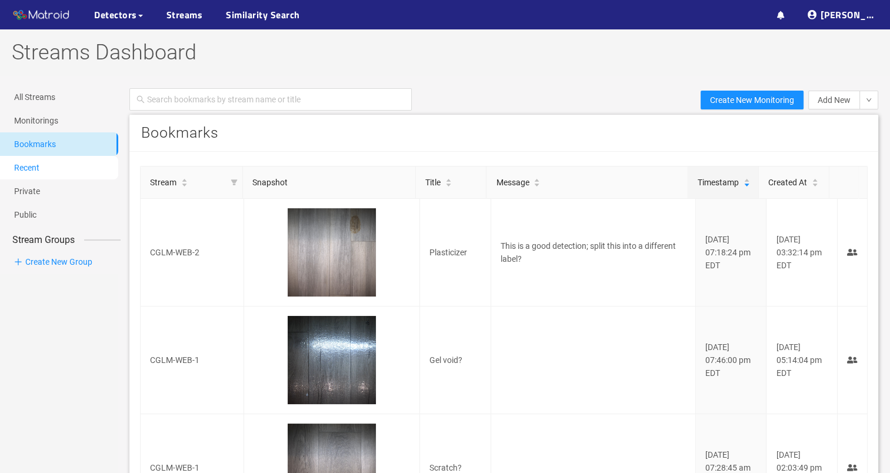
click at [39, 163] on link "Recent" at bounding box center [26, 167] width 25 height 9
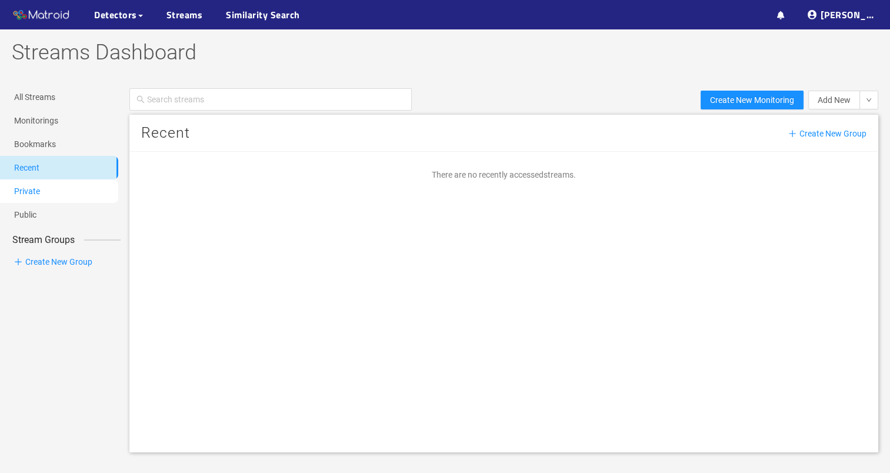
click at [40, 191] on link "Private" at bounding box center [27, 191] width 26 height 9
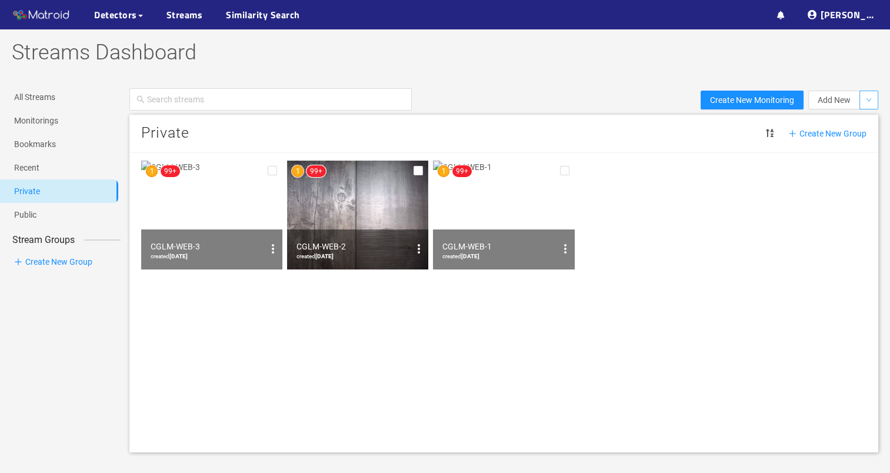
click at [870, 95] on button "button" at bounding box center [869, 100] width 19 height 19
click at [871, 95] on button "button" at bounding box center [869, 100] width 19 height 19
click at [835, 211] on div at bounding box center [796, 215] width 141 height 109
click at [696, 209] on div at bounding box center [650, 215] width 141 height 109
click at [55, 101] on link "All Streams" at bounding box center [34, 96] width 41 height 9
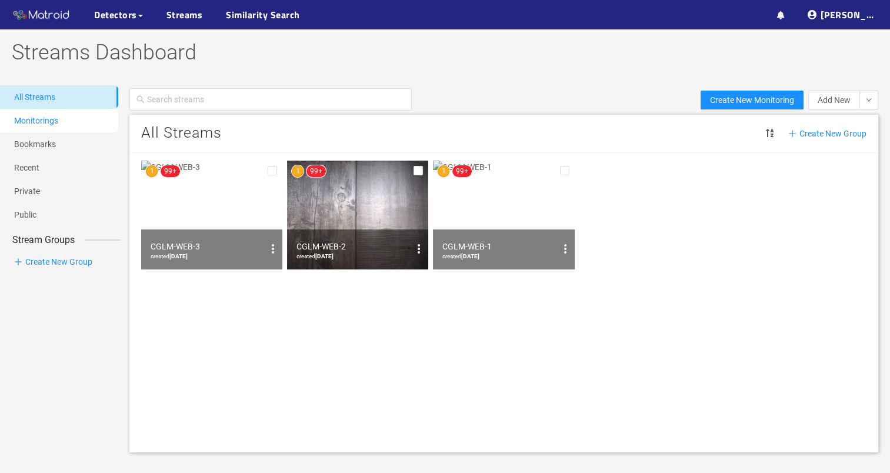
click at [58, 125] on link "Monitorings" at bounding box center [36, 120] width 44 height 9
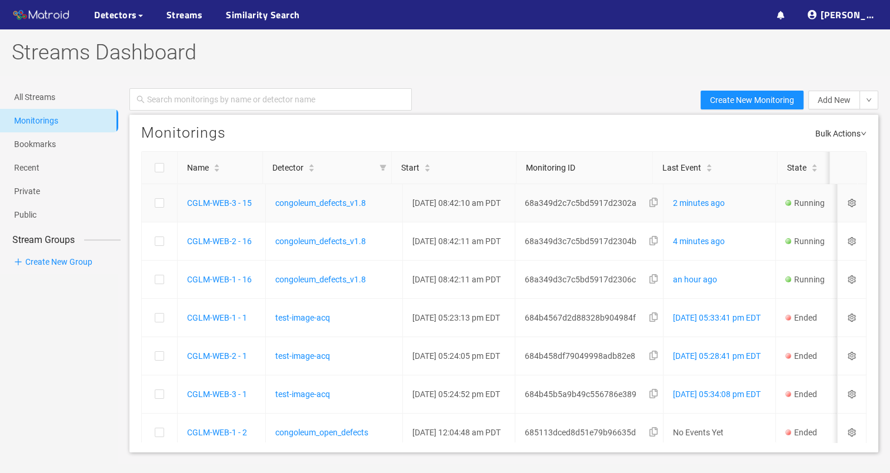
click at [850, 199] on td at bounding box center [852, 203] width 29 height 38
checkbox input "true"
click at [848, 204] on icon "setting" at bounding box center [852, 203] width 8 height 8
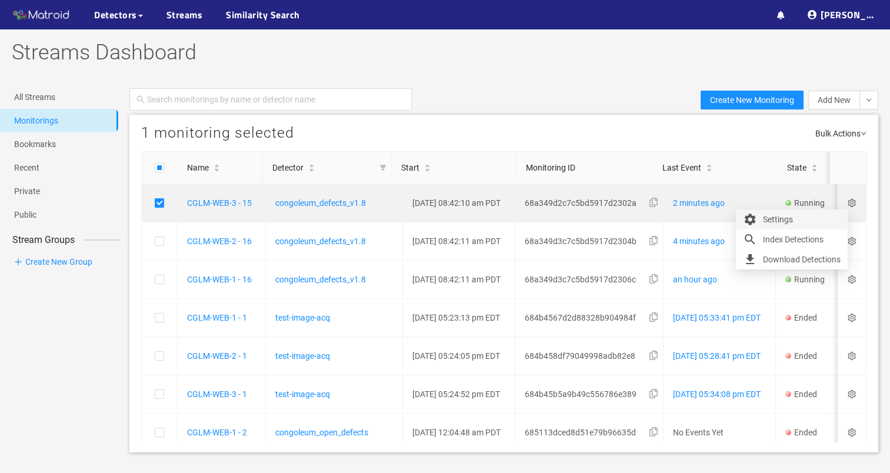
click at [800, 219] on div "Settings" at bounding box center [792, 219] width 98 height 14
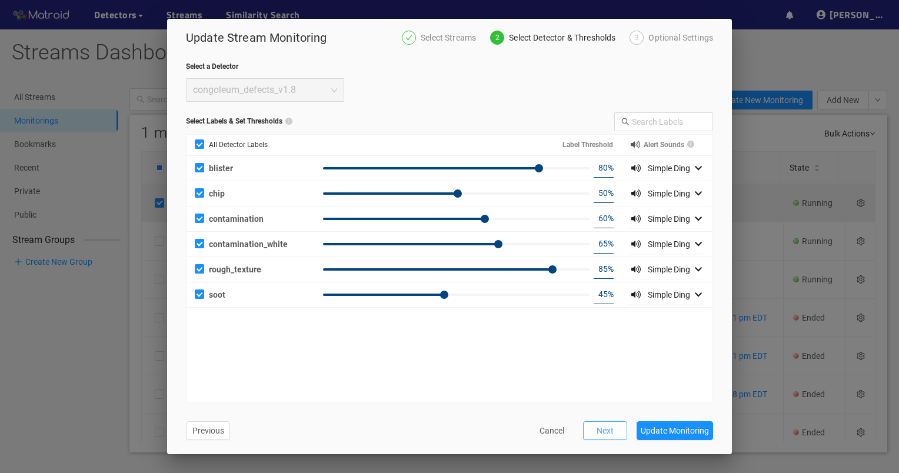
click at [608, 428] on span "Next" at bounding box center [605, 430] width 17 height 13
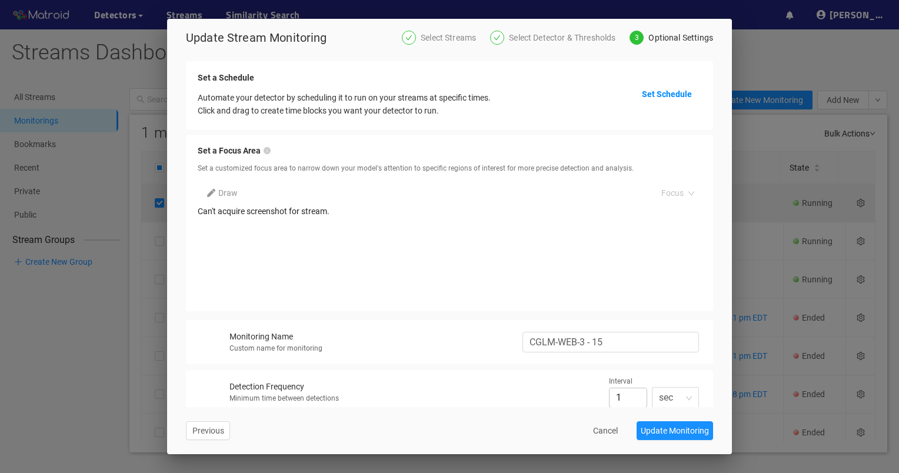
click at [426, 37] on div "Select Streams" at bounding box center [452, 38] width 62 height 14
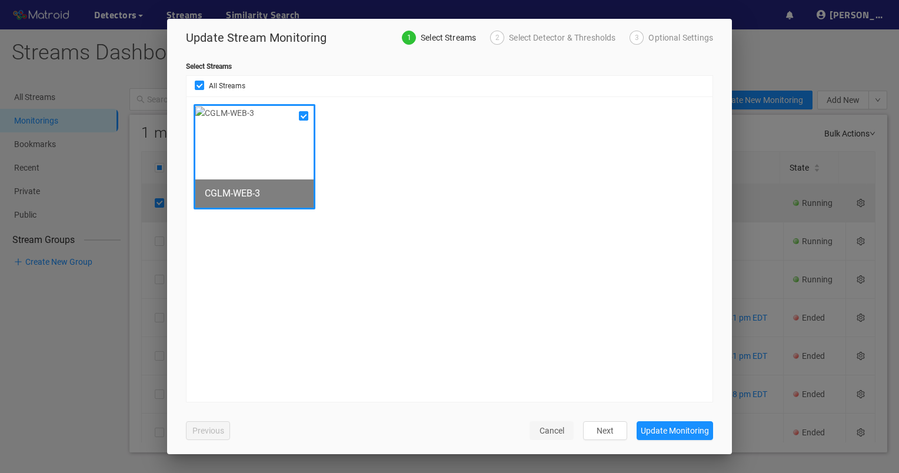
click at [558, 431] on span "Cancel" at bounding box center [552, 430] width 25 height 13
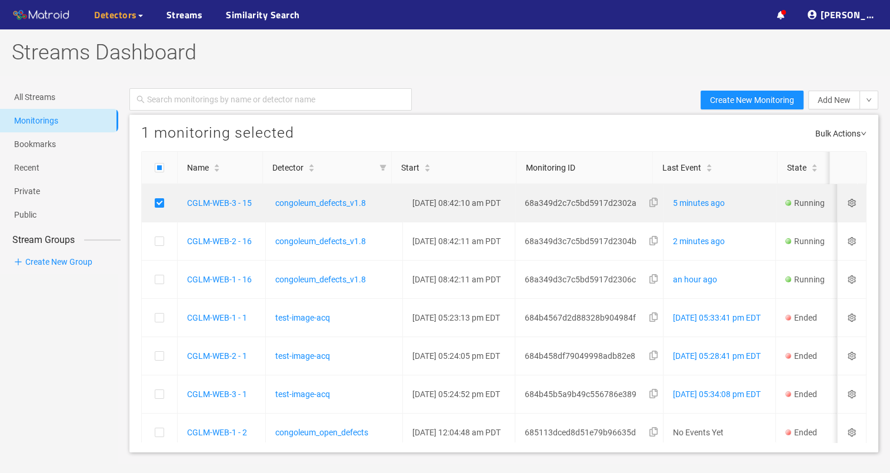
click at [105, 12] on span "Detectors" at bounding box center [115, 15] width 43 height 14
click at [125, 42] on link "My Detectors" at bounding box center [128, 43] width 49 height 24
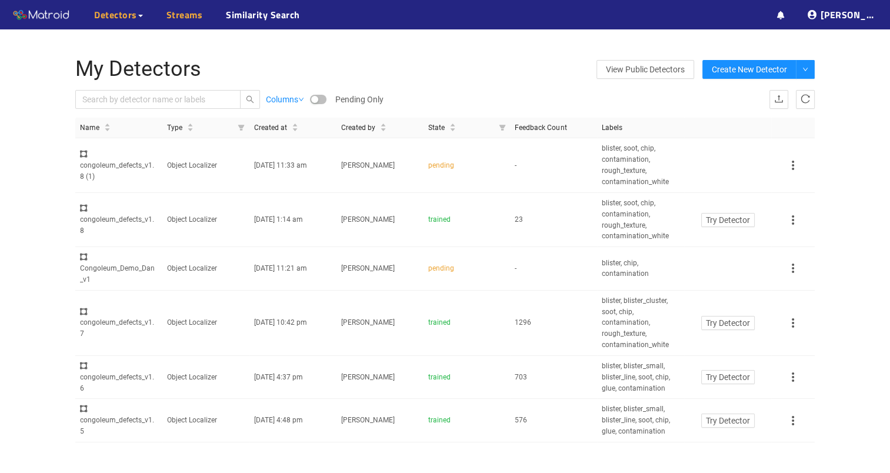
click at [178, 19] on link "Streams" at bounding box center [185, 15] width 36 height 14
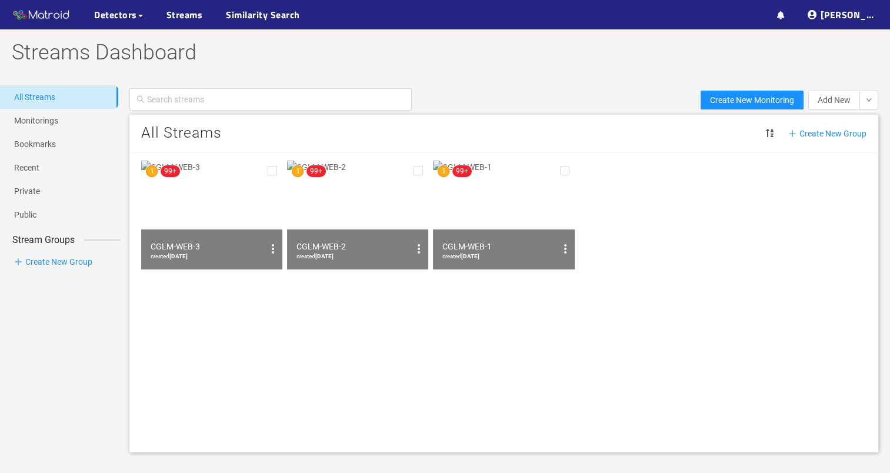
click at [219, 204] on img at bounding box center [211, 215] width 141 height 109
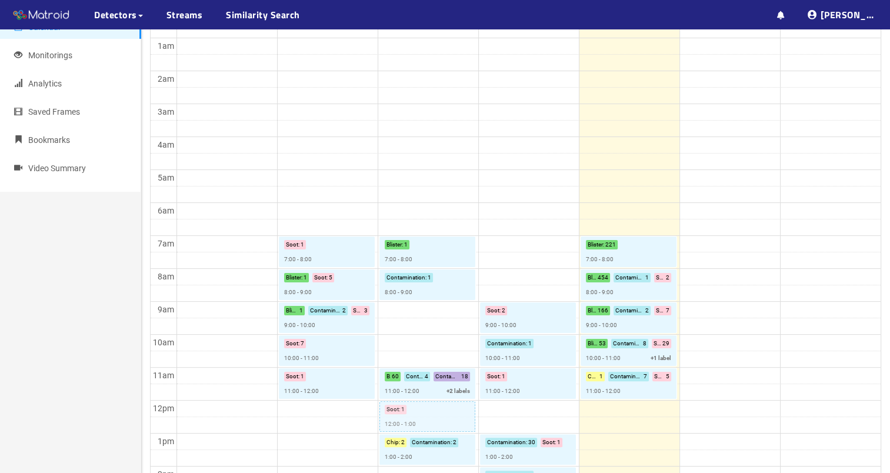
scroll to position [59, 0]
